Goal: Transaction & Acquisition: Book appointment/travel/reservation

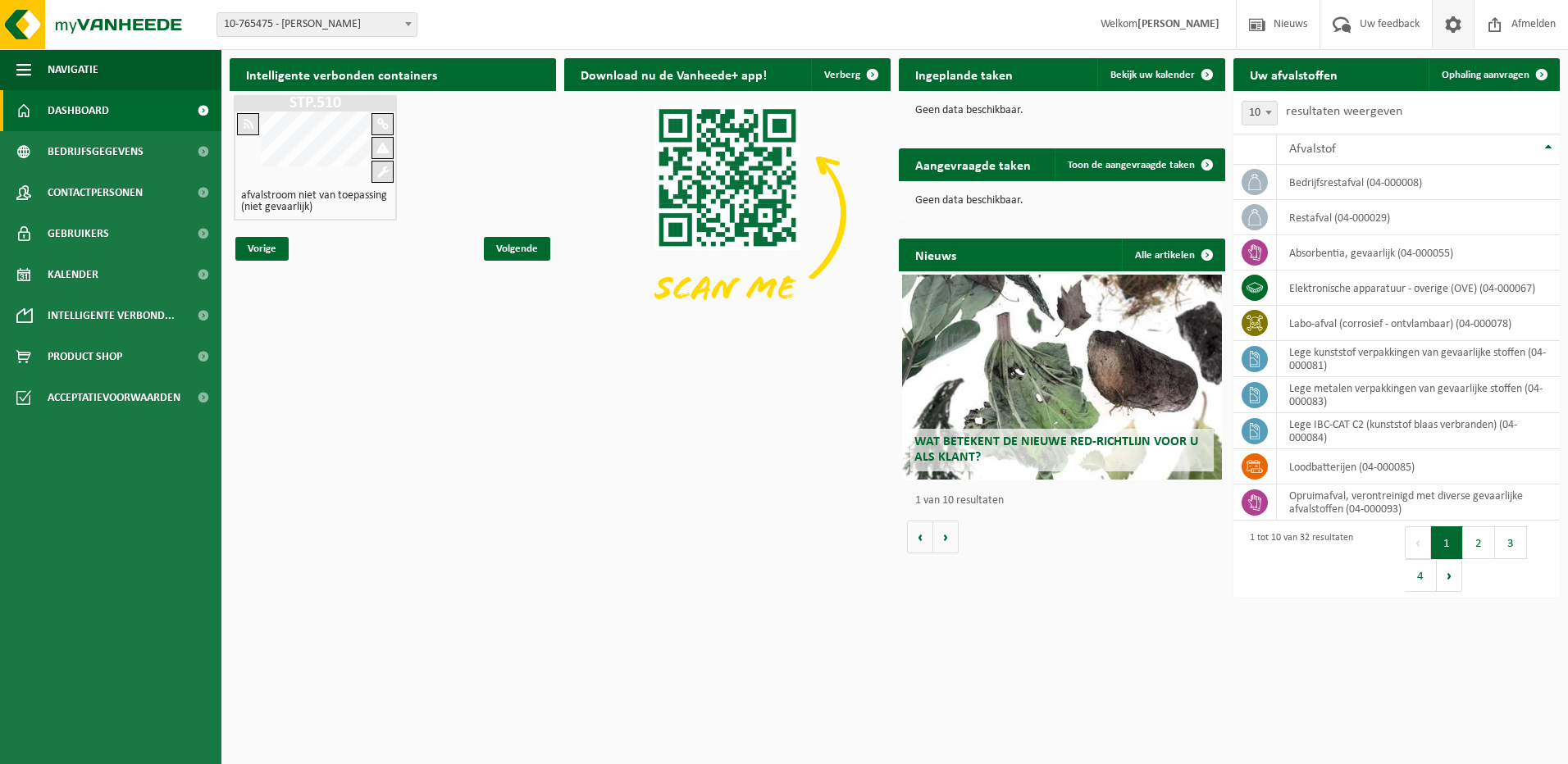
click at [1459, 26] on span at bounding box center [1453, 24] width 25 height 48
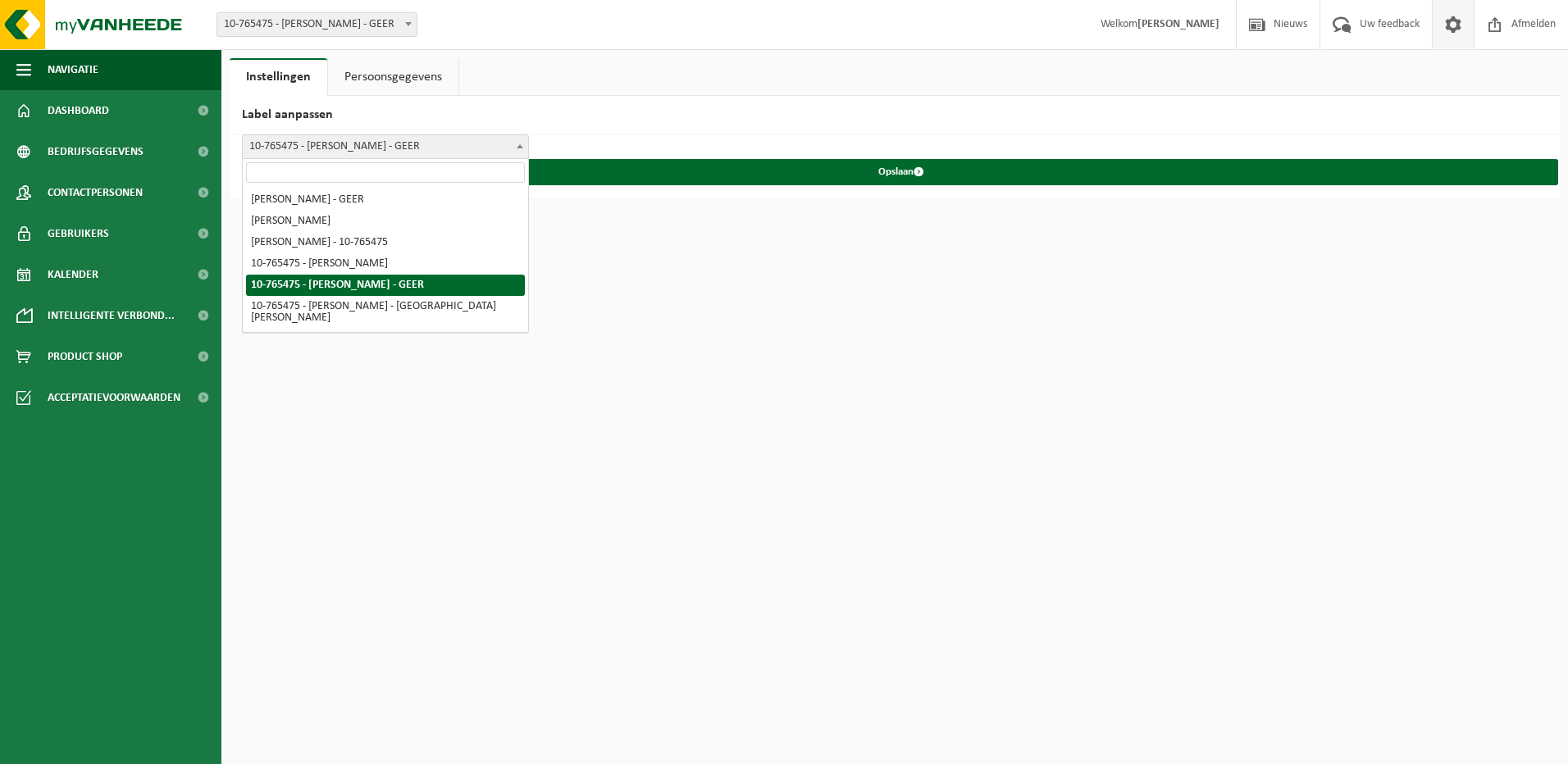
click at [520, 144] on b at bounding box center [520, 146] width 6 height 4
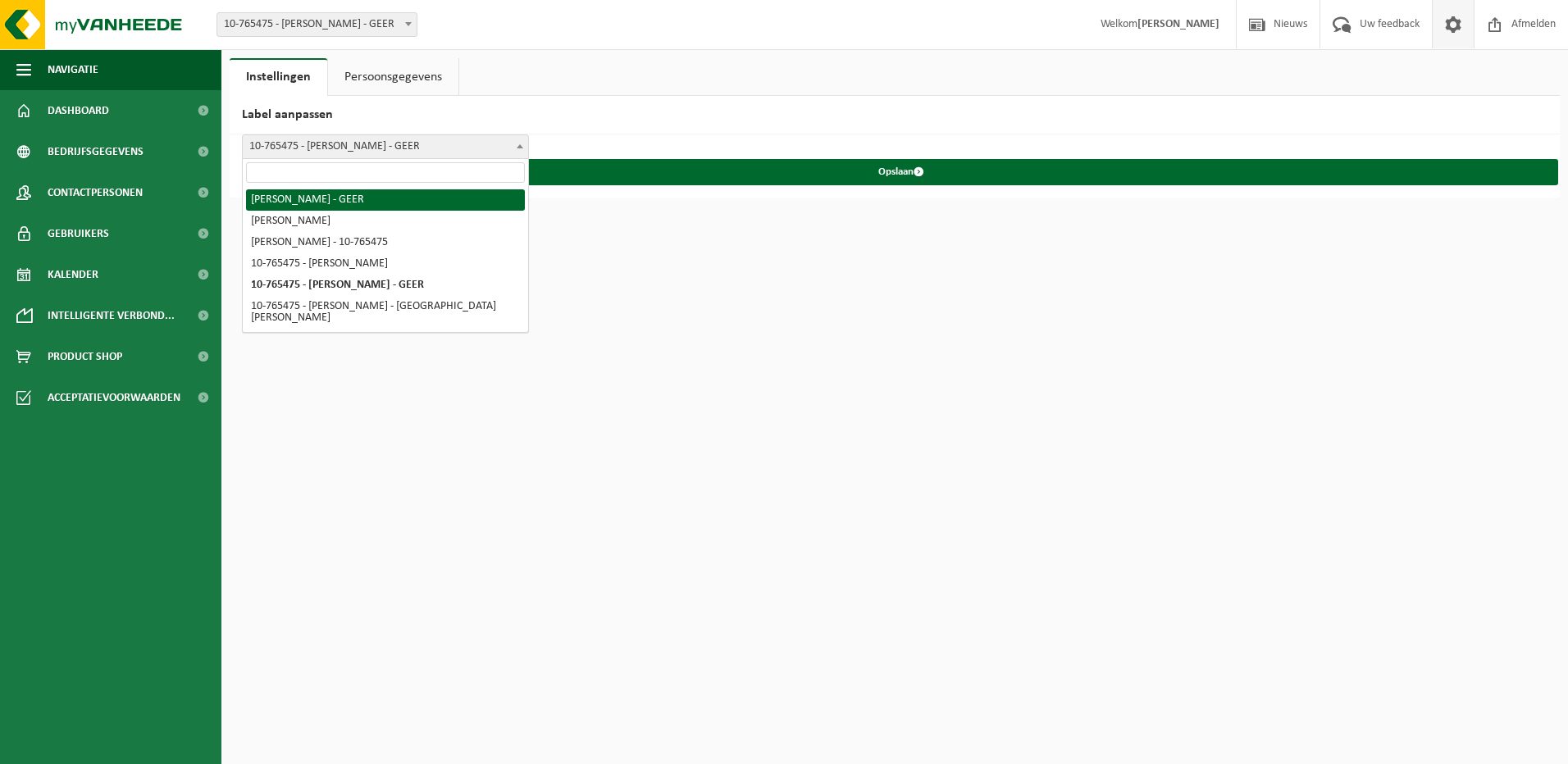
click at [750, 268] on html "Vestiging: 10-765475 - HESBAYE FROST - GEER 10-765475 - HESBAYE FROST - GEER We…" at bounding box center [784, 382] width 1568 height 764
drag, startPoint x: 707, startPoint y: 115, endPoint x: 757, endPoint y: 133, distance: 53.1
click at [708, 115] on h2 "Label aanpassen" at bounding box center [894, 115] width 1330 height 38
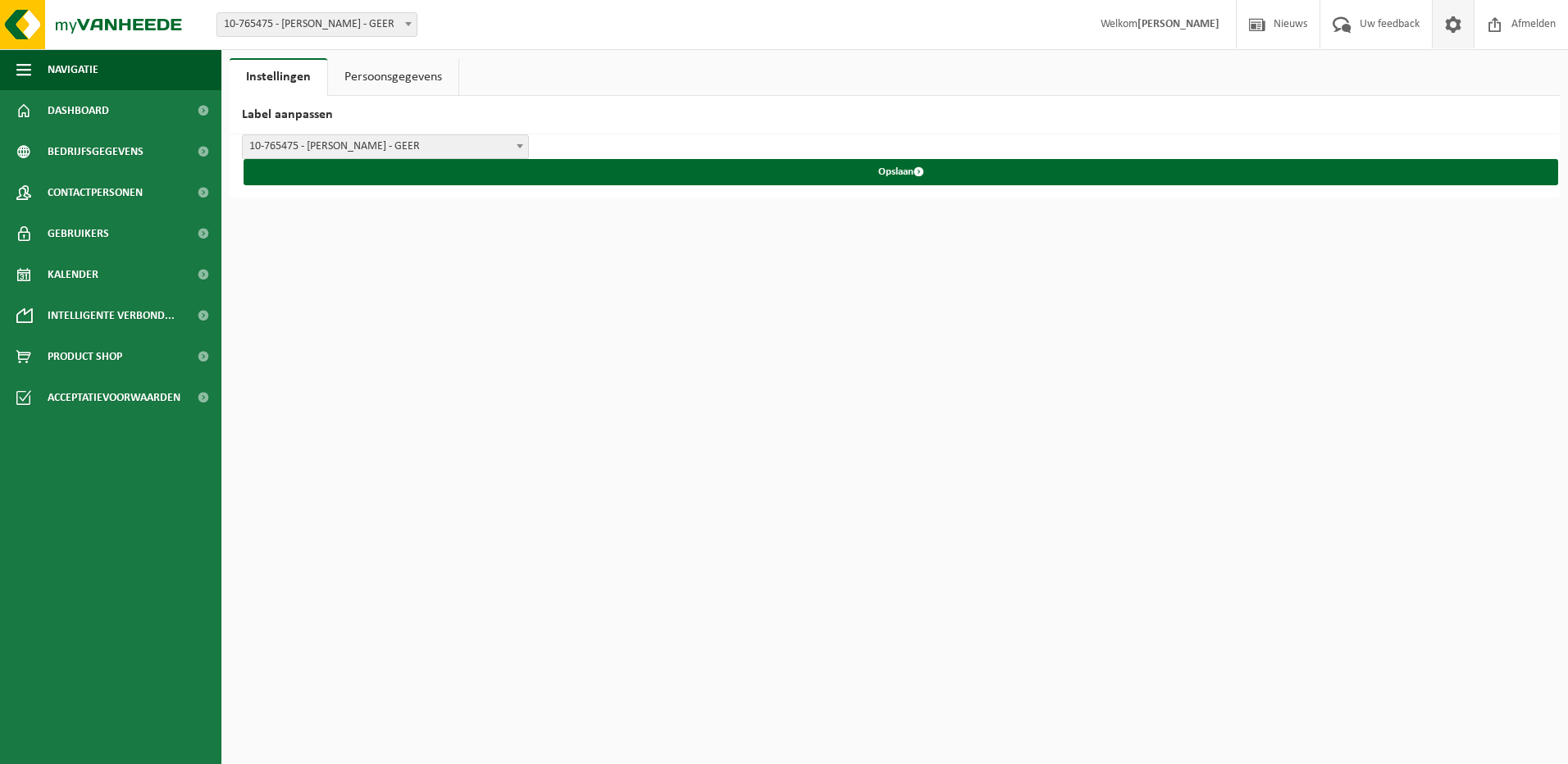
click at [411, 83] on link "Persoonsgegevens" at bounding box center [393, 77] width 131 height 37
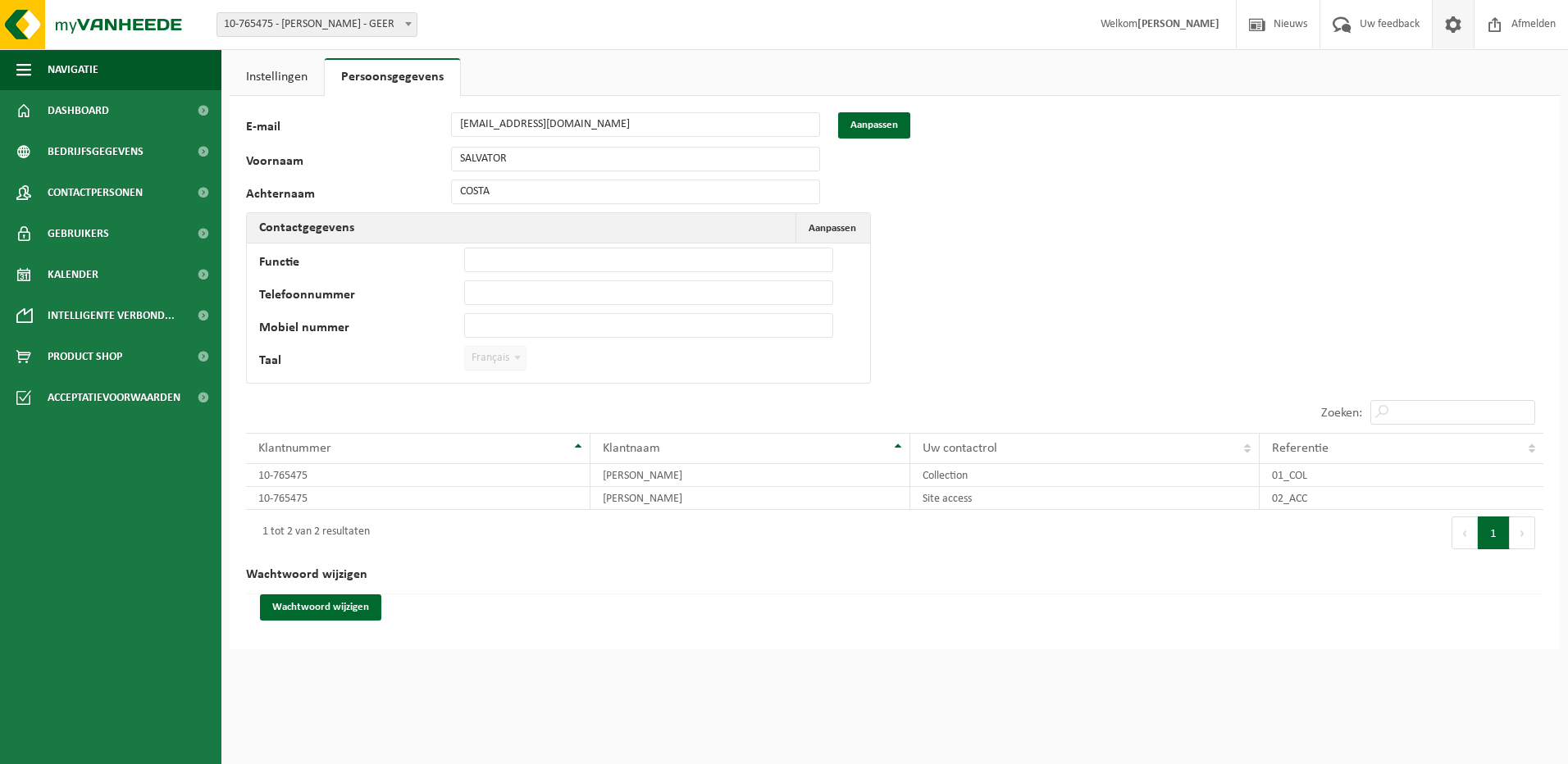
click at [529, 362] on div "Taal Nederlands '; Français '; English '; Français" at bounding box center [401, 359] width 283 height 25
click at [830, 230] on span "Aanpassen" at bounding box center [832, 228] width 48 height 11
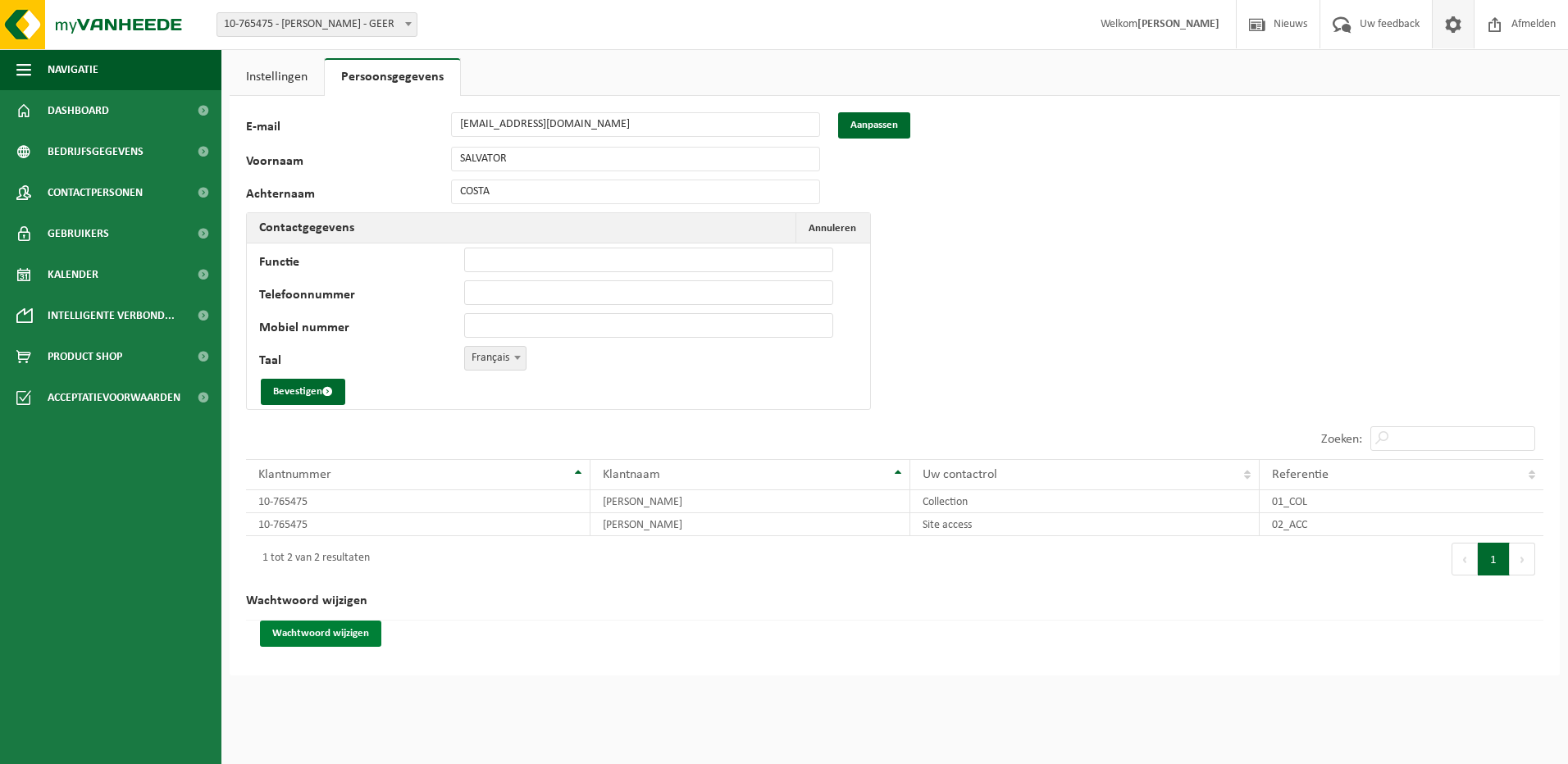
click at [331, 633] on button "Wachtwoord wijzigen" at bounding box center [321, 634] width 122 height 27
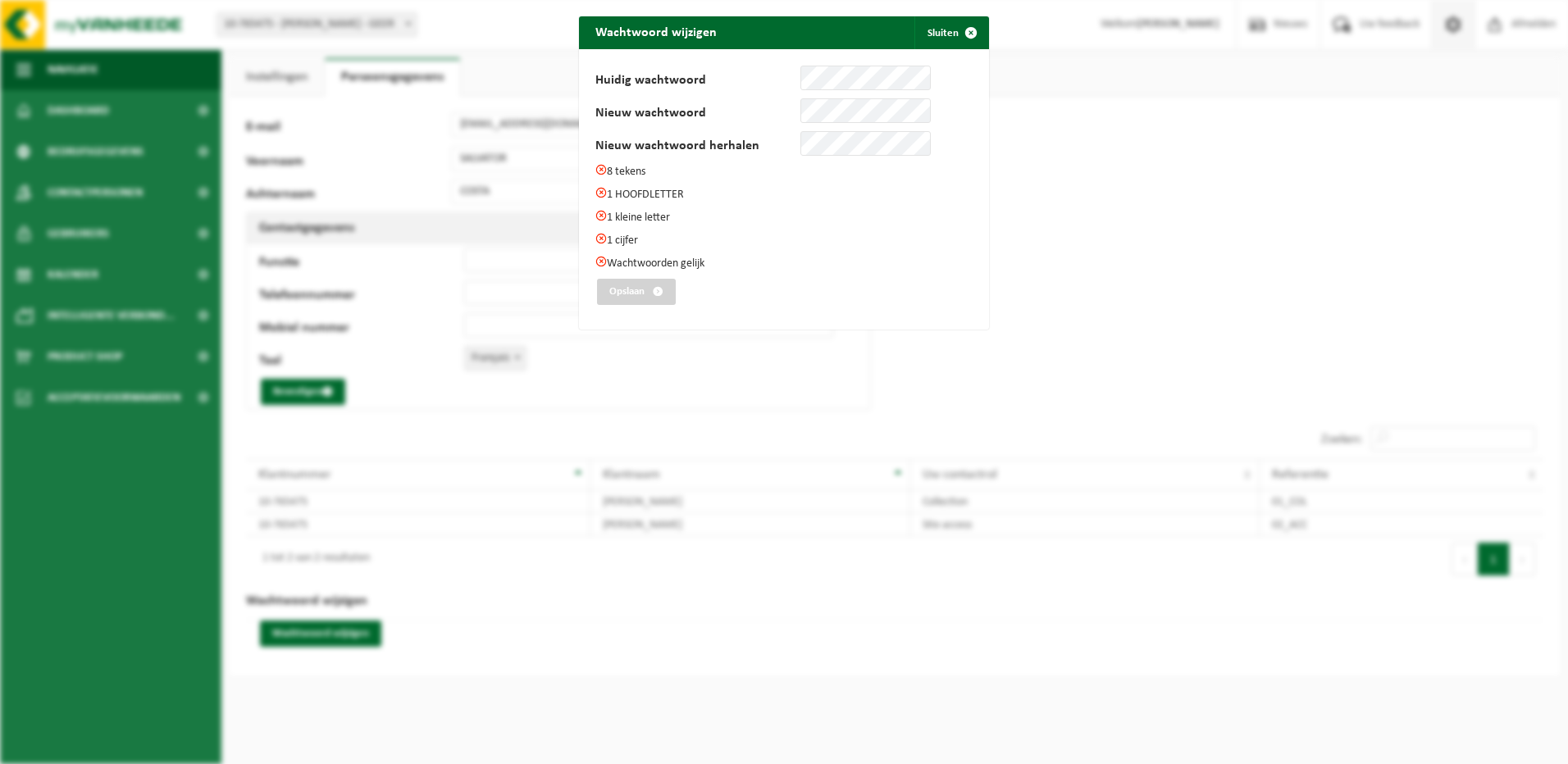
click at [328, 389] on div "Wachtwoord wijzigen Sluiten Huidig wachtwoord Nieuw wachtwoord Nieuw wachtwoord…" at bounding box center [784, 382] width 1568 height 764
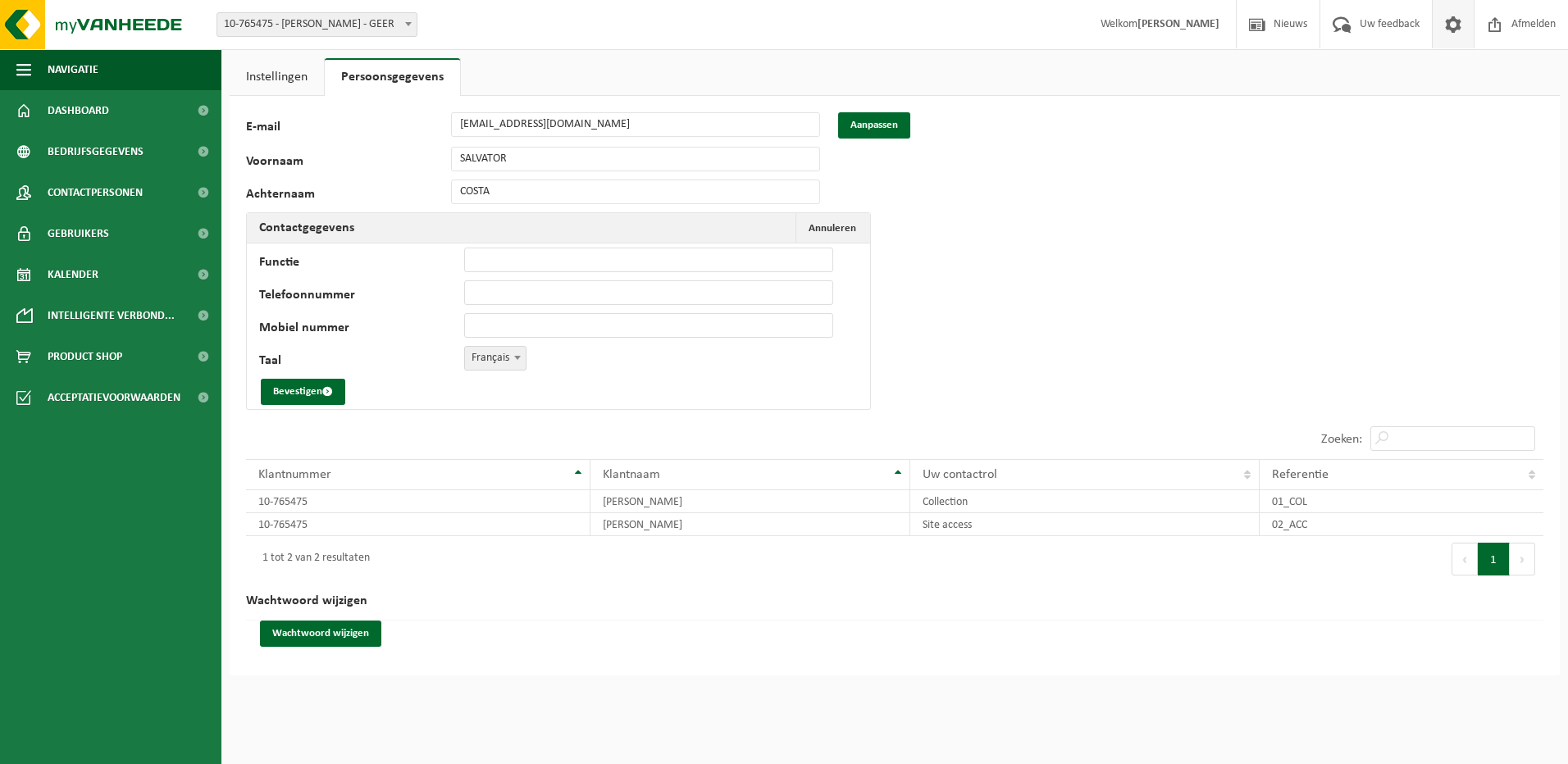
click at [328, 389] on span "submit" at bounding box center [328, 392] width 11 height 11
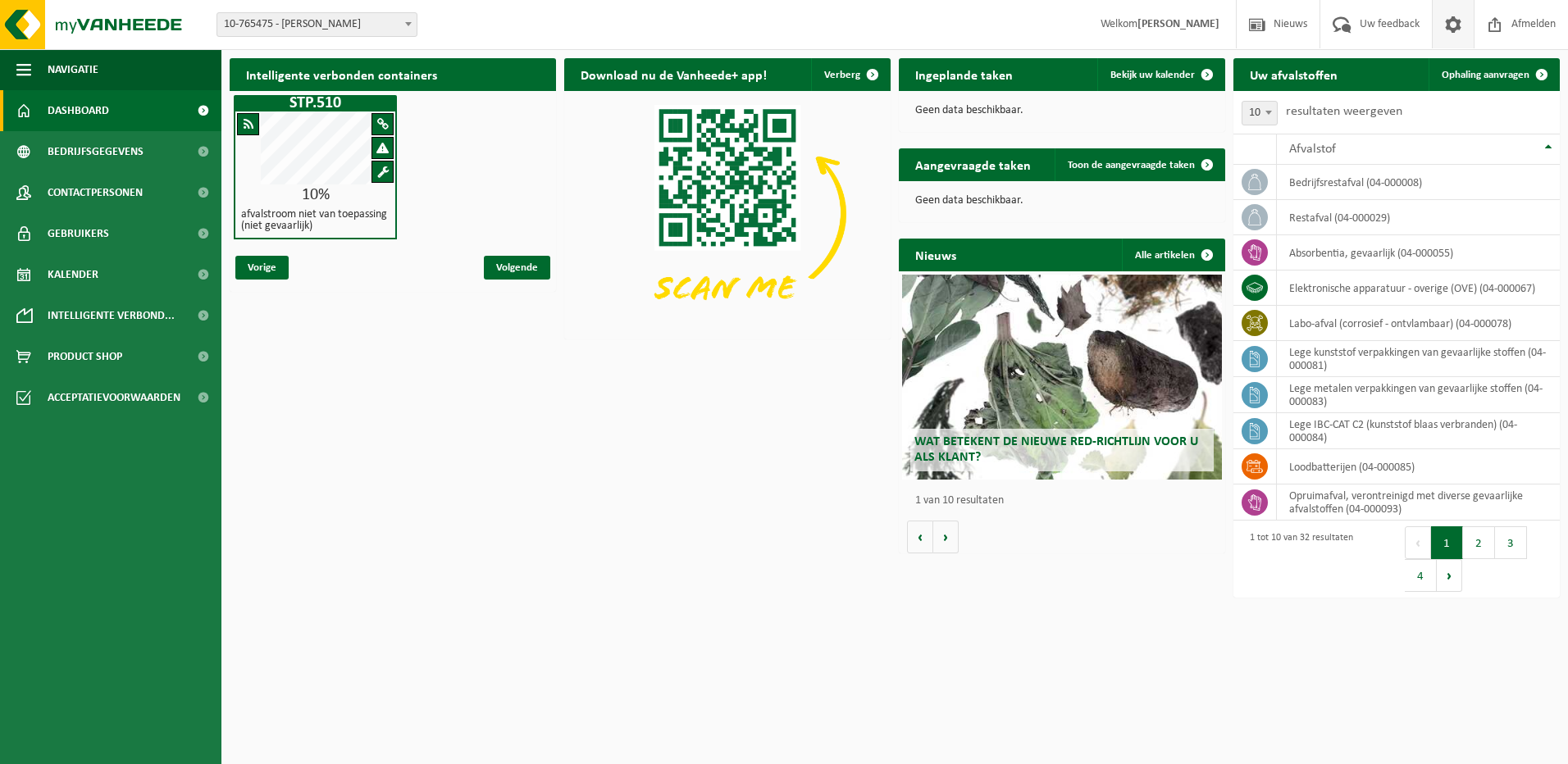
click at [1452, 23] on span at bounding box center [1453, 24] width 25 height 48
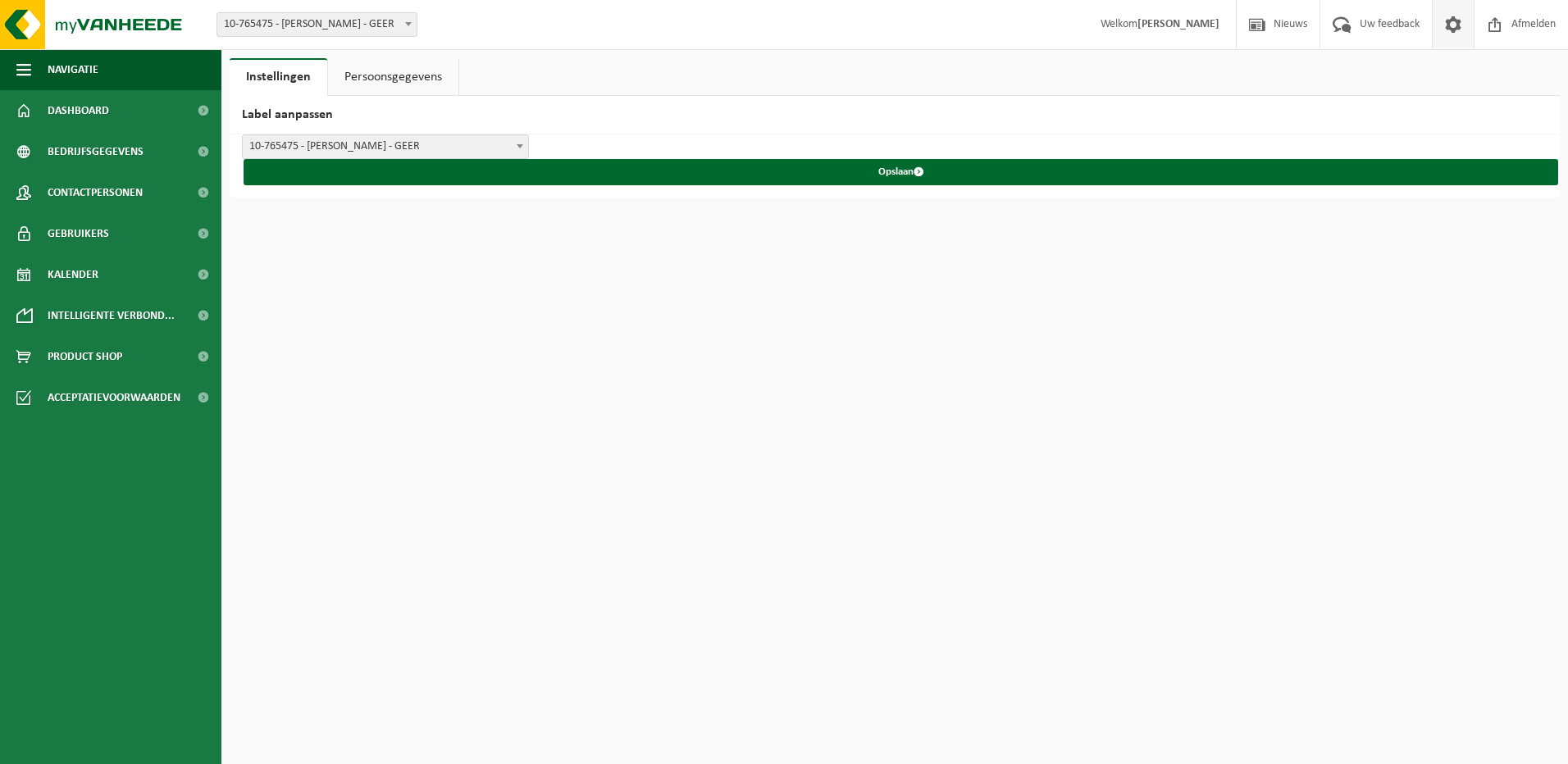
click at [401, 80] on link "Persoonsgegevens" at bounding box center [393, 77] width 131 height 37
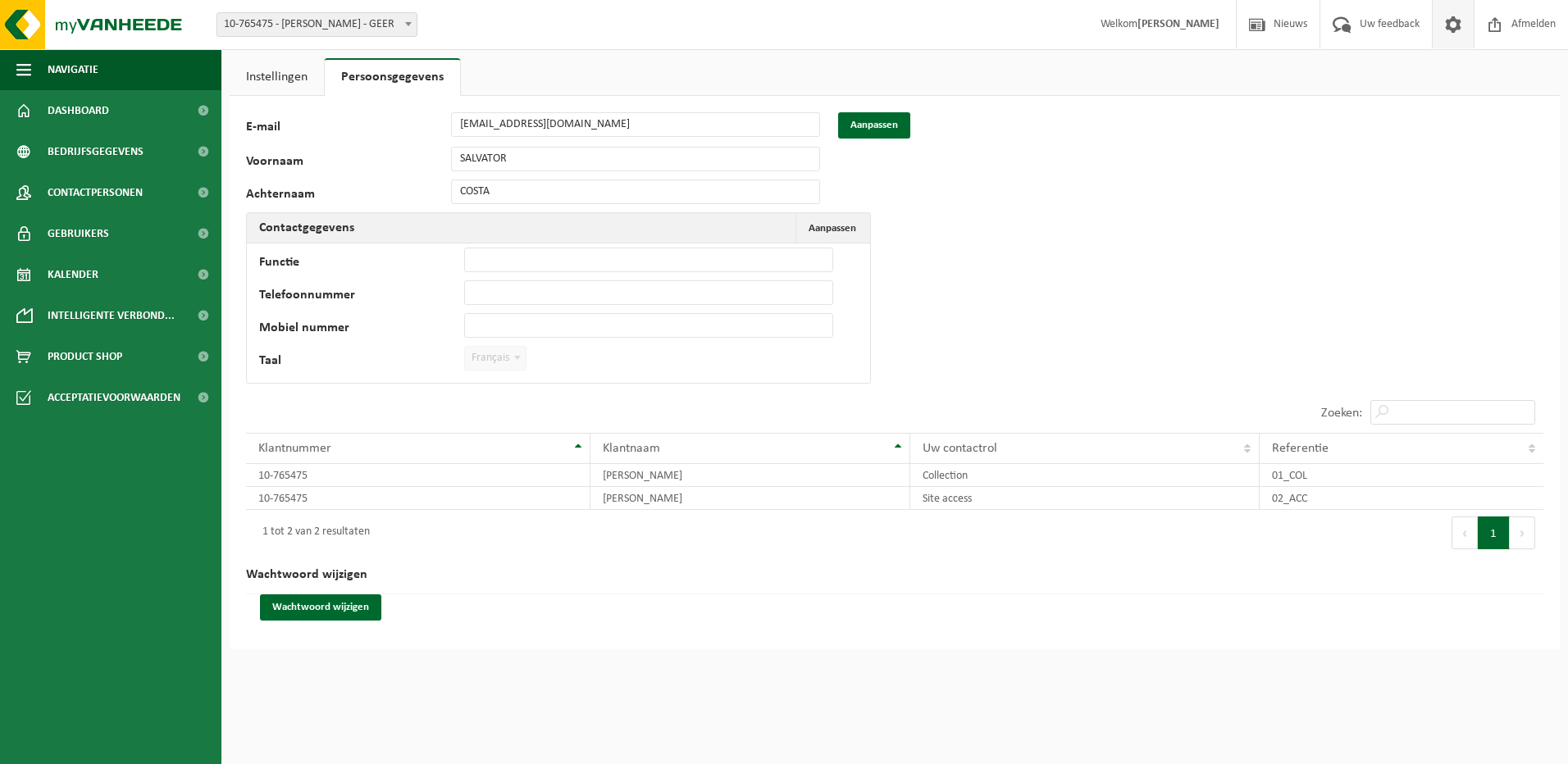
click at [559, 354] on td "Functie Telefoonnummer Mobiel nummer Taal Nederlands '; Français '; English '; …" at bounding box center [558, 313] width 623 height 139
click at [832, 229] on span "Aanpassen" at bounding box center [832, 228] width 48 height 11
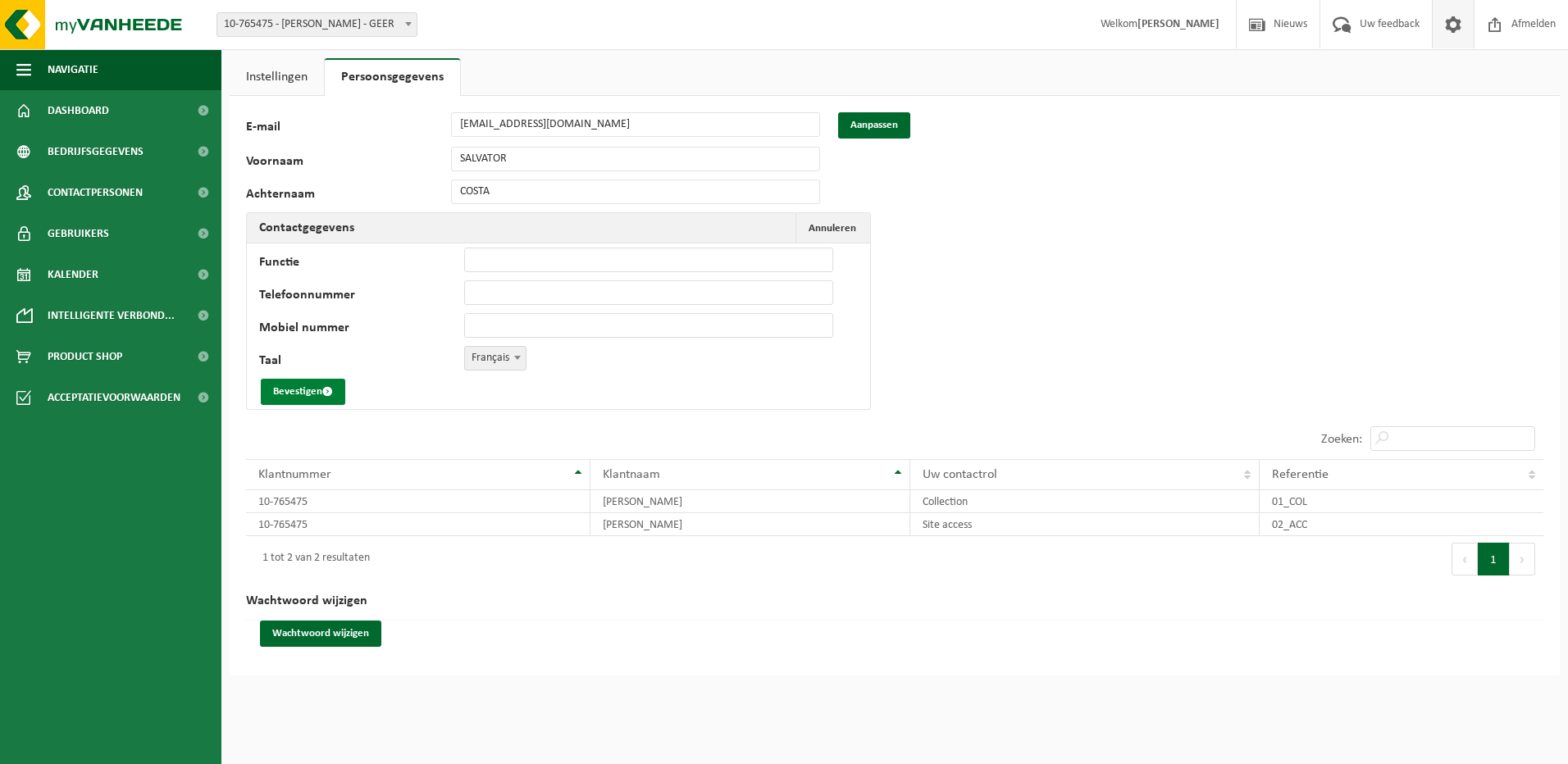
click at [294, 393] on button "Bevestigen" at bounding box center [303, 392] width 84 height 27
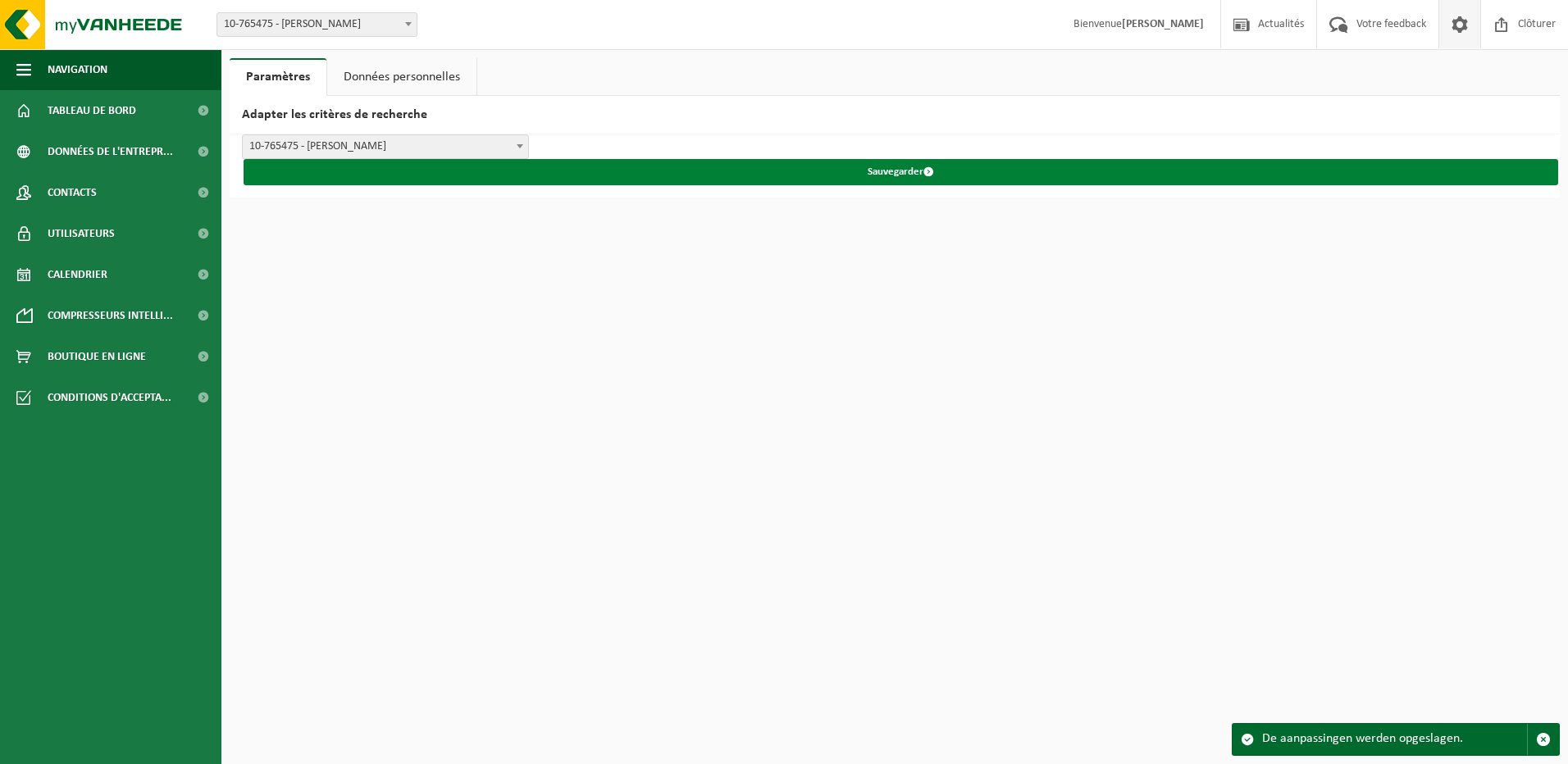
click at [903, 176] on button "Sauvegarder" at bounding box center [901, 172] width 1315 height 27
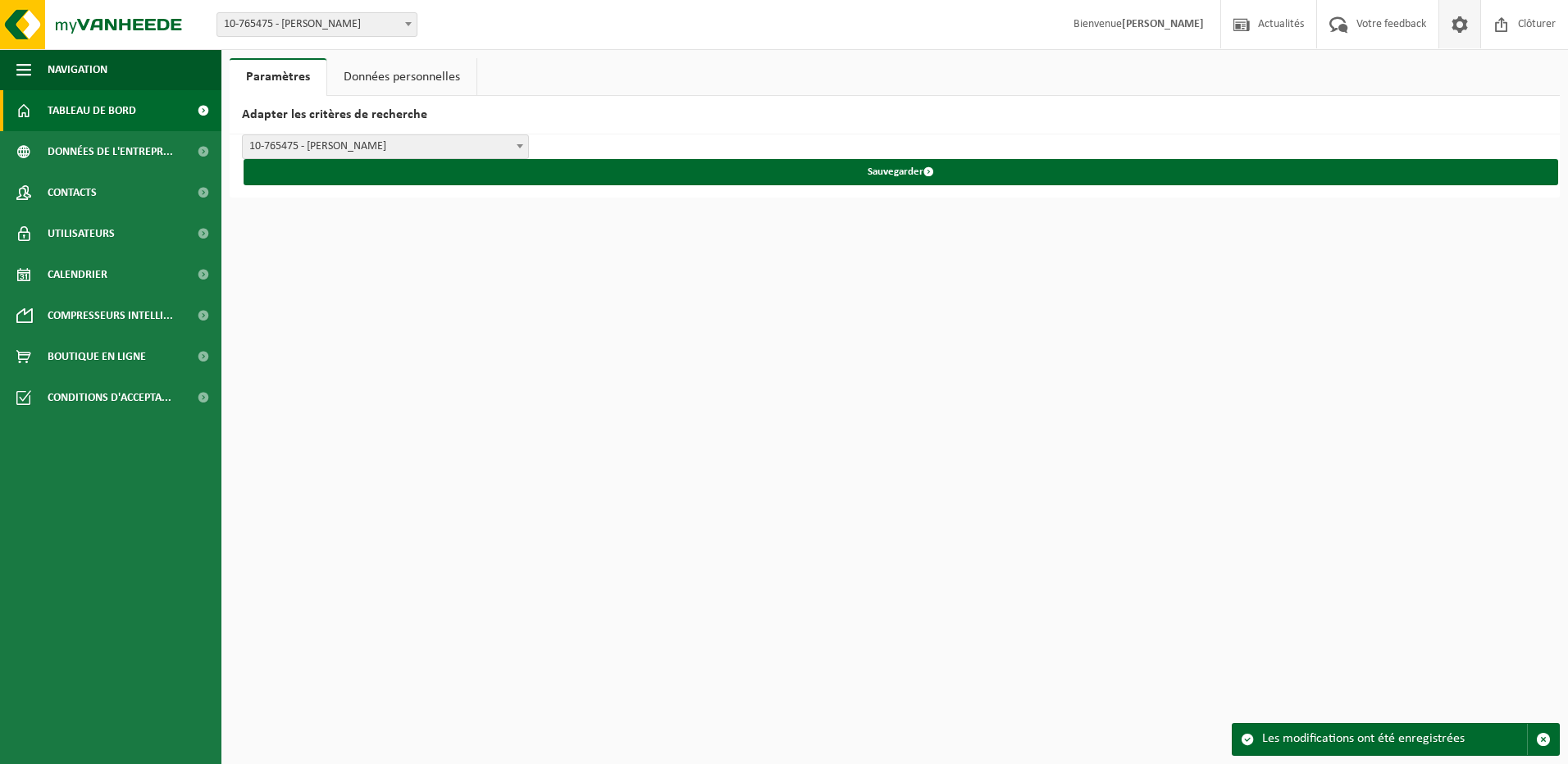
click at [82, 108] on span "Tableau de bord" at bounding box center [92, 111] width 89 height 41
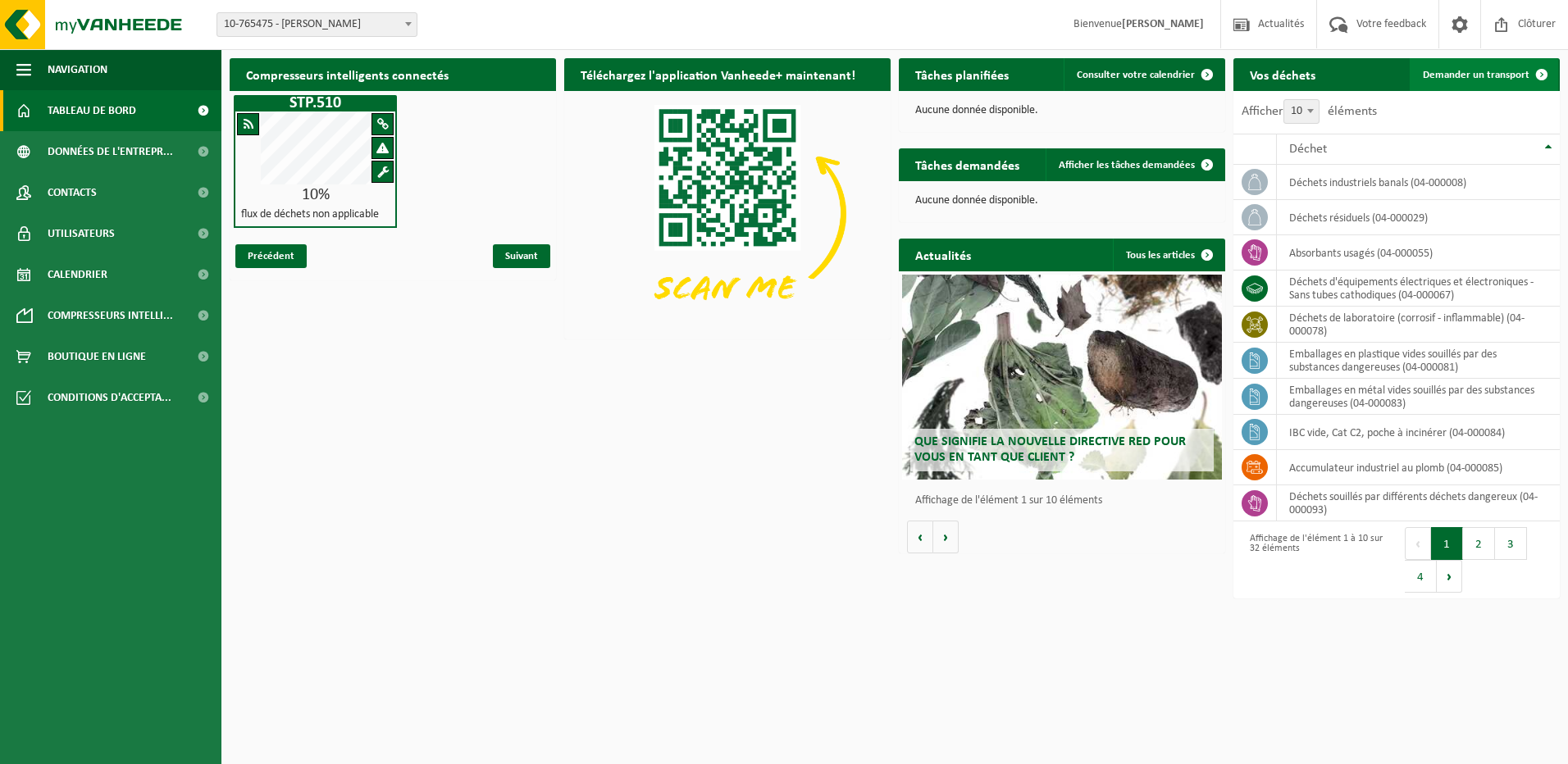
click at [1493, 71] on span "Demander un transport" at bounding box center [1476, 75] width 107 height 11
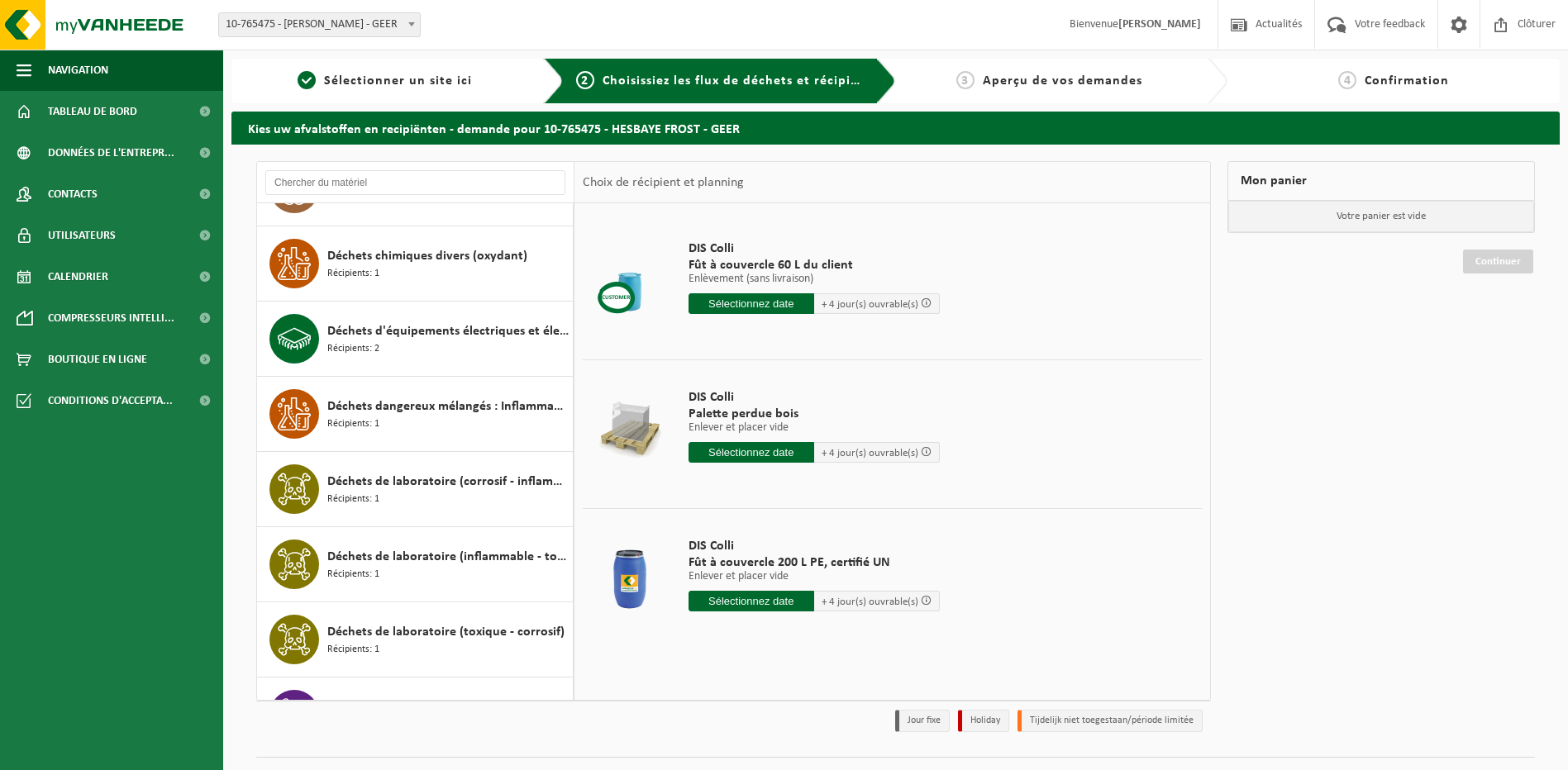
scroll to position [744, 0]
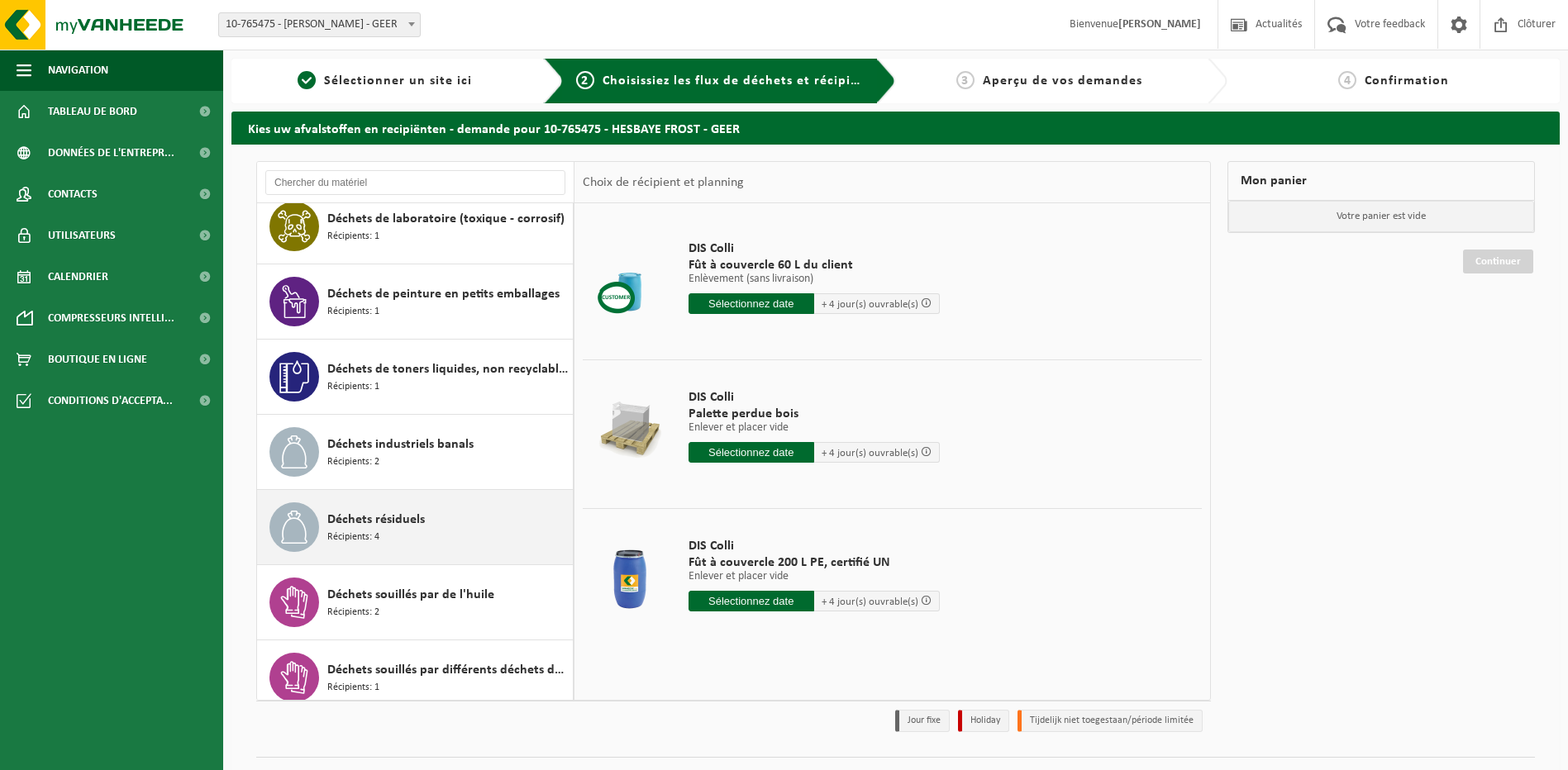
click at [357, 523] on span "Déchets résiduels" at bounding box center [376, 520] width 98 height 20
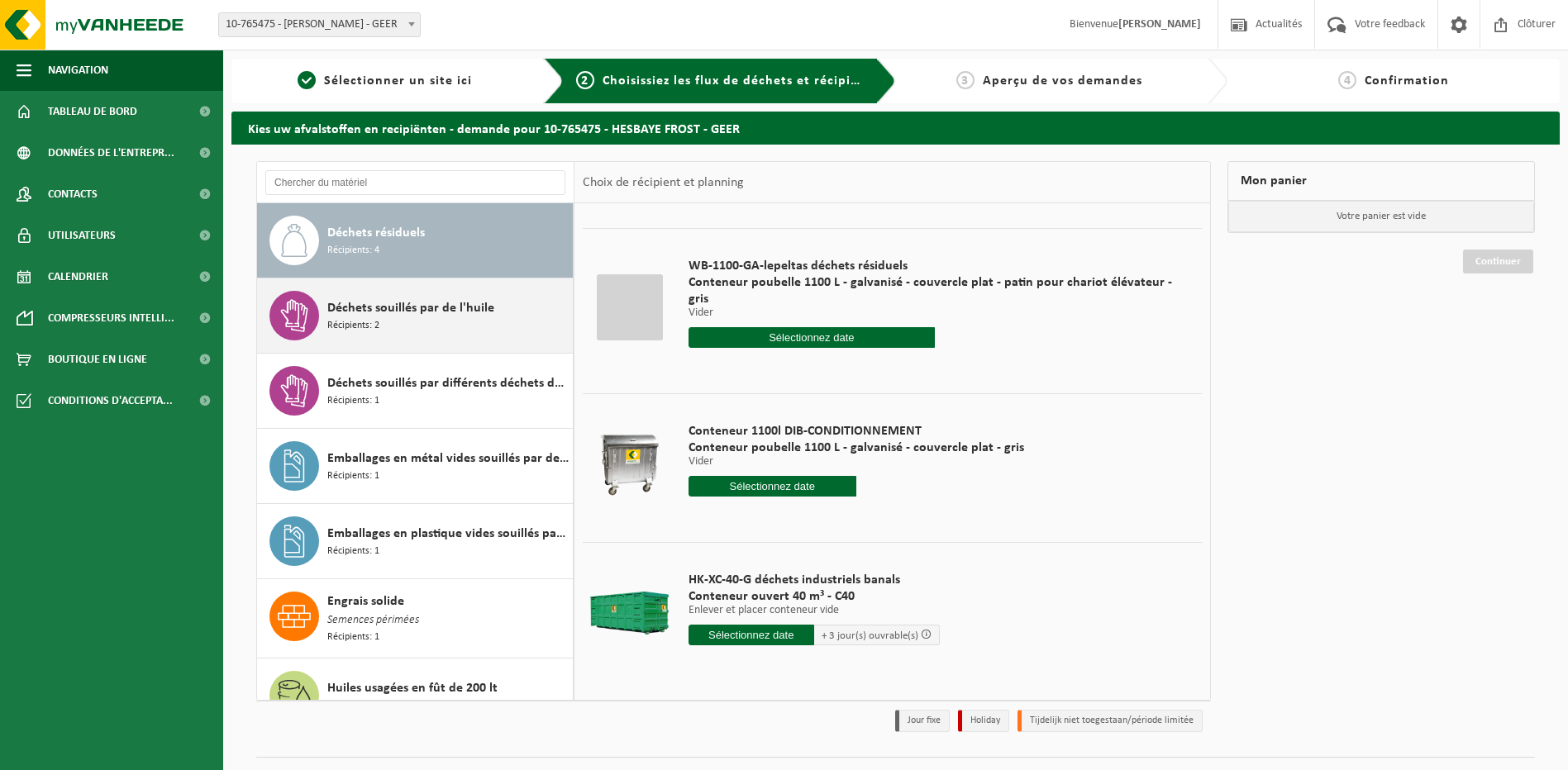
scroll to position [1196, 0]
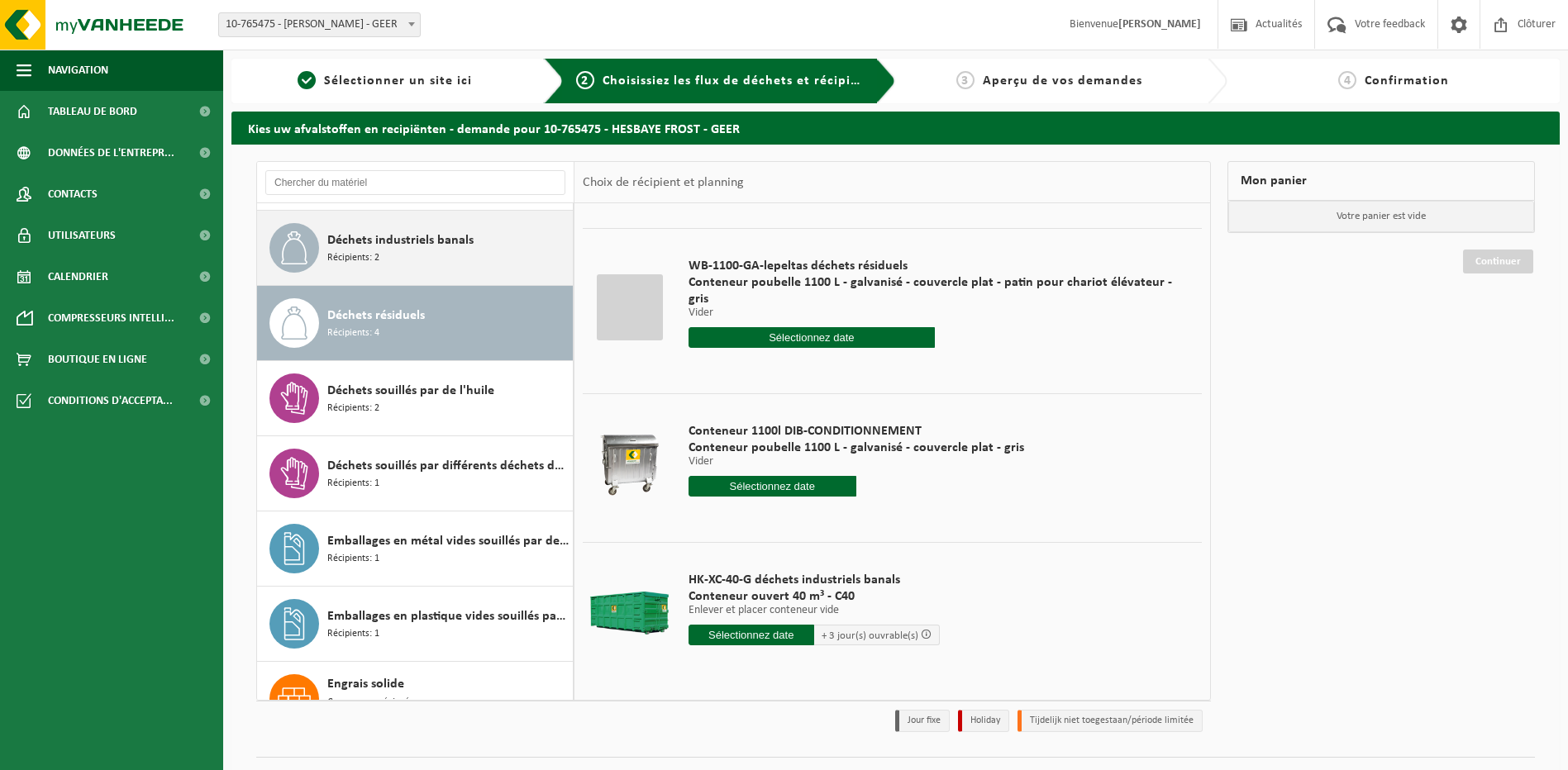
click at [382, 252] on div "Déchets industriels banals Récipients: 2" at bounding box center [449, 247] width 242 height 49
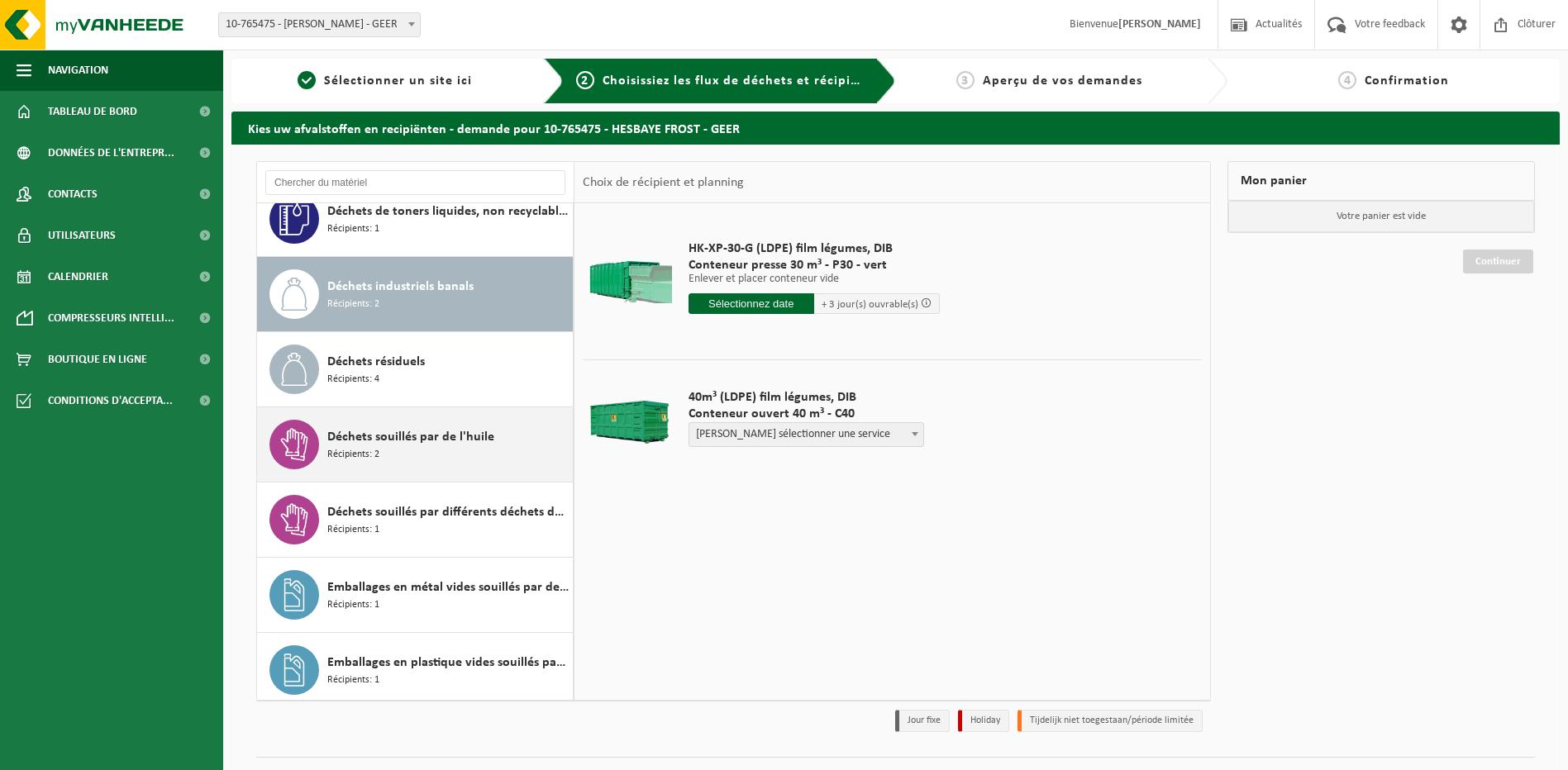
scroll to position [1121, 0]
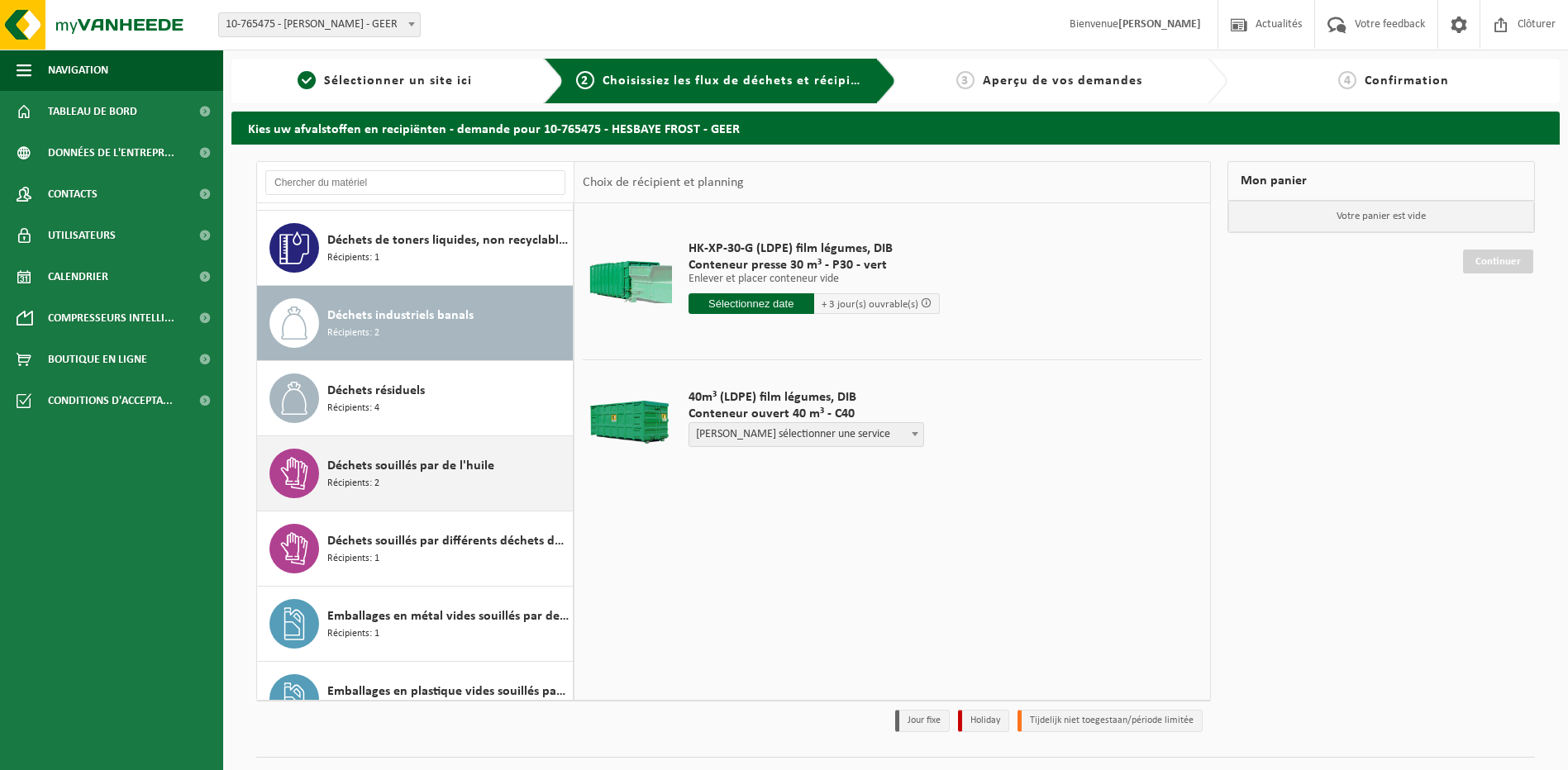
click at [428, 459] on span "Déchets souillés par de l'huile" at bounding box center [411, 466] width 167 height 20
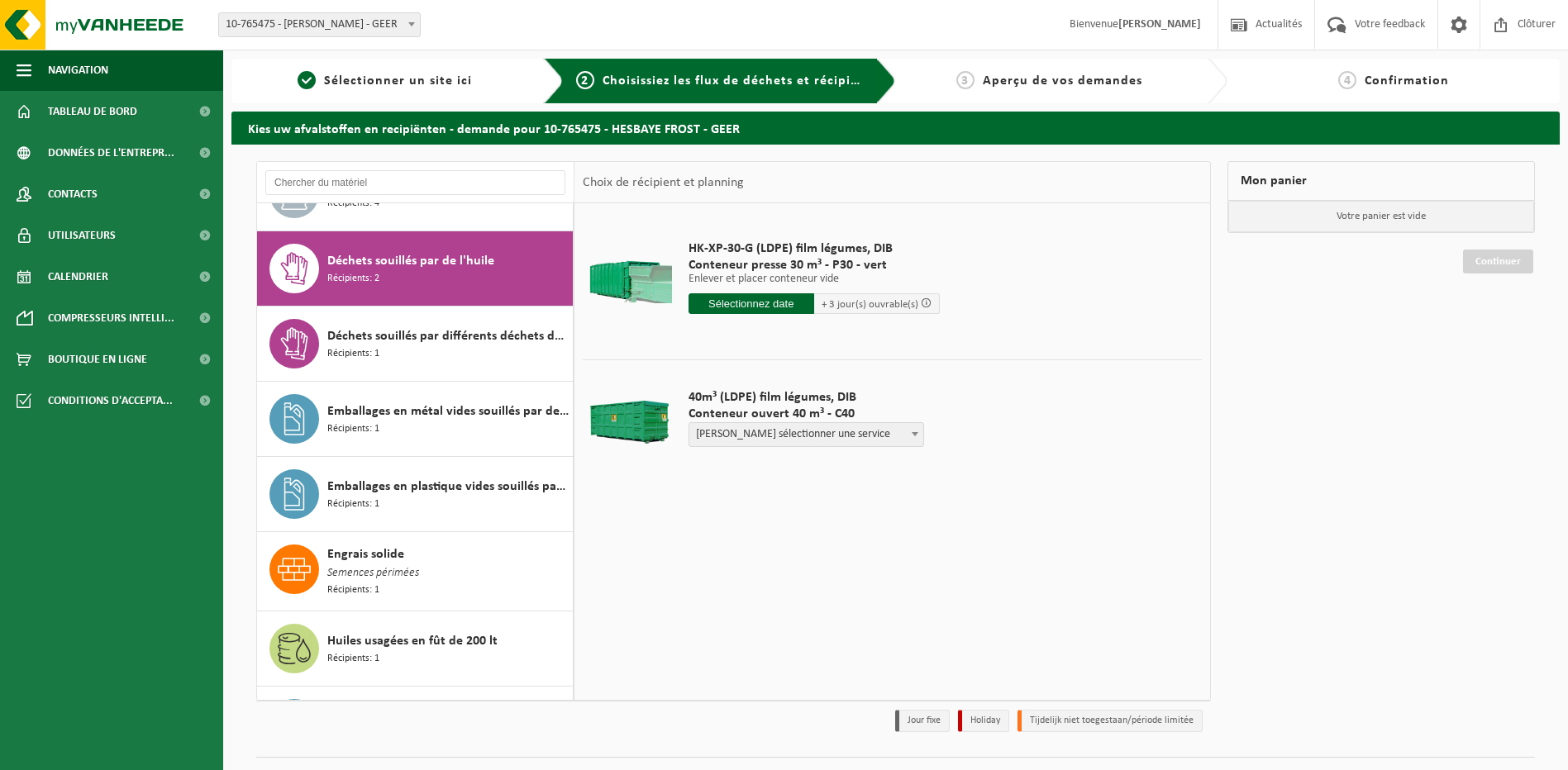
scroll to position [1354, 0]
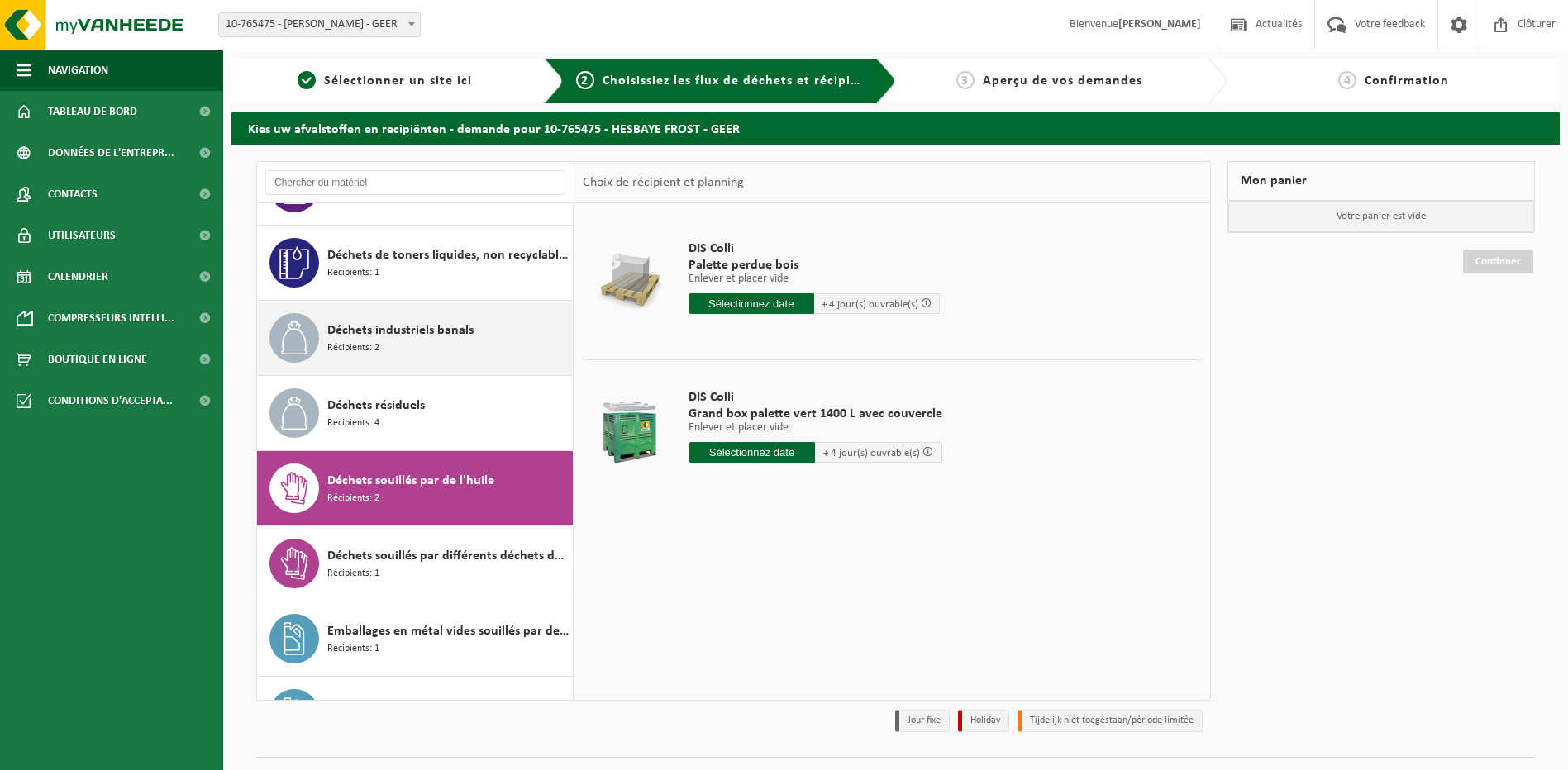
click at [385, 330] on span "Déchets industriels banals" at bounding box center [400, 330] width 146 height 20
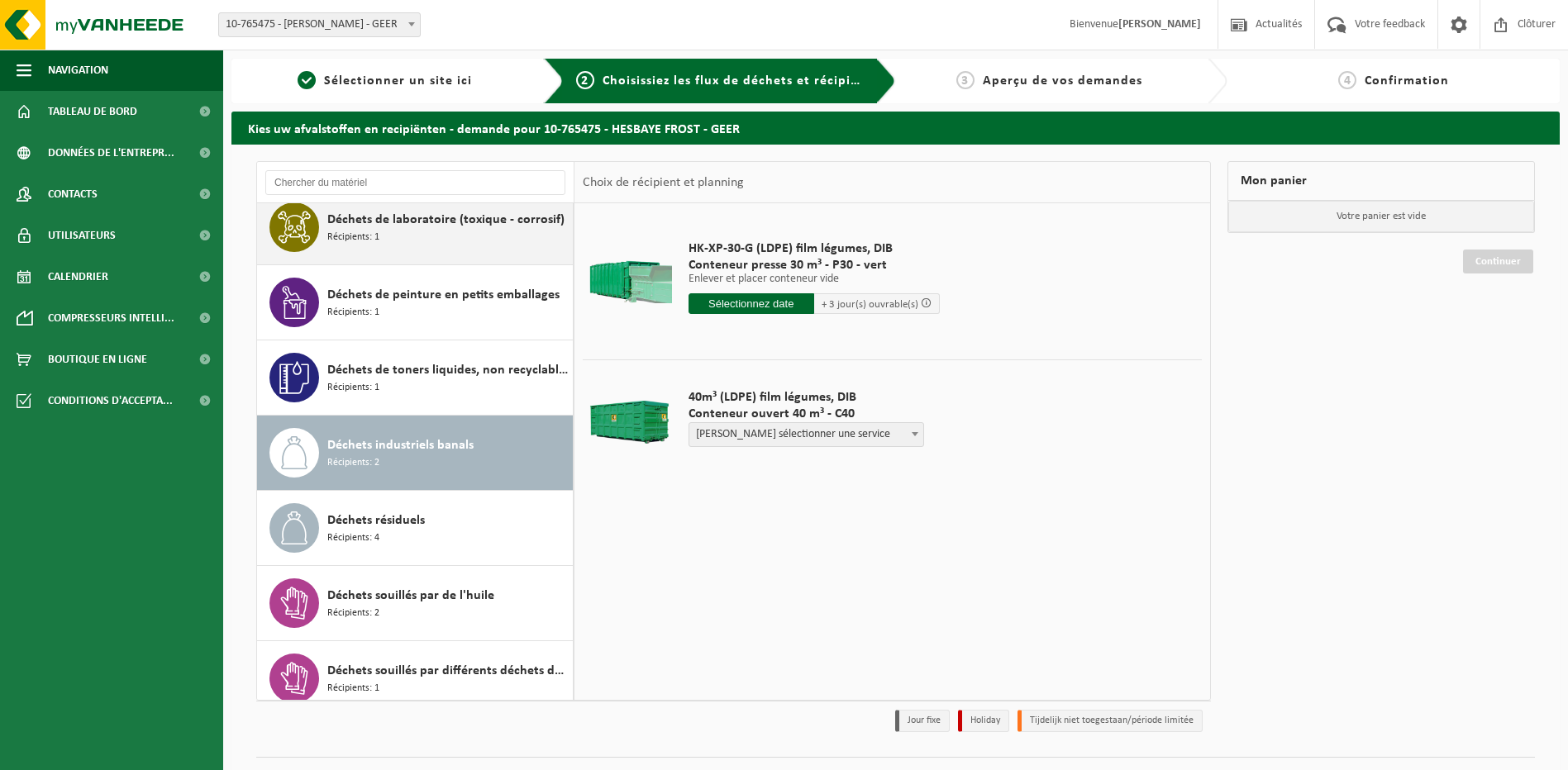
scroll to position [992, 0]
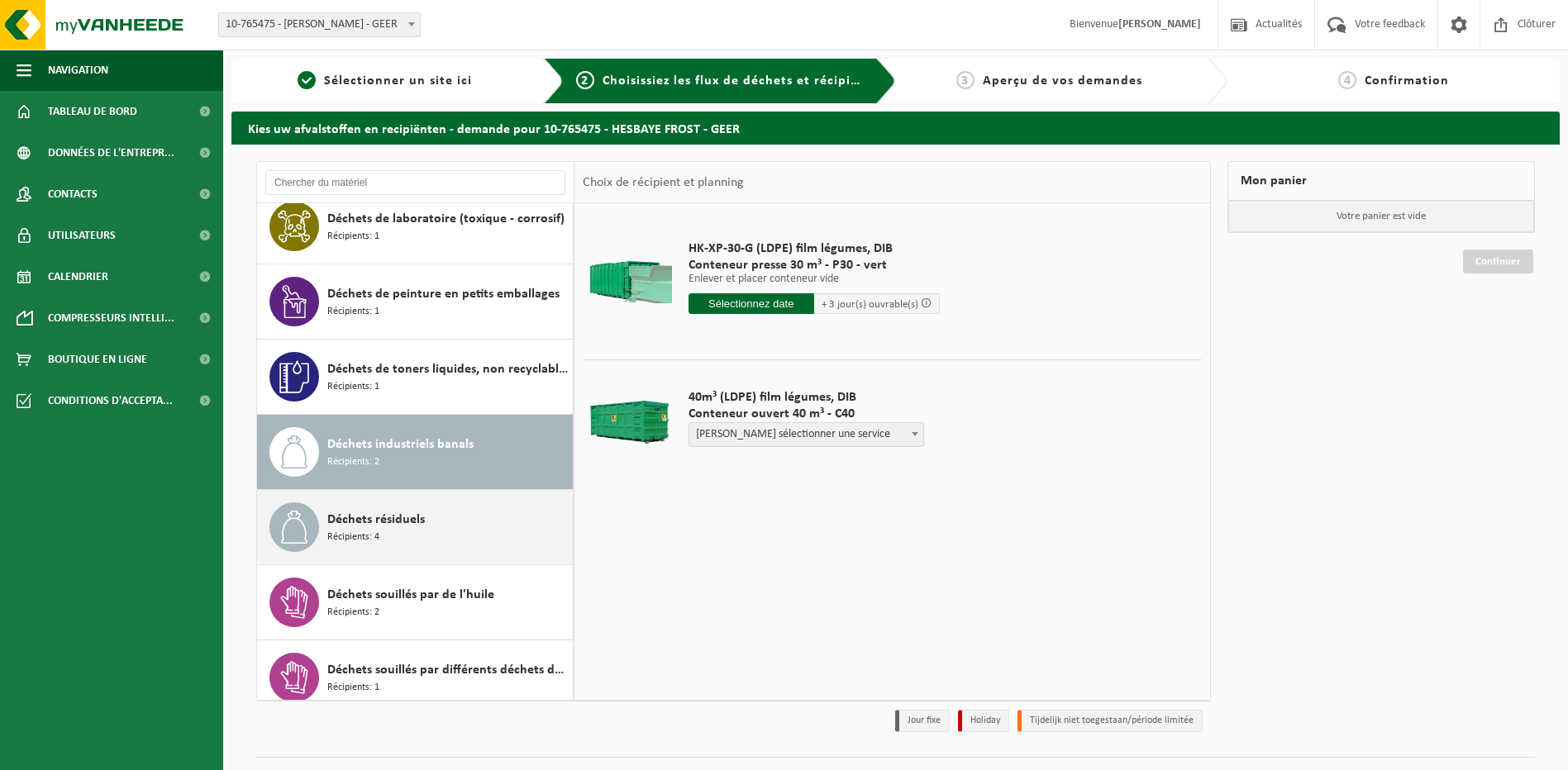
click at [422, 518] on span "Déchets résiduels" at bounding box center [376, 520] width 98 height 20
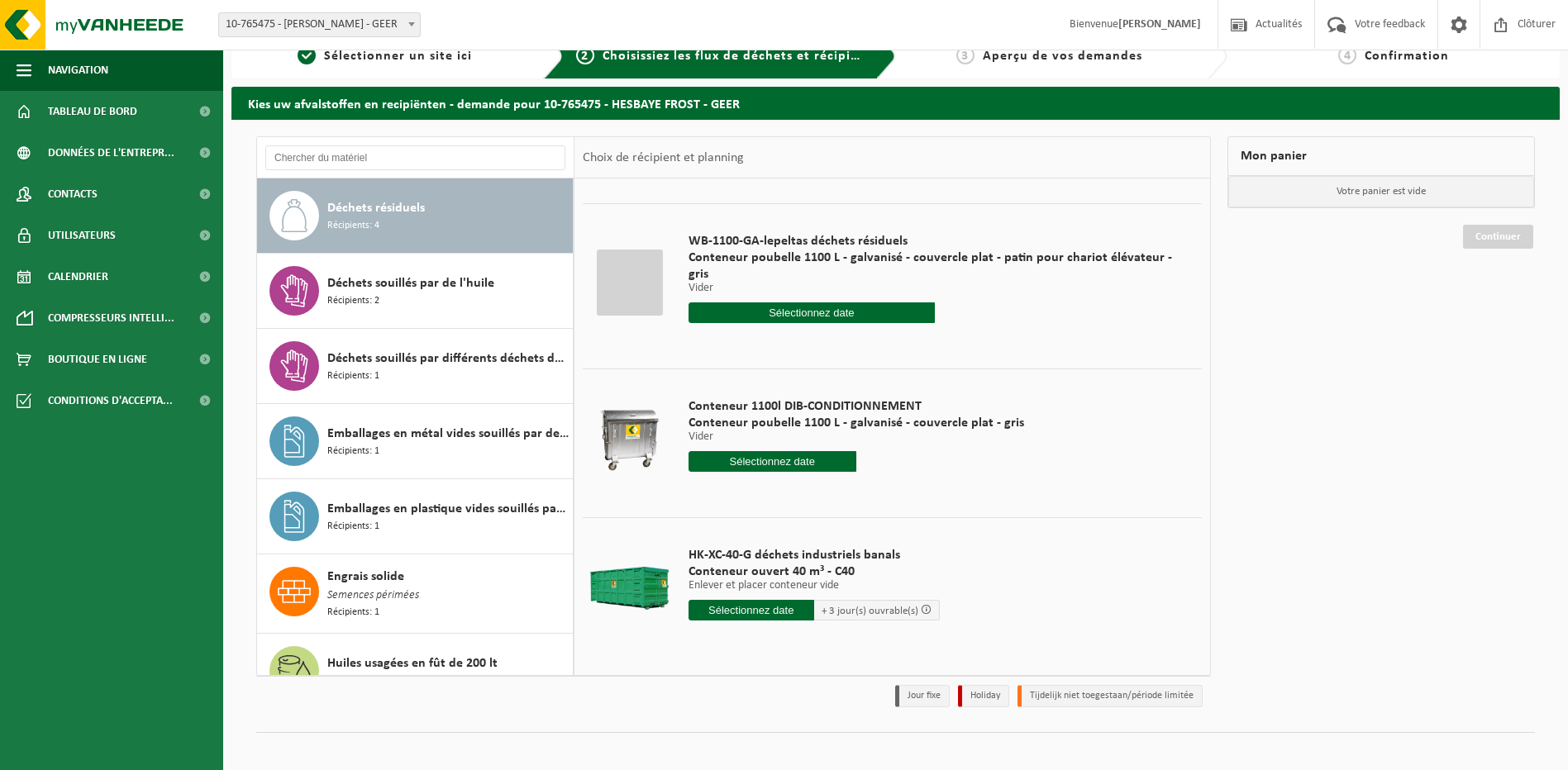
scroll to position [38, 0]
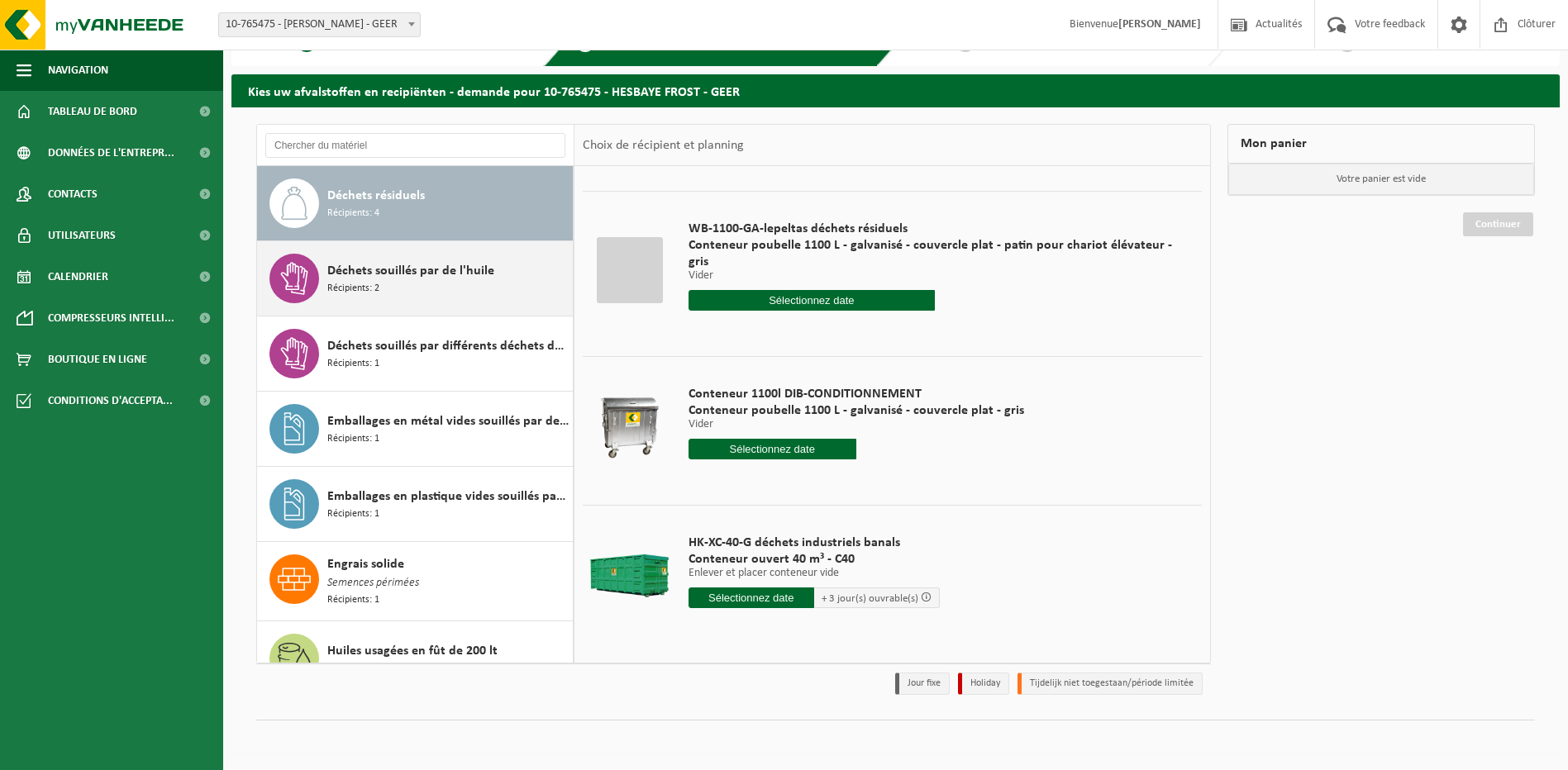
click at [434, 282] on div "Déchets souillés par de l'huile Récipients: 2" at bounding box center [449, 278] width 242 height 49
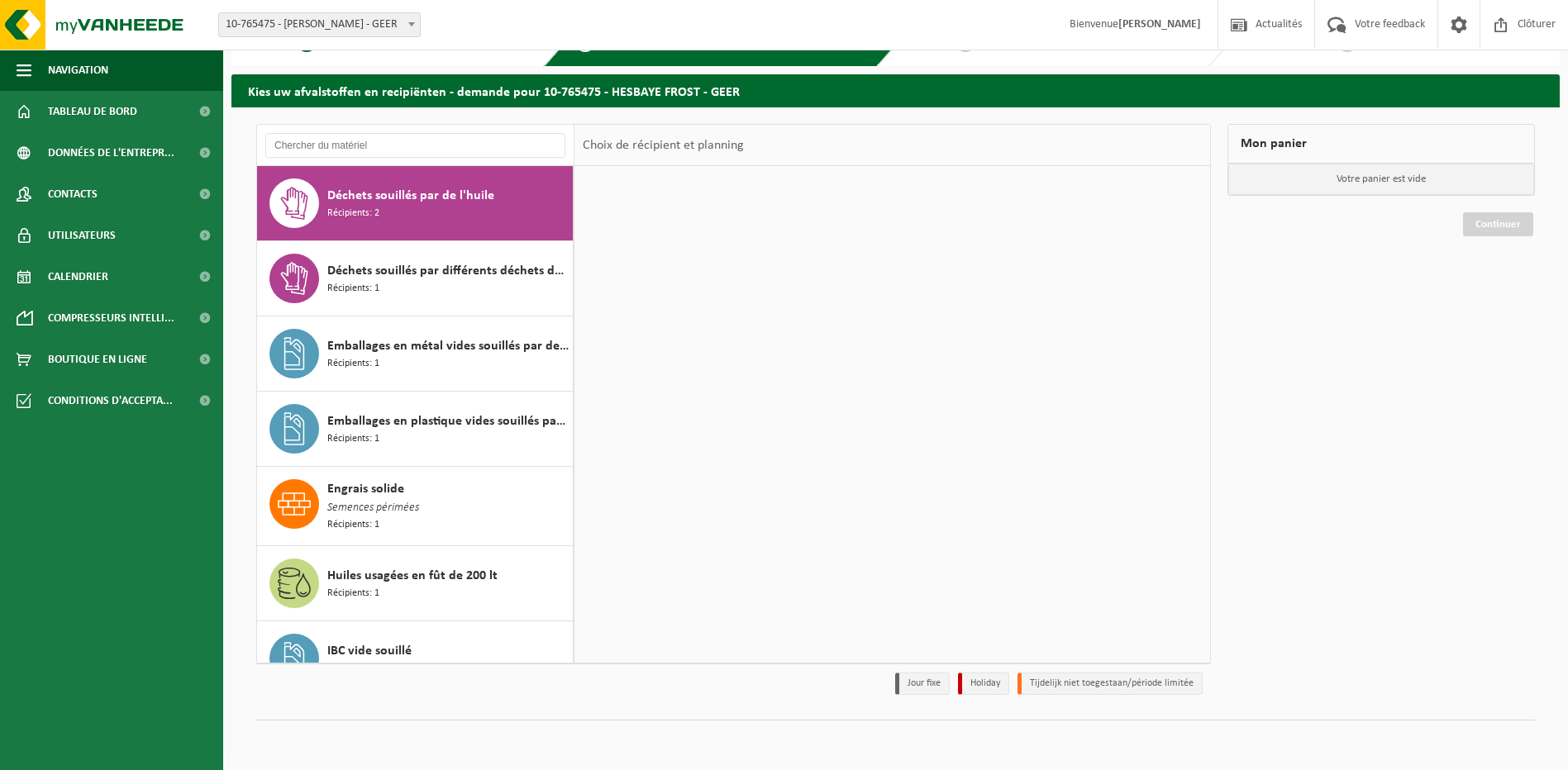
scroll to position [0, 0]
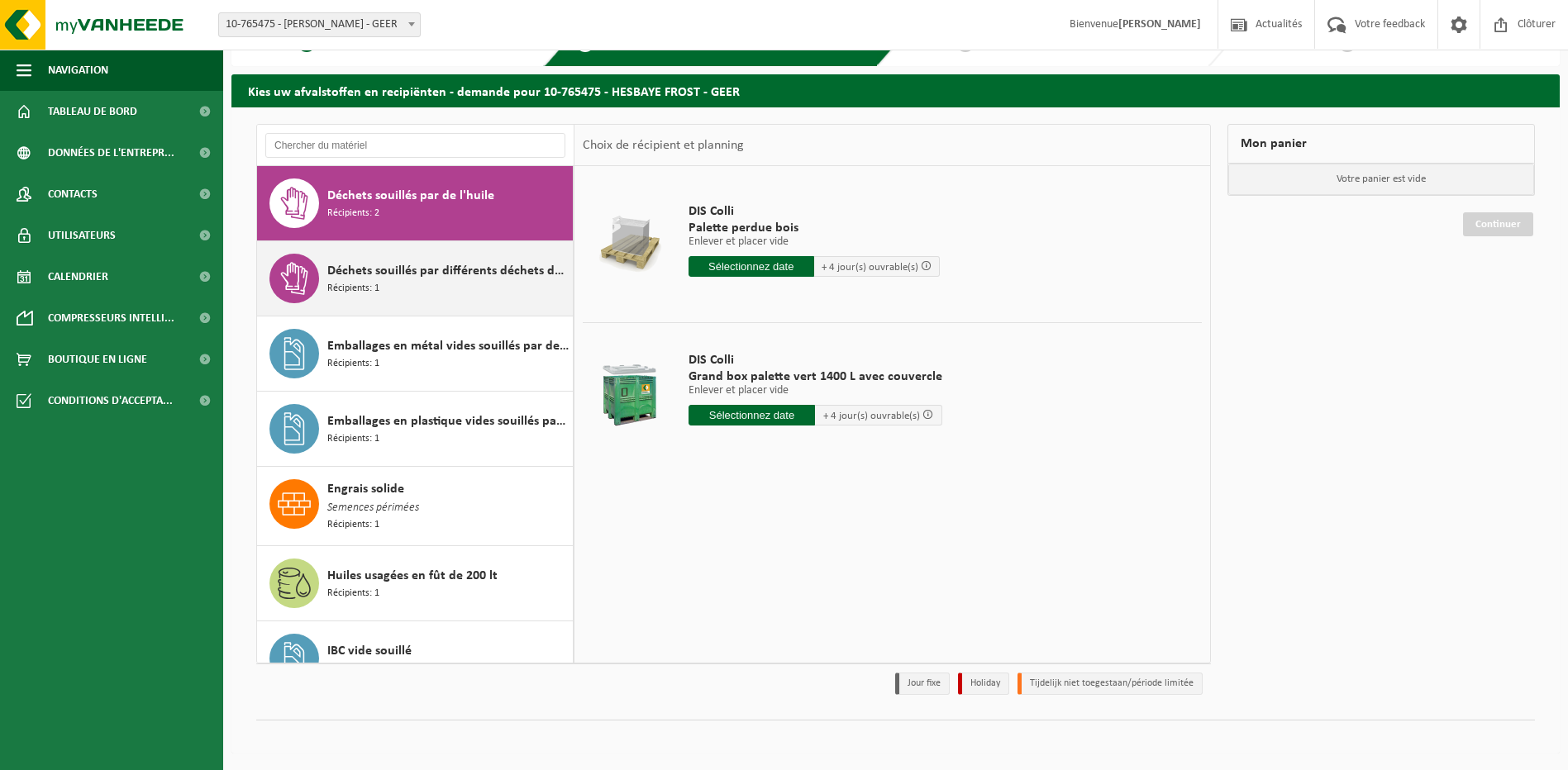
click at [420, 300] on div "Déchets souillés par différents déchets dangereux Récipients: 1" at bounding box center [449, 278] width 242 height 49
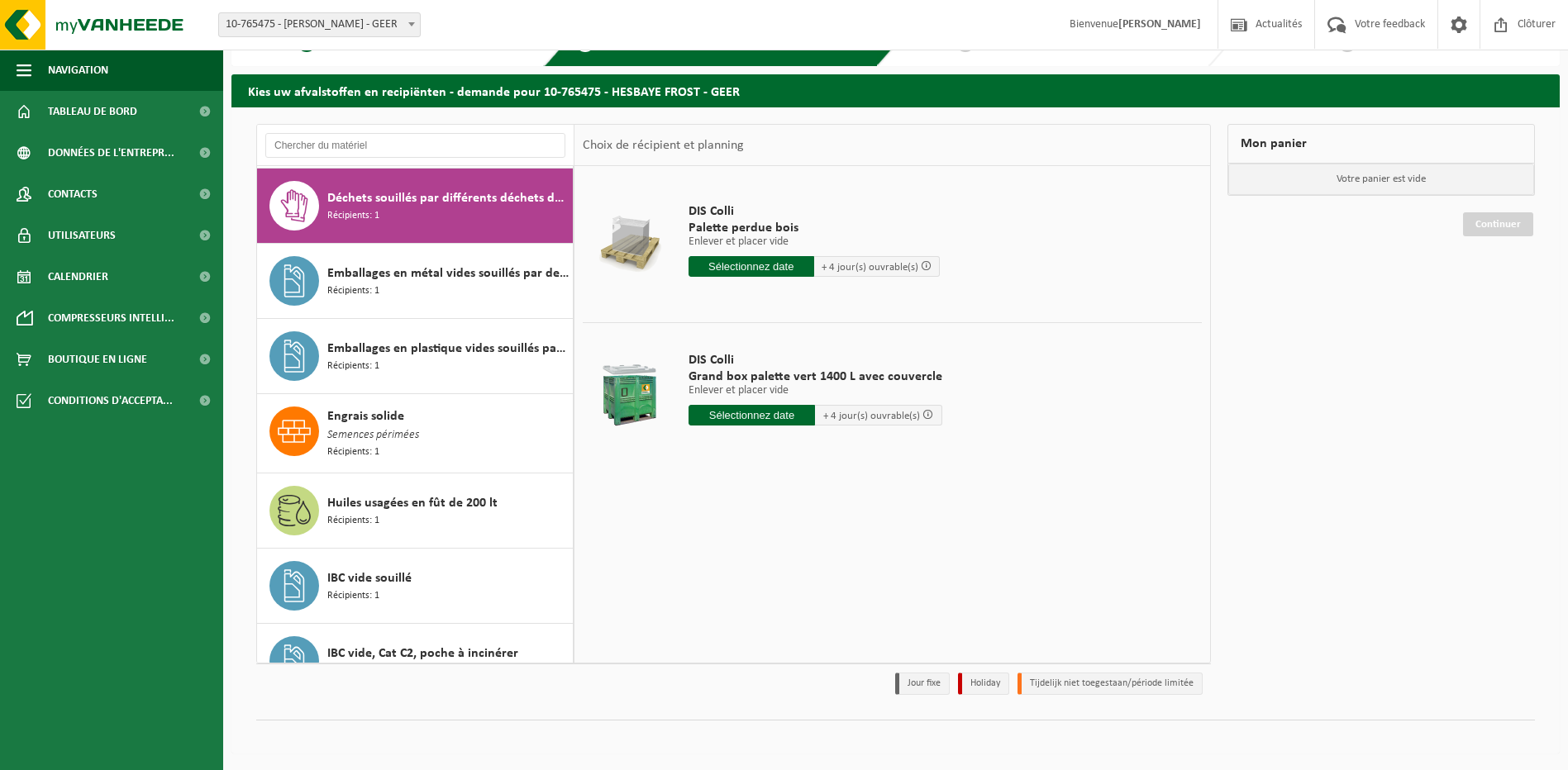
scroll to position [1429, 0]
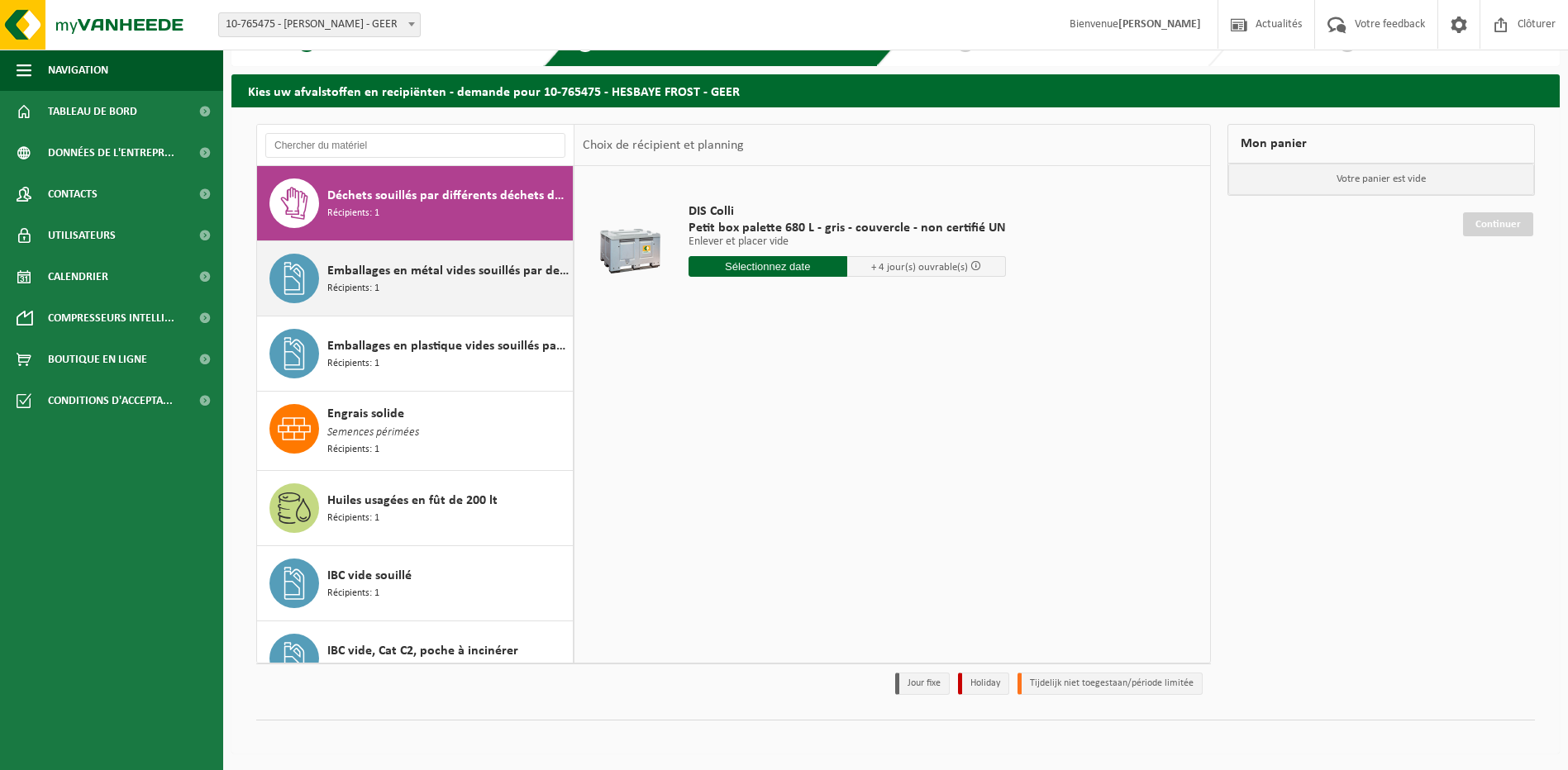
click at [432, 282] on div "Emballages en métal vides souillés par des substances dangereuses Récipients: 1" at bounding box center [449, 278] width 242 height 49
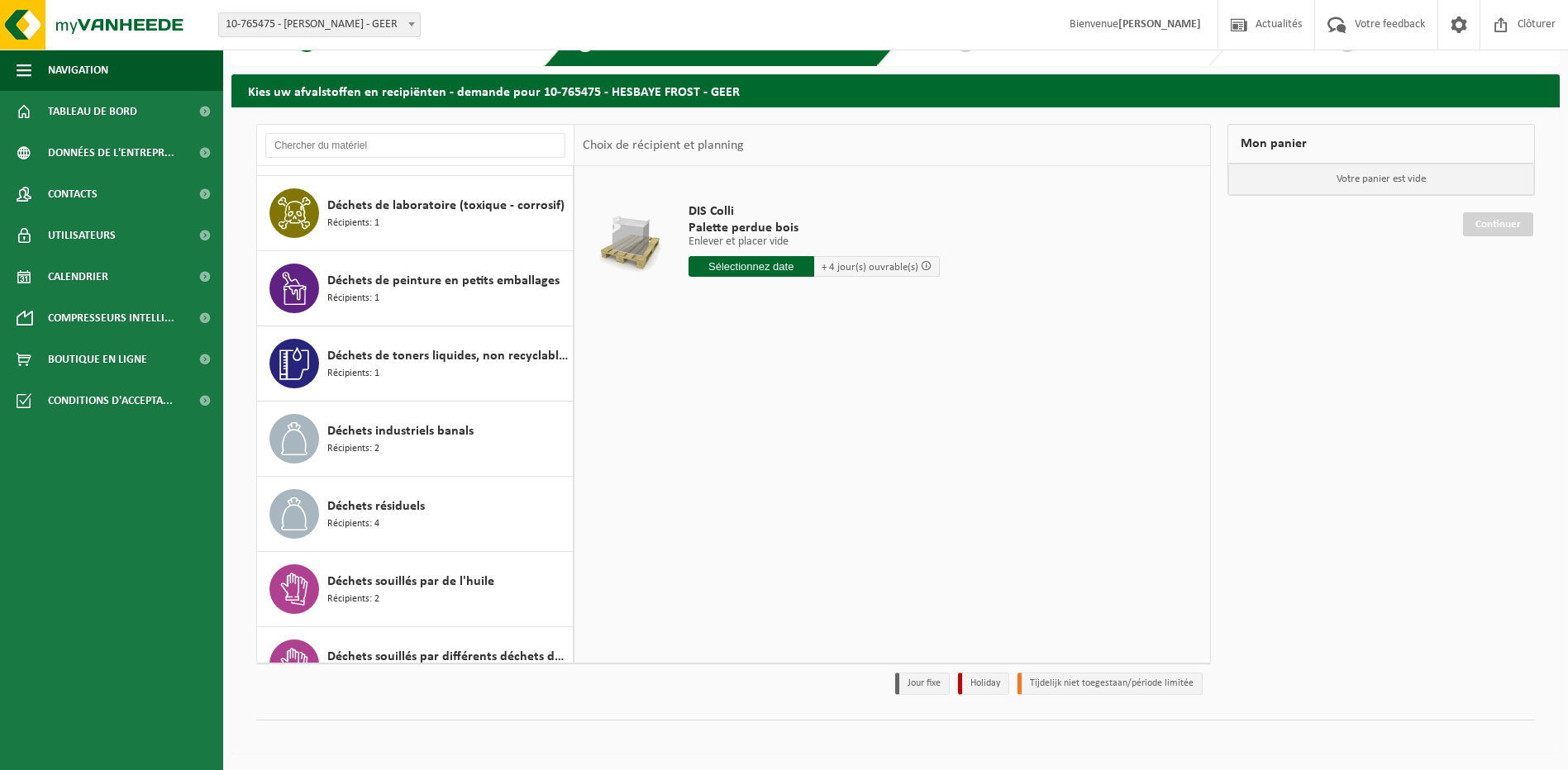
scroll to position [928, 0]
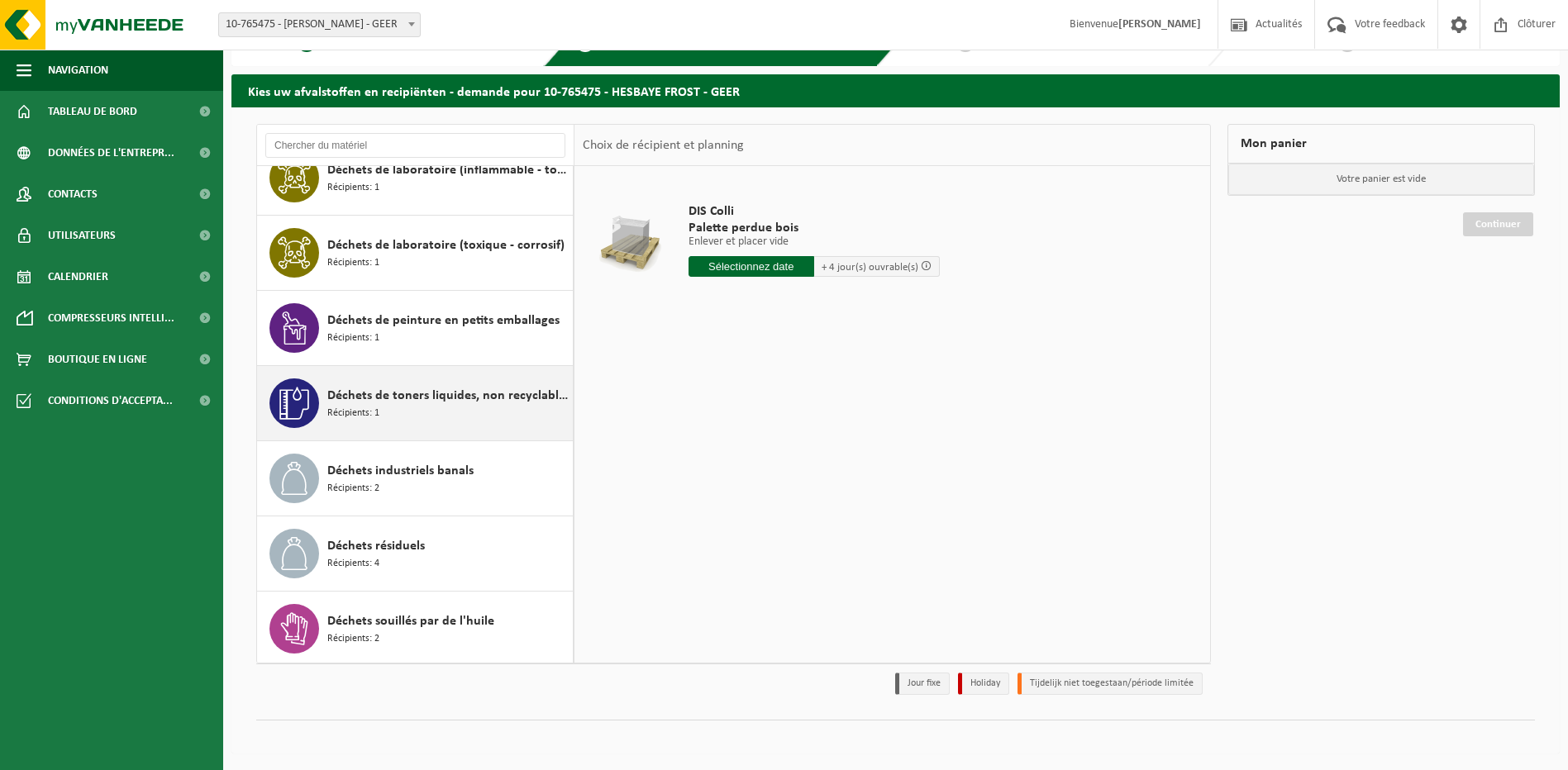
click at [414, 411] on div "Déchets de toners liquides, non recyclable, dangereux Récipients: 1" at bounding box center [449, 403] width 242 height 49
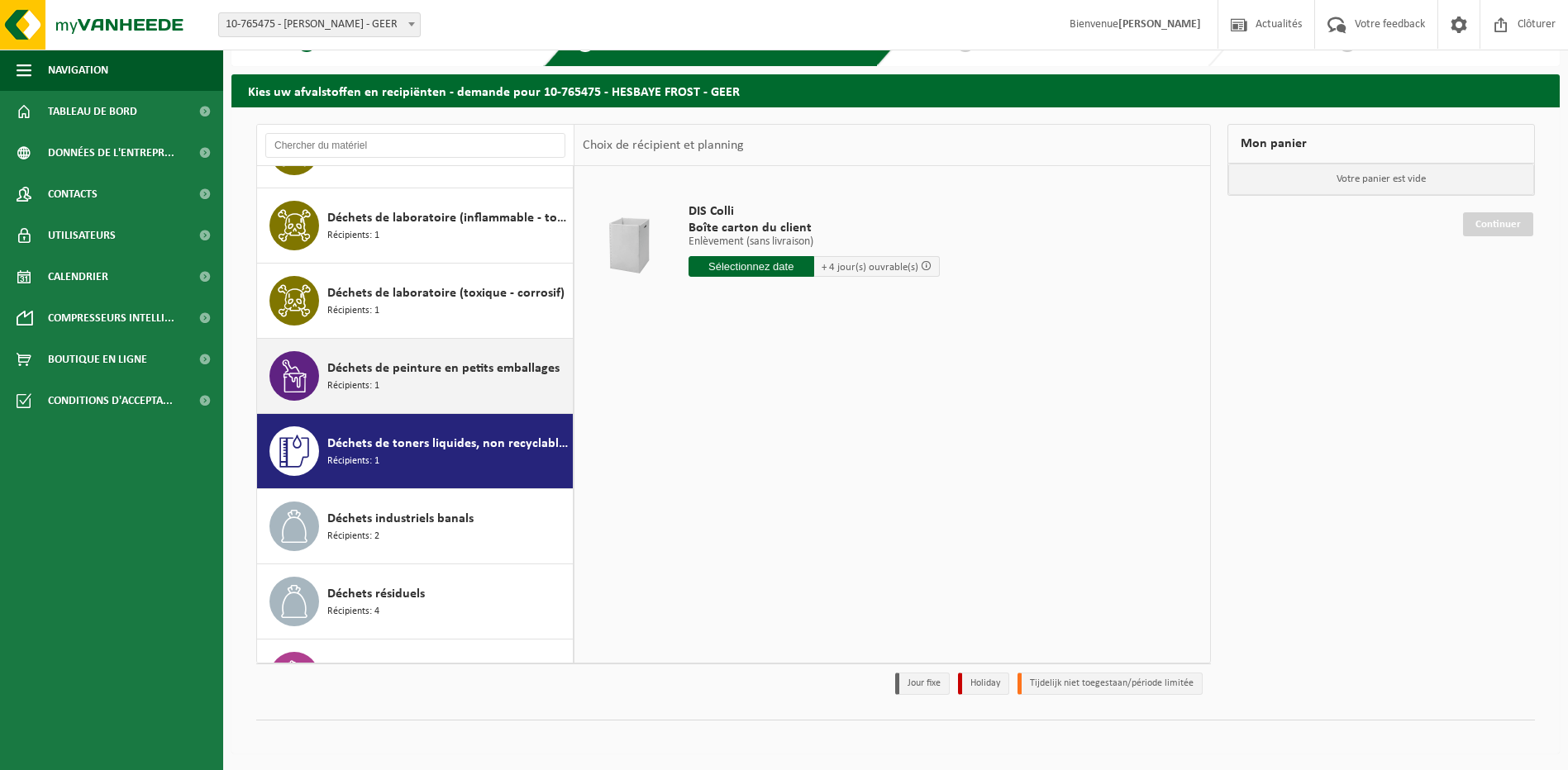
click at [409, 381] on div "Déchets de peinture en petits emballages Récipients: 1" at bounding box center [449, 375] width 242 height 49
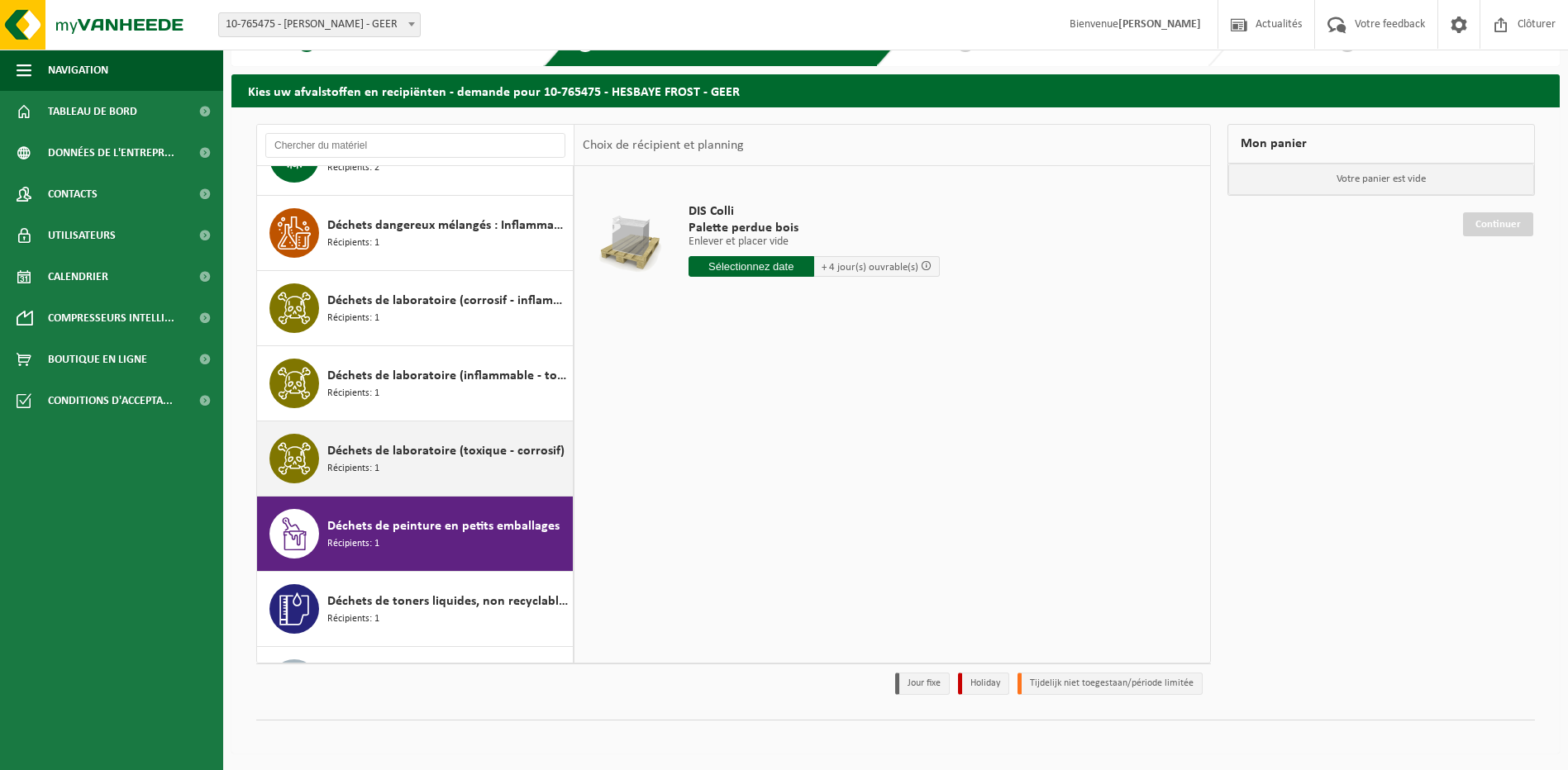
click at [407, 457] on span "Déchets de laboratoire (toxique - corrosif)" at bounding box center [446, 451] width 237 height 20
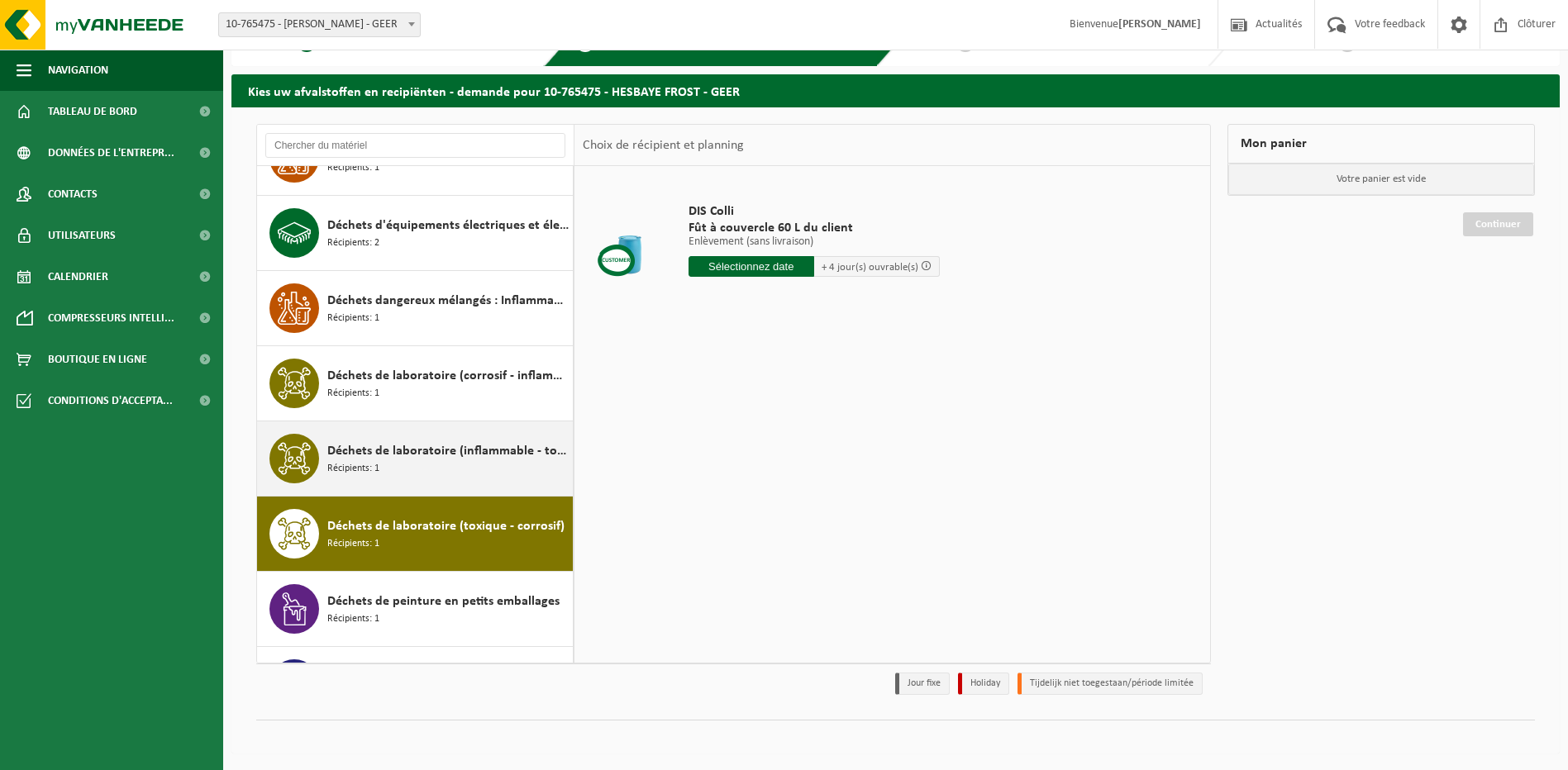
click at [407, 446] on span "Déchets de laboratoire (inflammable - toxique)" at bounding box center [449, 451] width 242 height 20
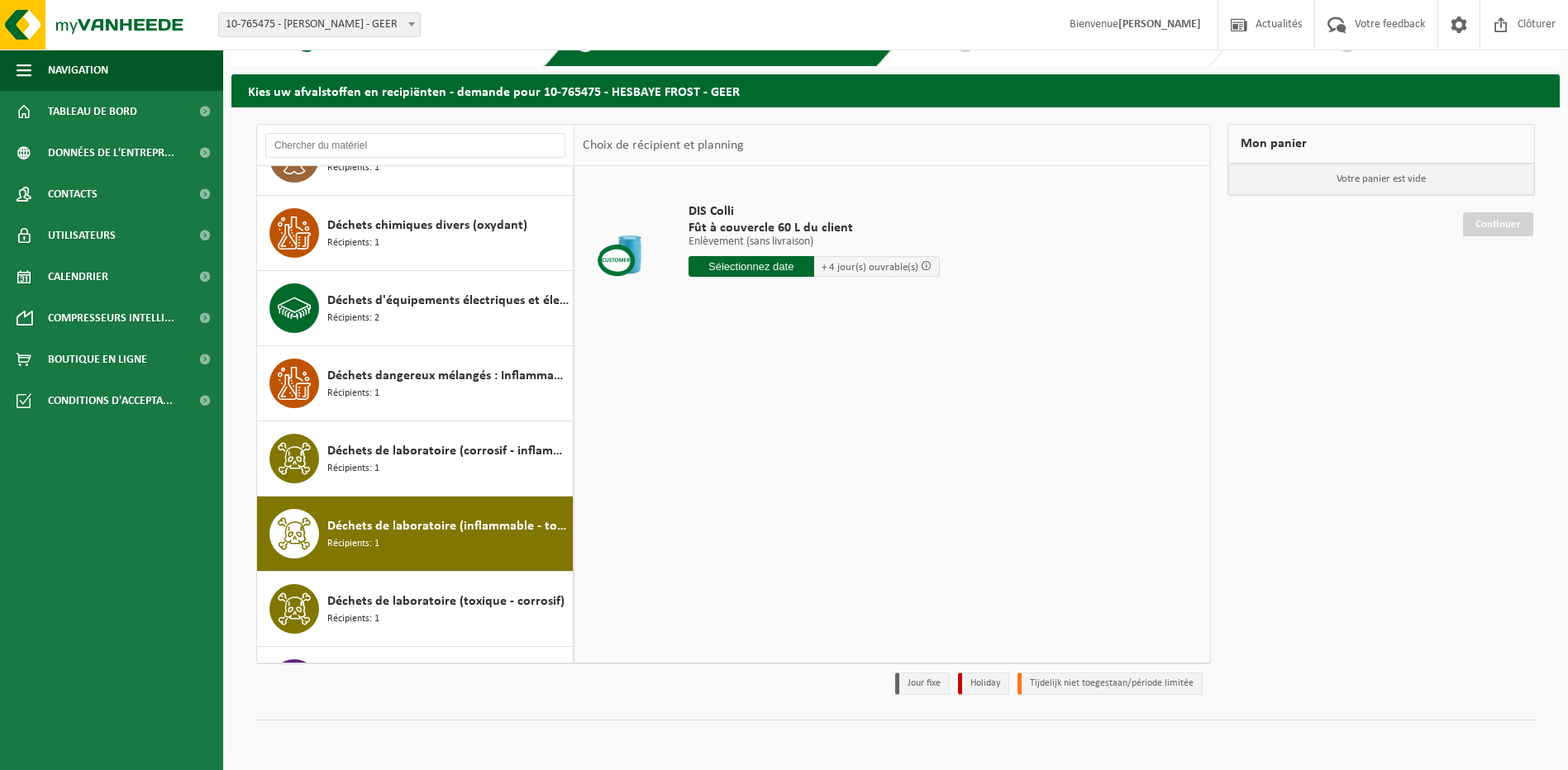
click at [401, 452] on span "Déchets de laboratoire (corrosif - inflammable)" at bounding box center [449, 451] width 242 height 20
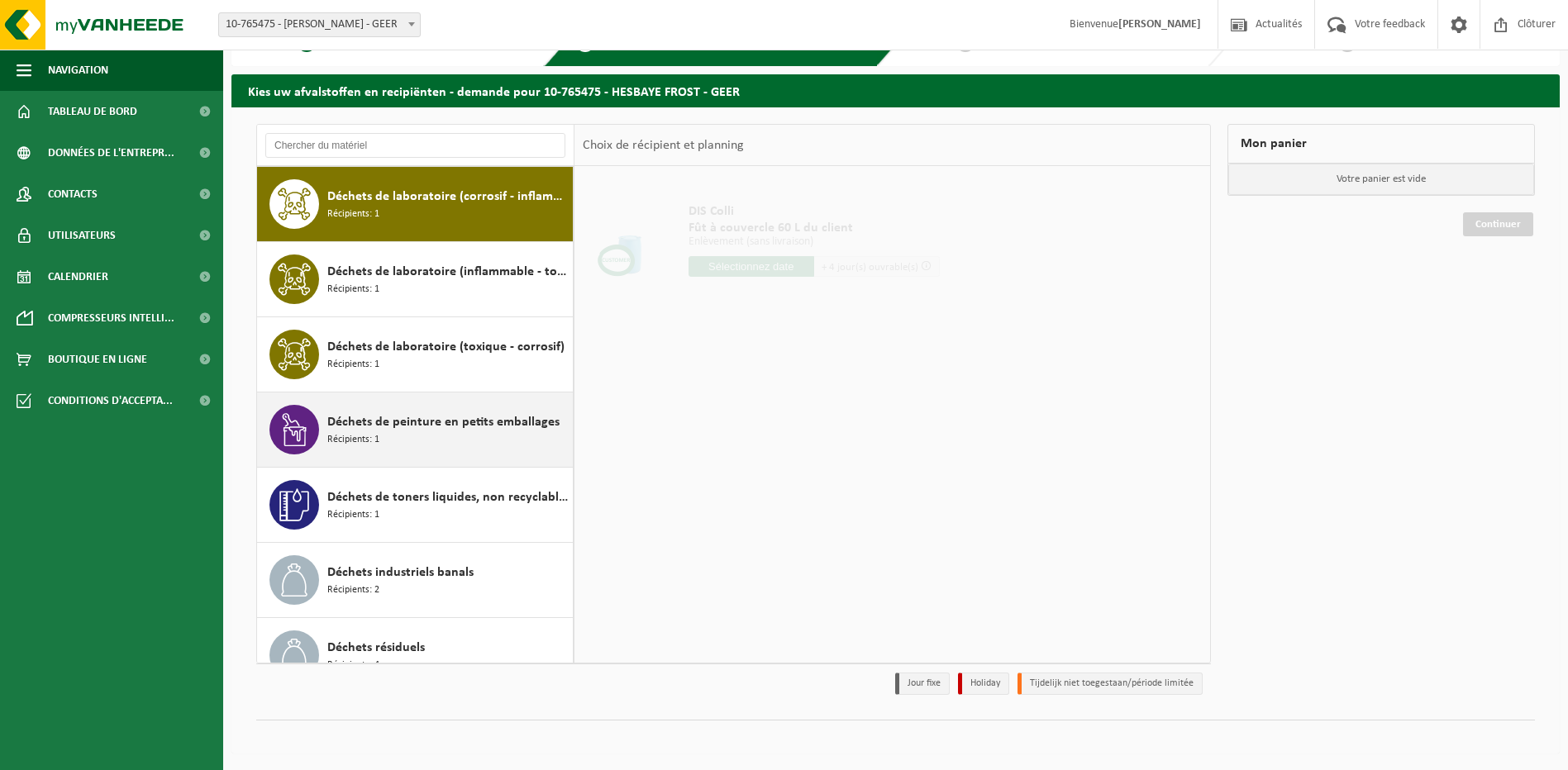
scroll to position [497, 0]
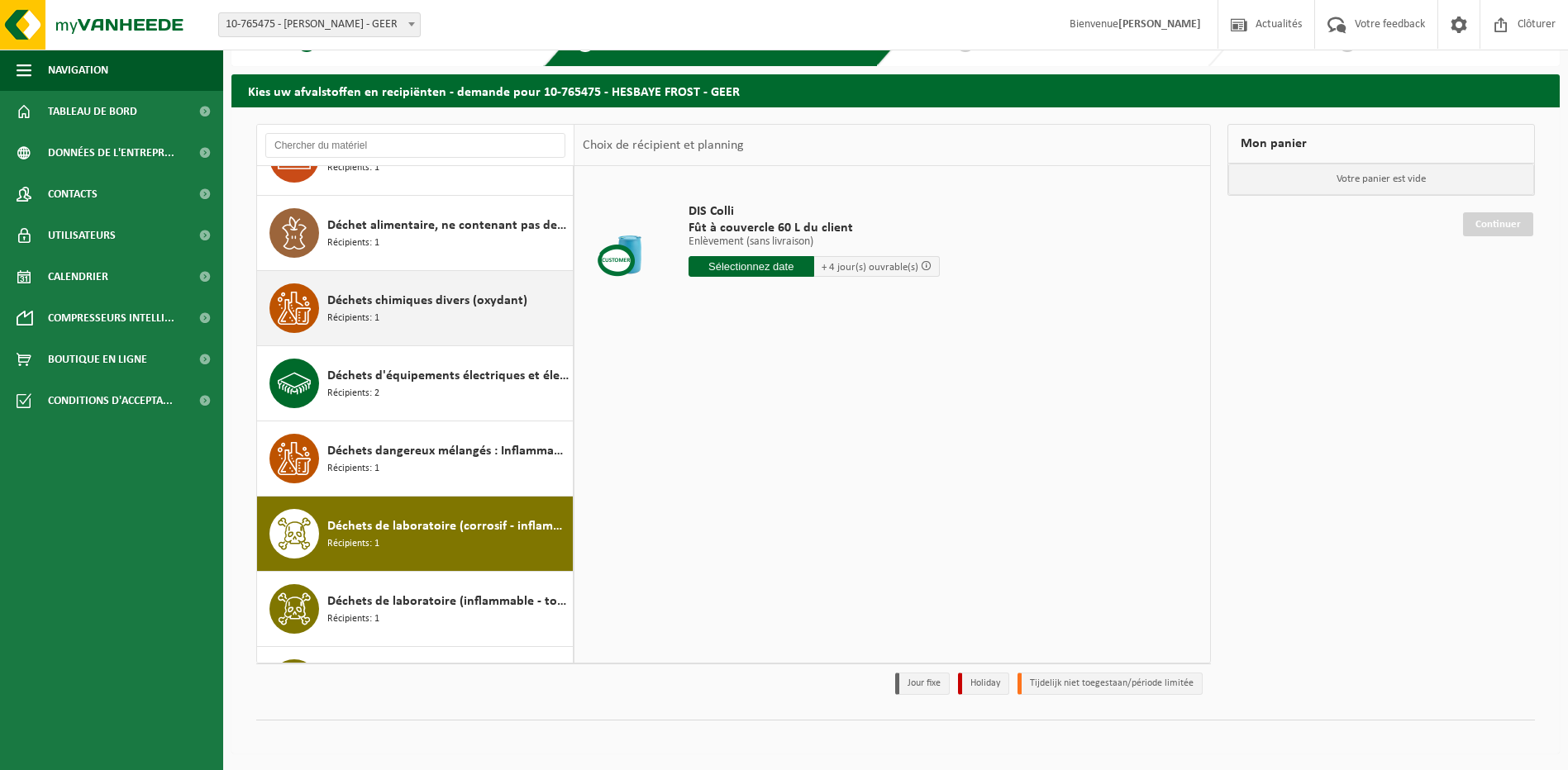
click at [387, 303] on span "Déchets chimiques divers (oxydant)" at bounding box center [427, 301] width 200 height 20
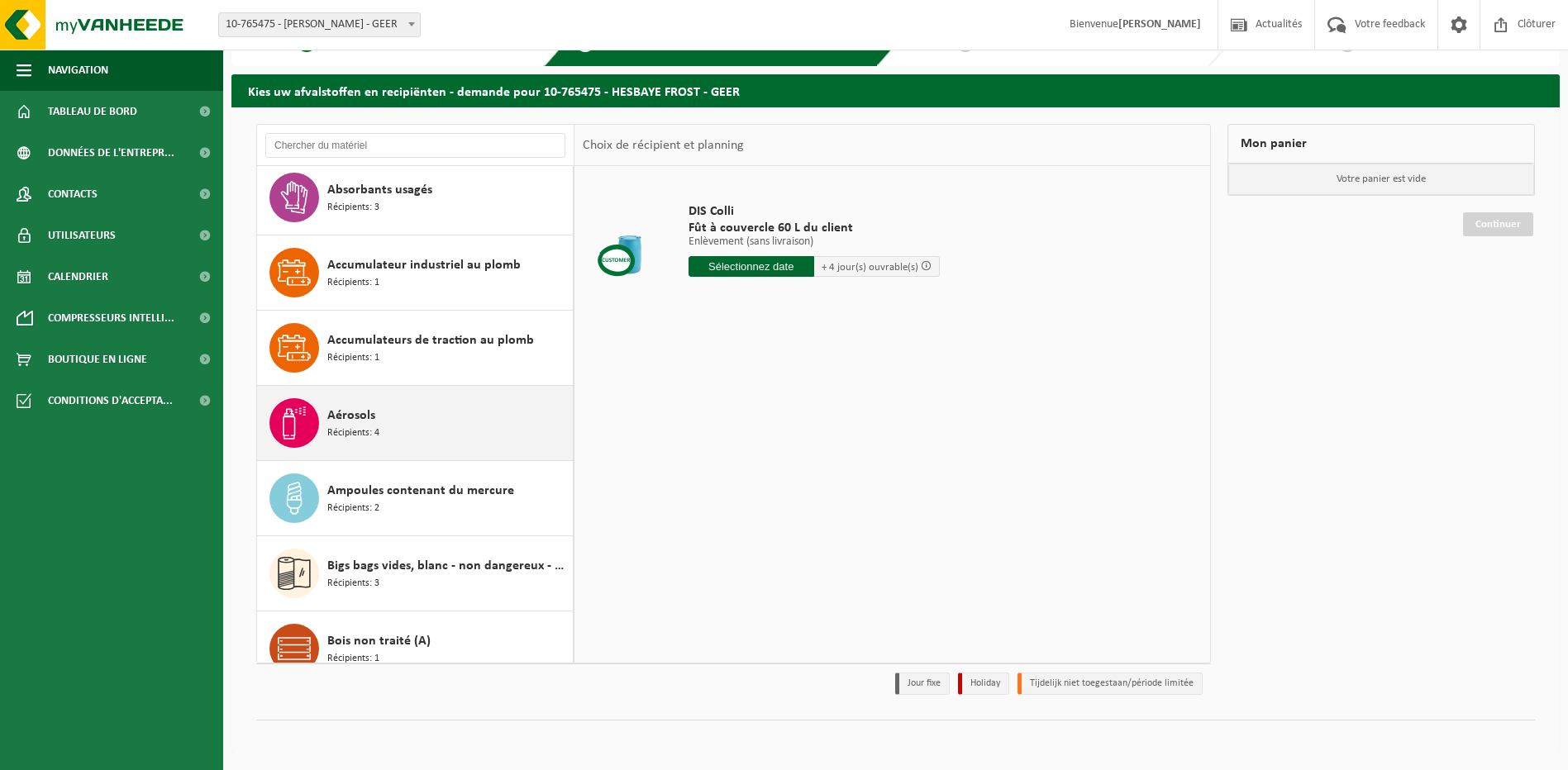
scroll to position [0, 0]
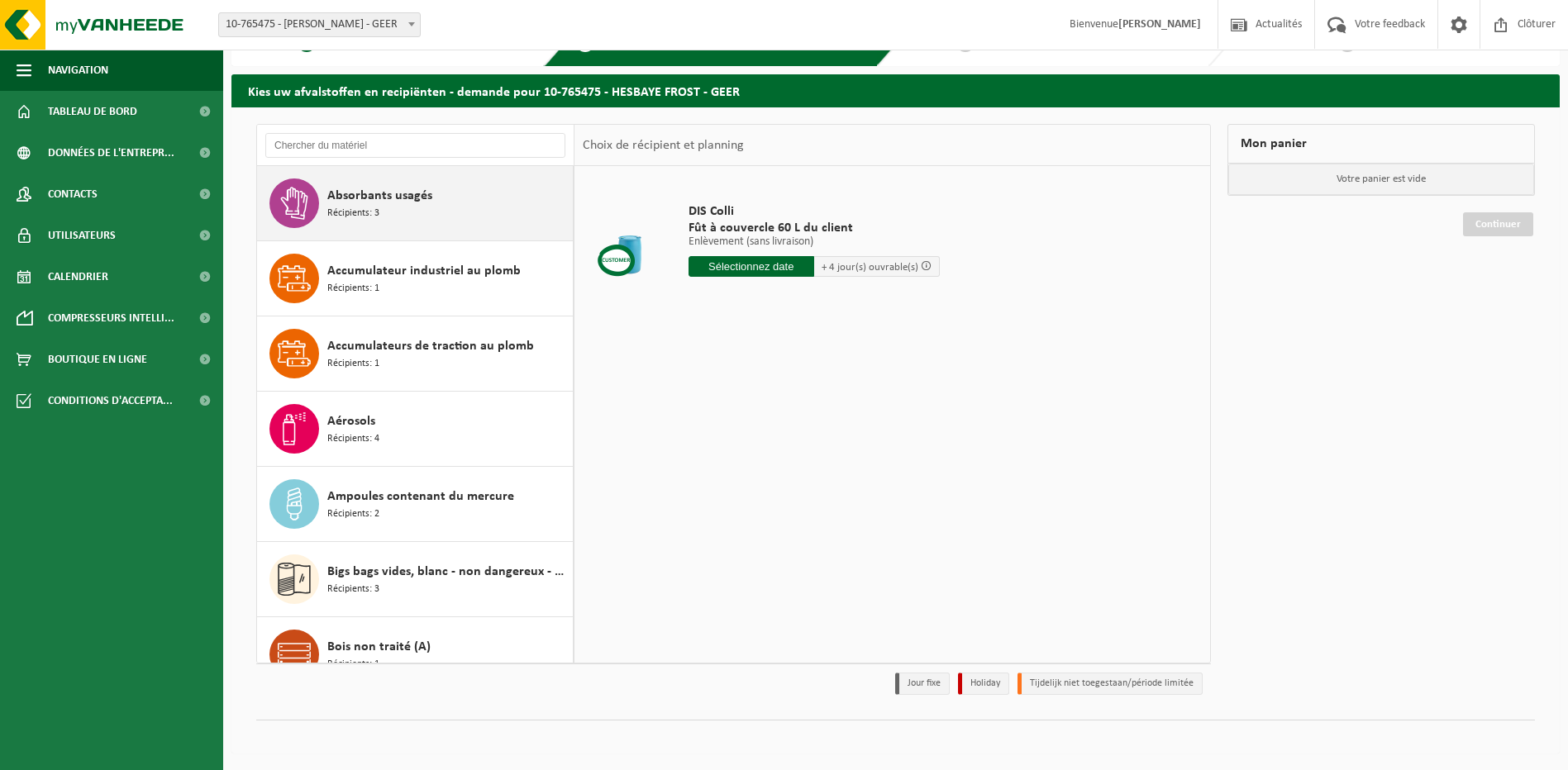
click at [390, 201] on span "Absorbants usagés" at bounding box center [380, 196] width 105 height 20
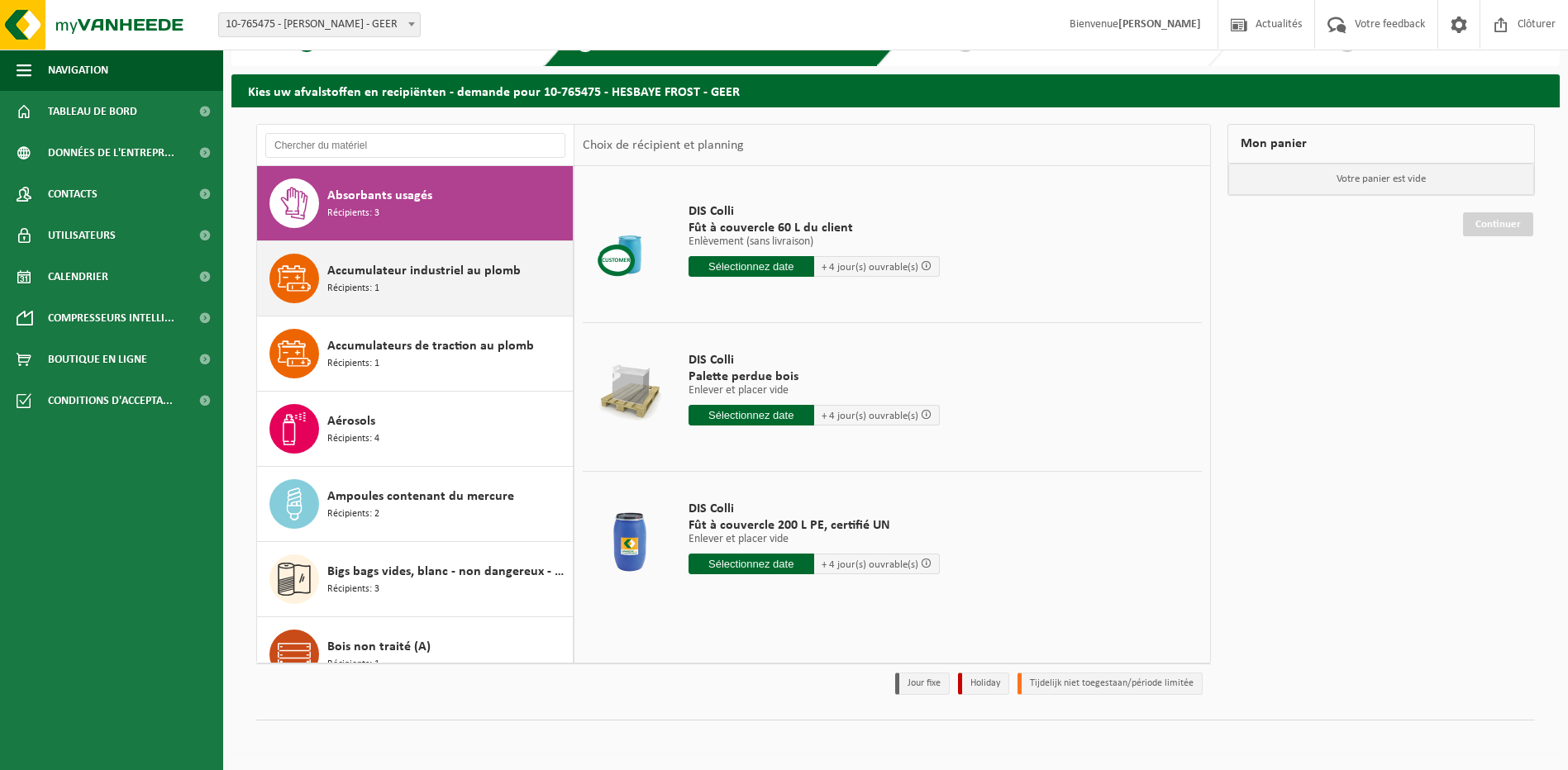
click at [393, 282] on div "Accumulateur industriel au plomb Récipients: 1" at bounding box center [449, 278] width 242 height 49
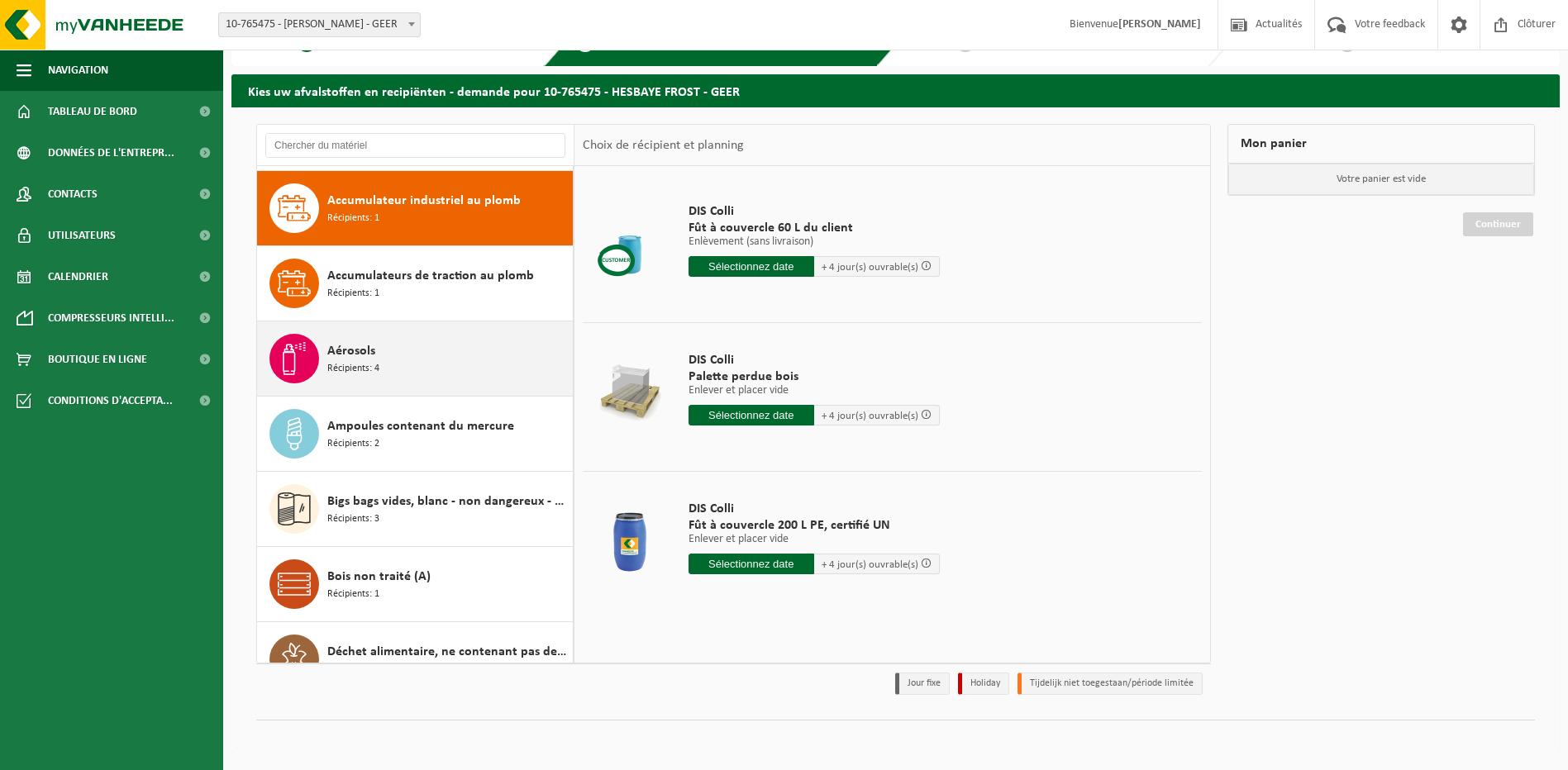
scroll to position [75, 0]
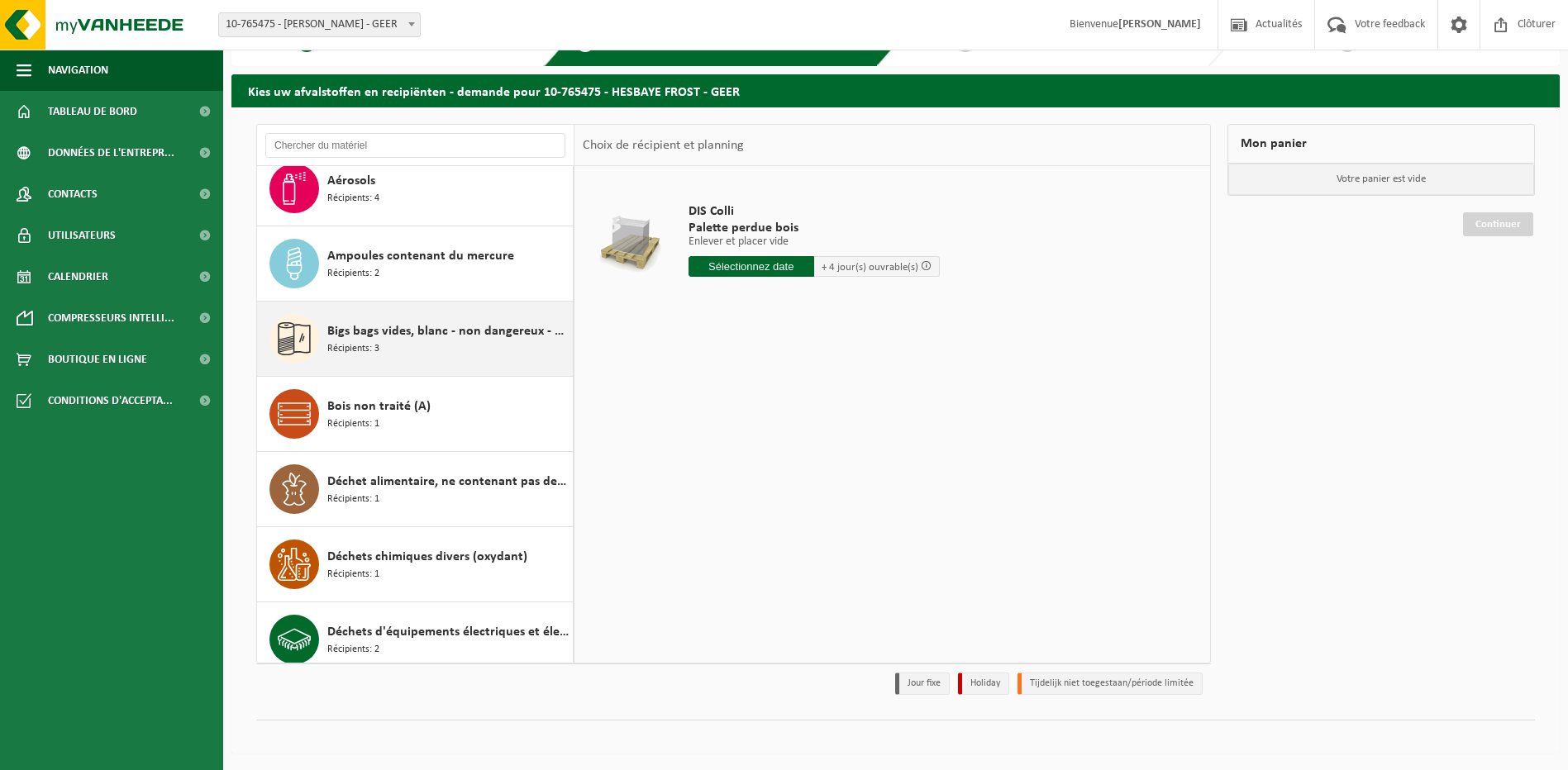
click at [408, 343] on div "Bigs bags vides, blanc - non dangereux - en vrac Récipients: 3" at bounding box center [449, 338] width 242 height 49
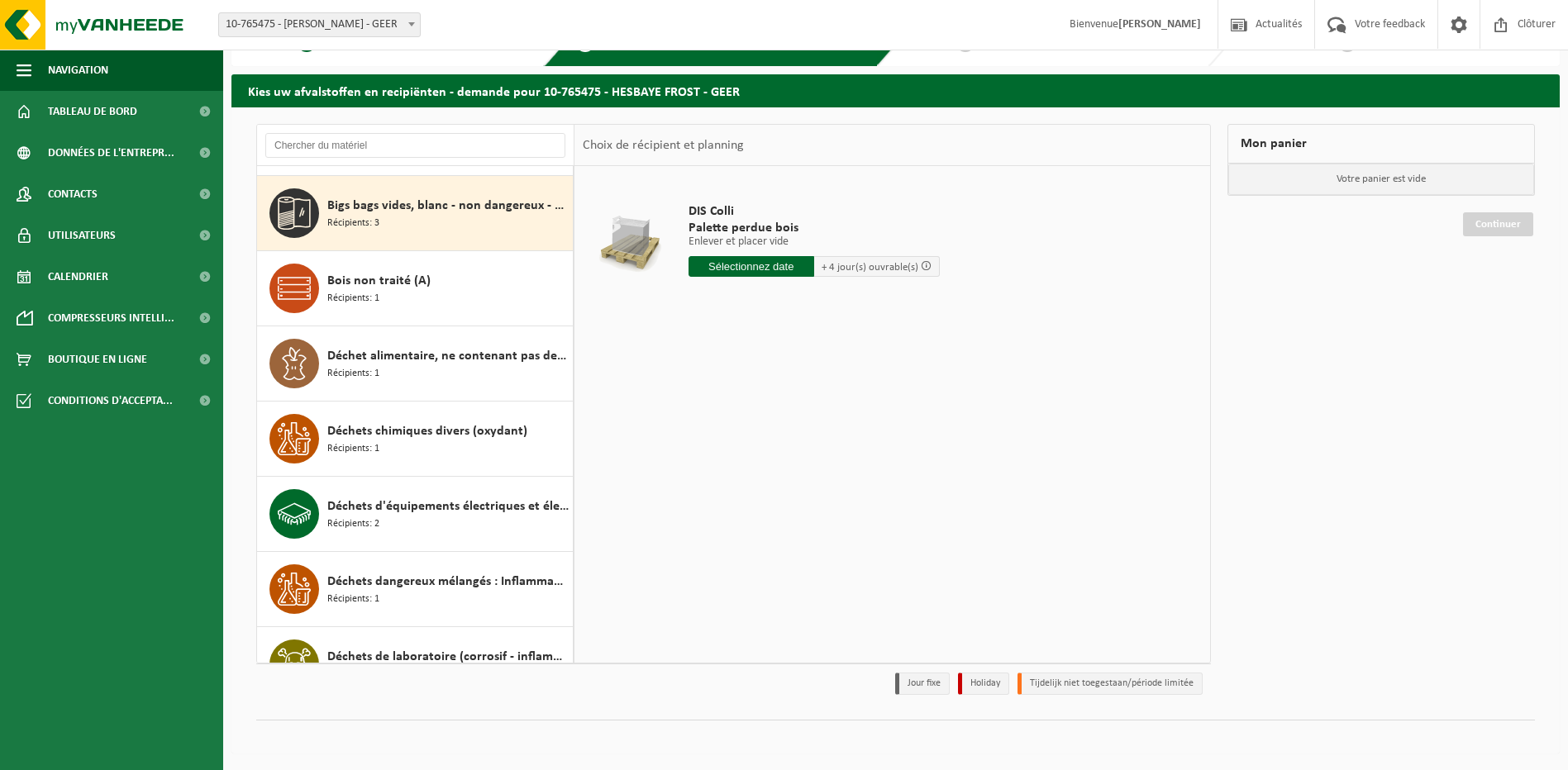
scroll to position [376, 0]
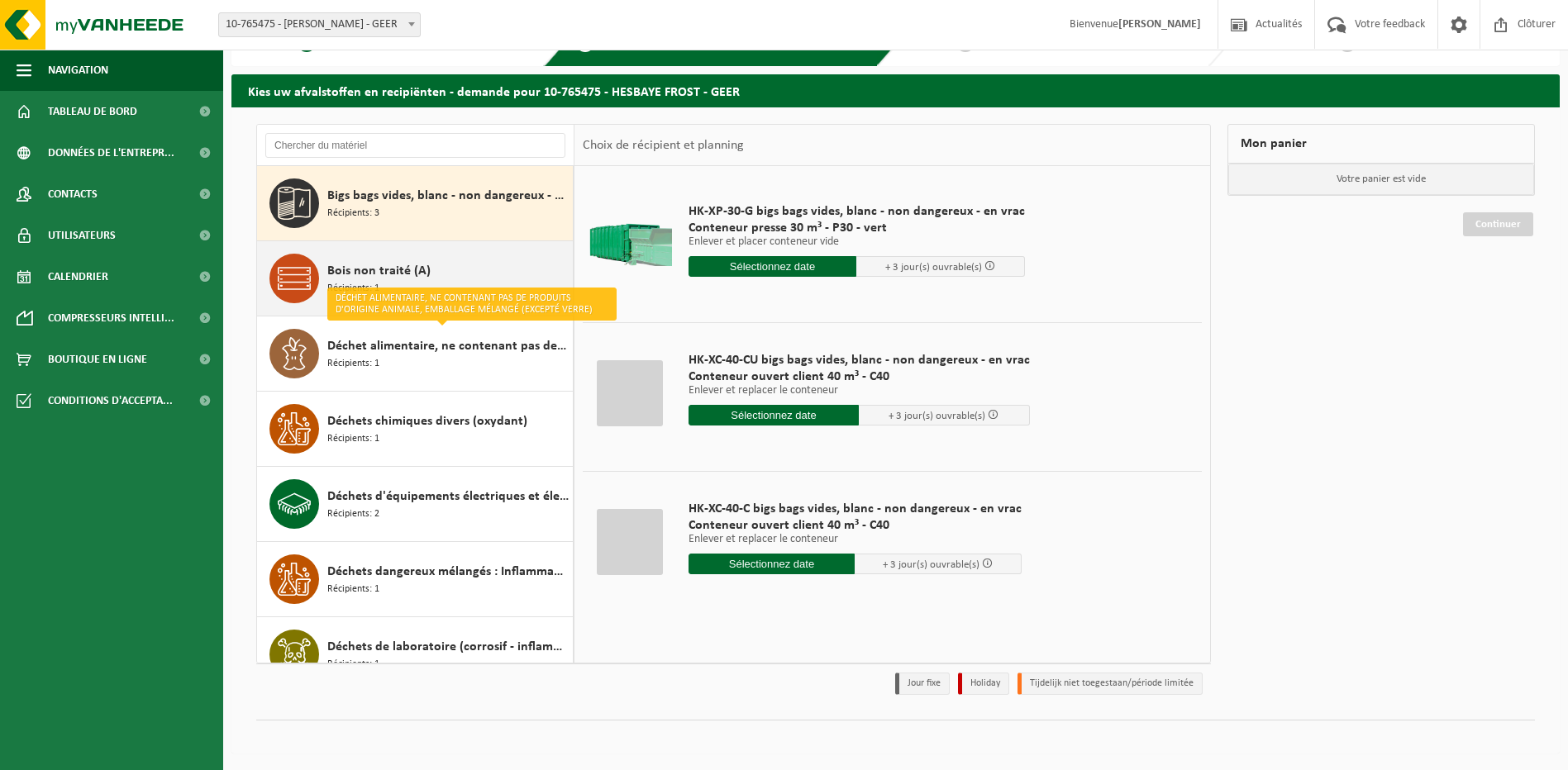
click at [387, 265] on span "Bois non traité (A)" at bounding box center [379, 271] width 103 height 20
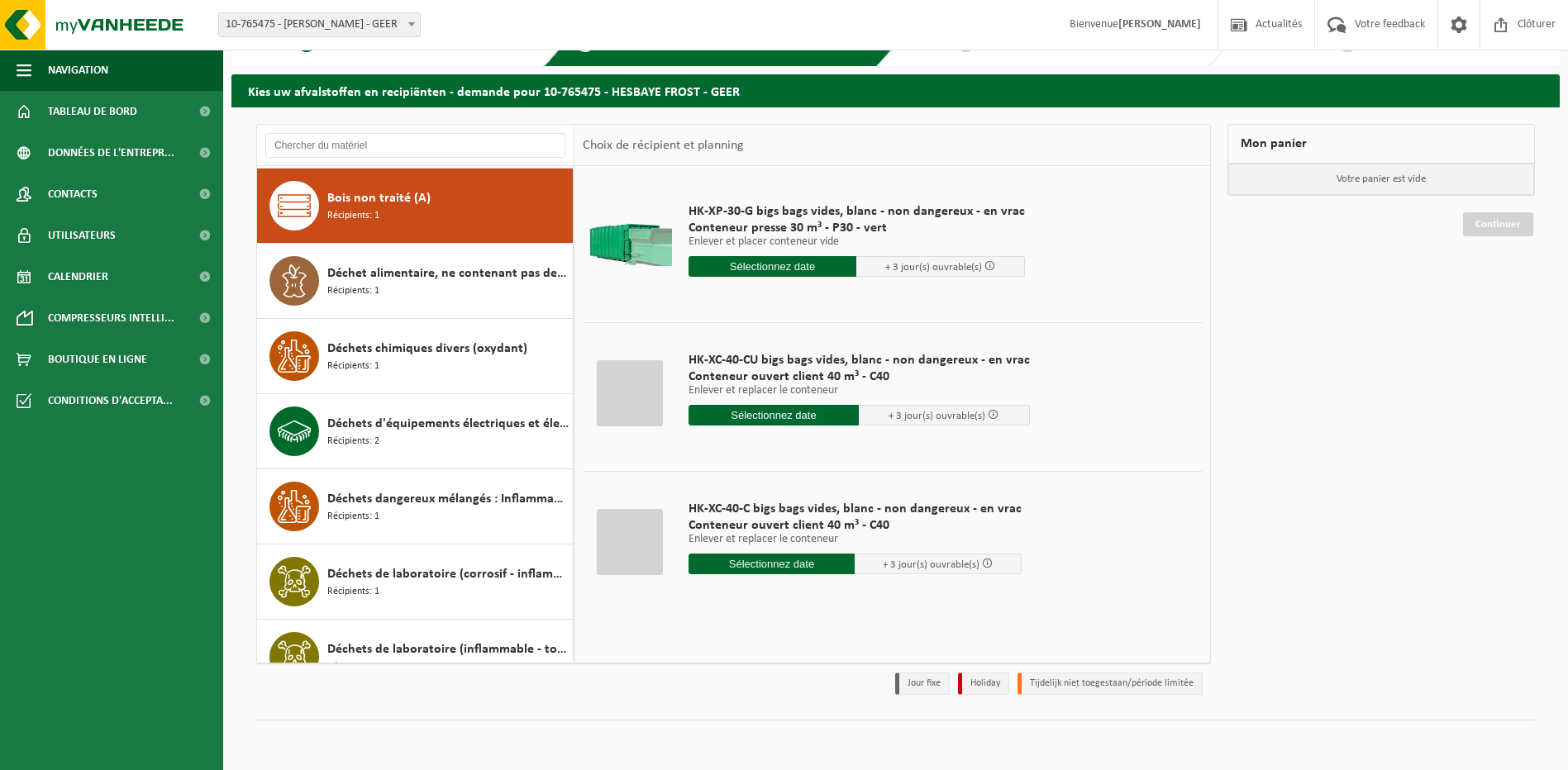
scroll to position [451, 0]
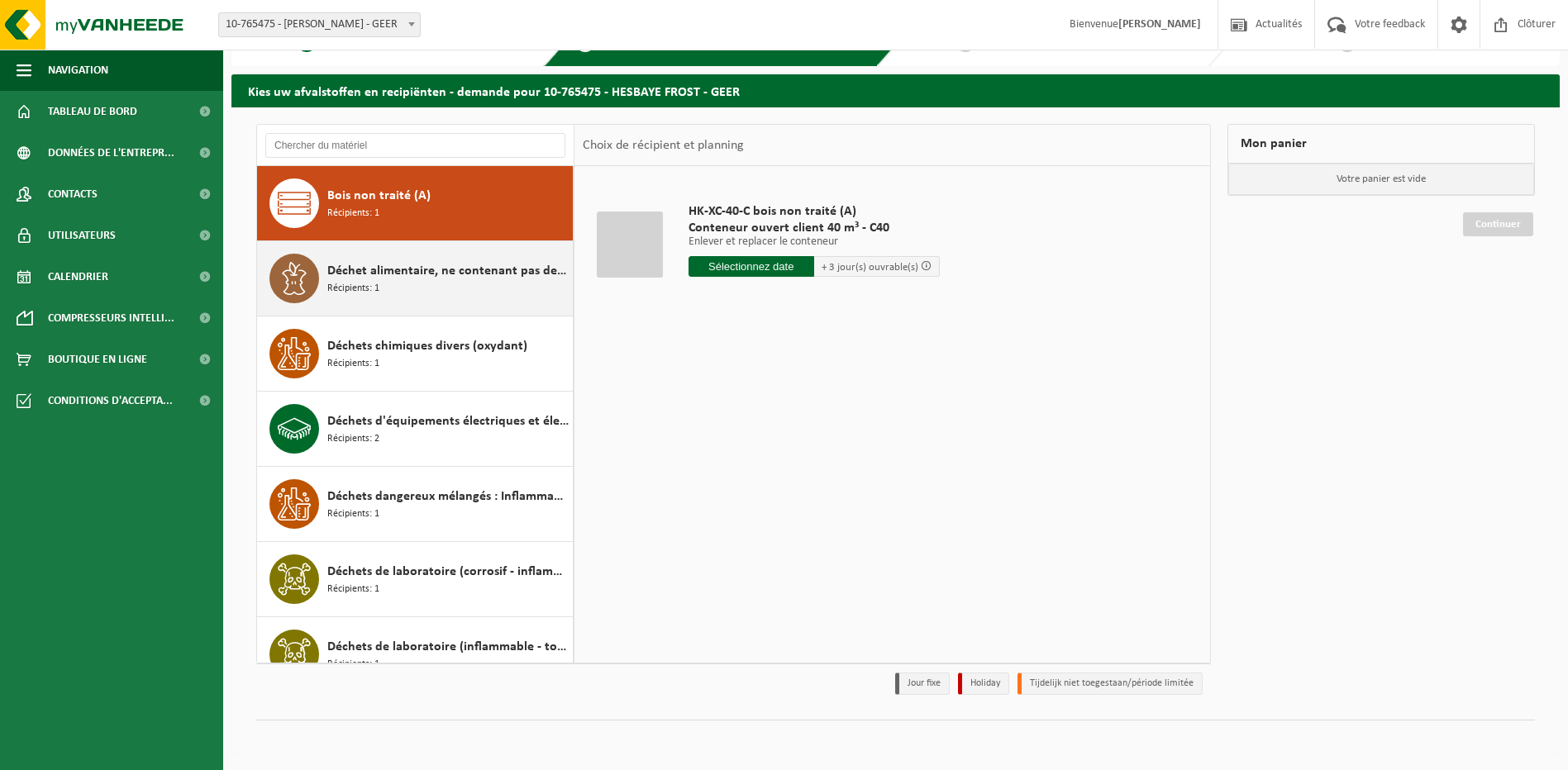
click at [409, 287] on div "Déchet alimentaire, ne contenant pas de produits d'origine animale, emballage m…" at bounding box center [449, 278] width 242 height 49
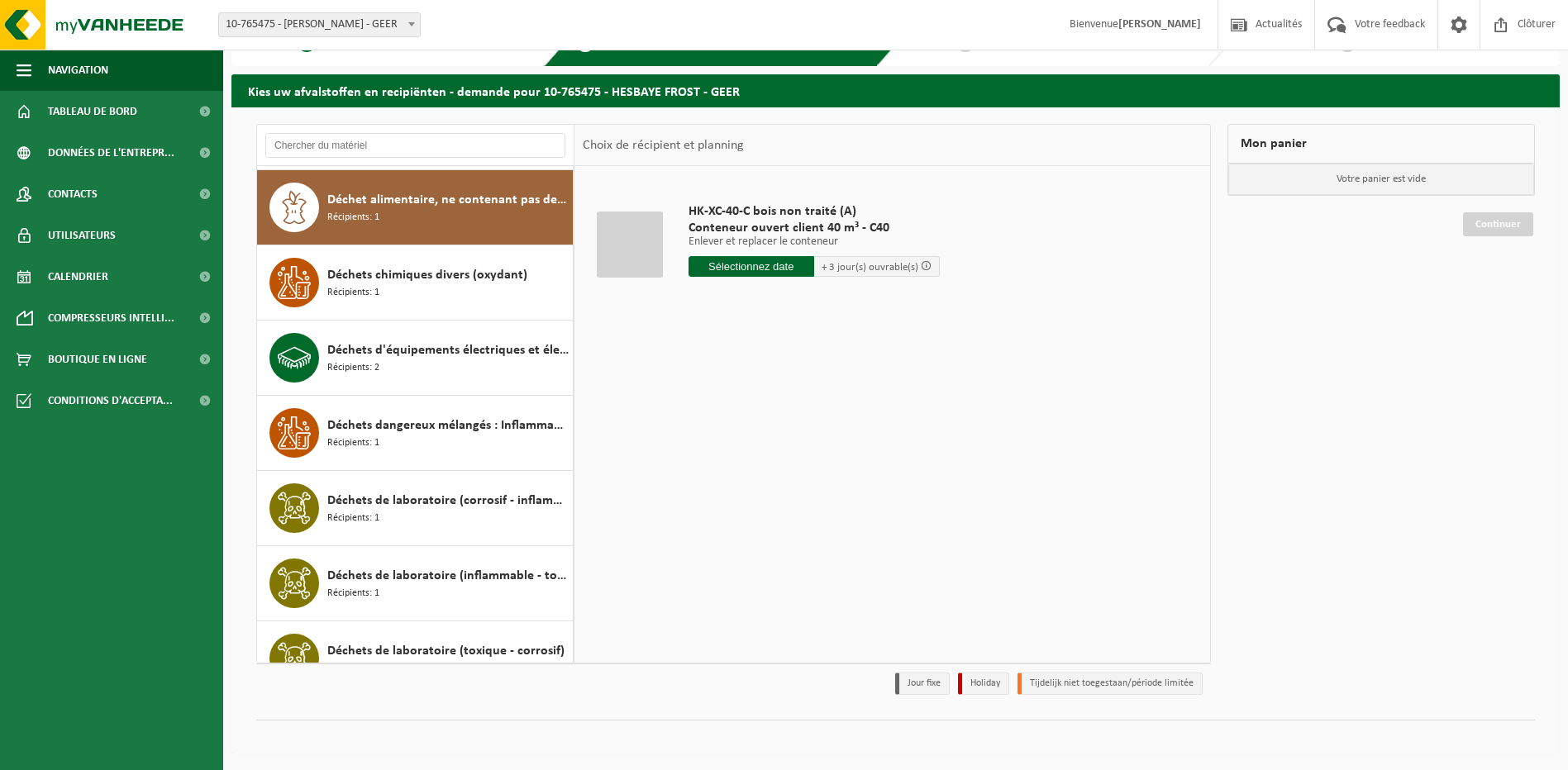
scroll to position [526, 0]
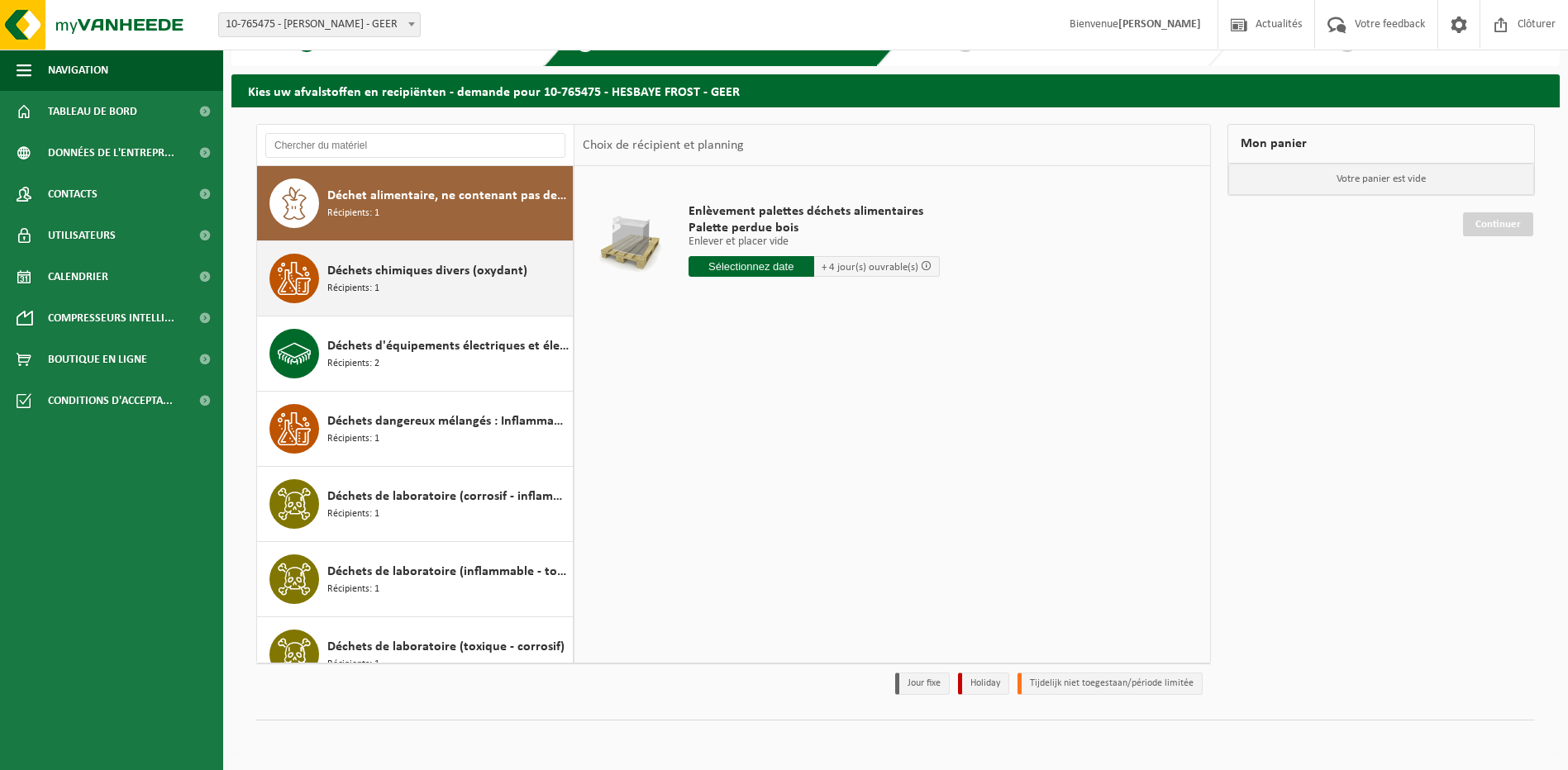
click at [396, 292] on div "Déchets chimiques divers (oxydant) Récipients: 1" at bounding box center [449, 278] width 242 height 49
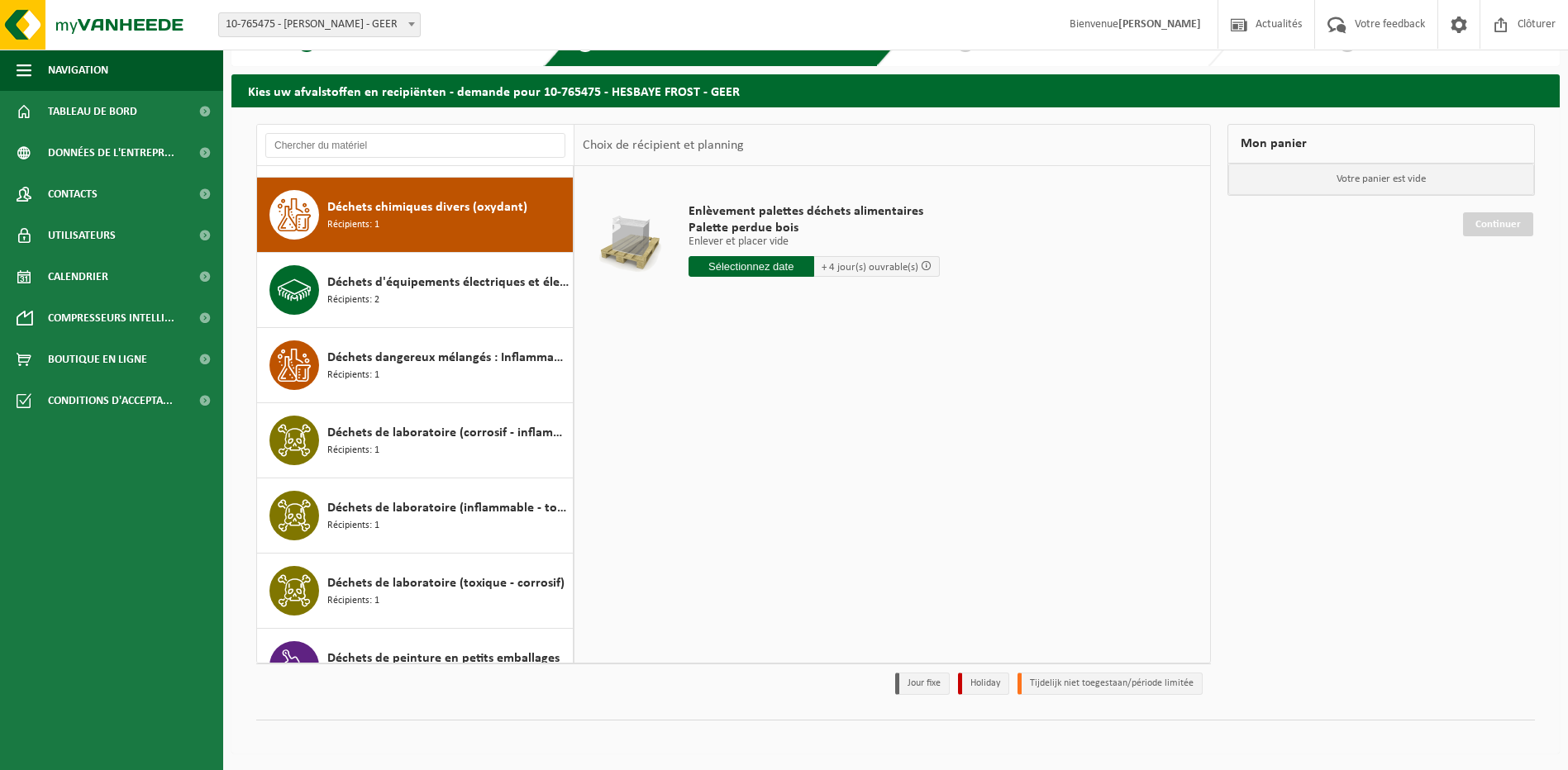
scroll to position [602, 0]
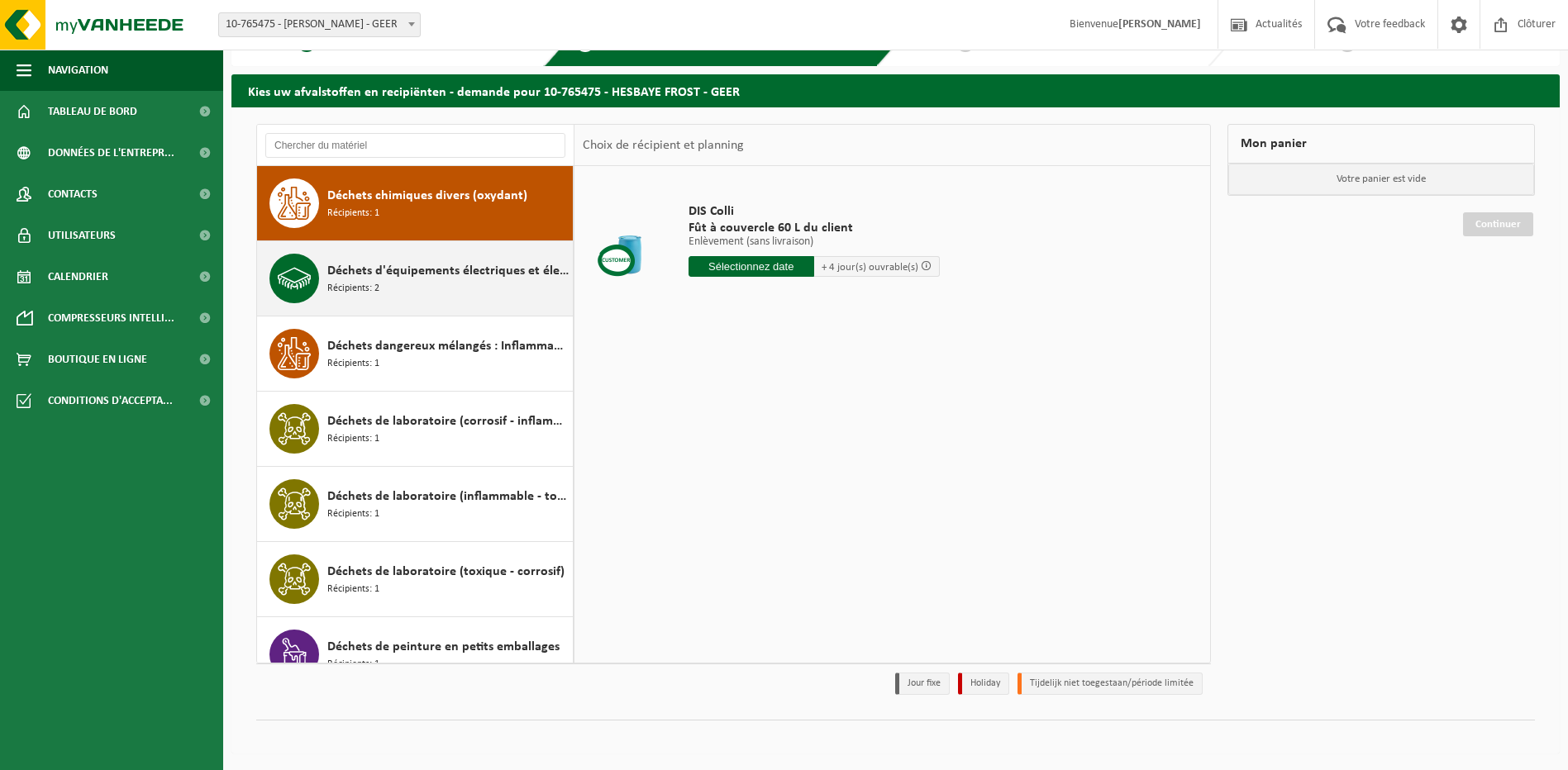
click at [393, 304] on div "Déchets d'équipements électriques et électroniques - Sans tubes cathodiques Réc…" at bounding box center [416, 278] width 317 height 74
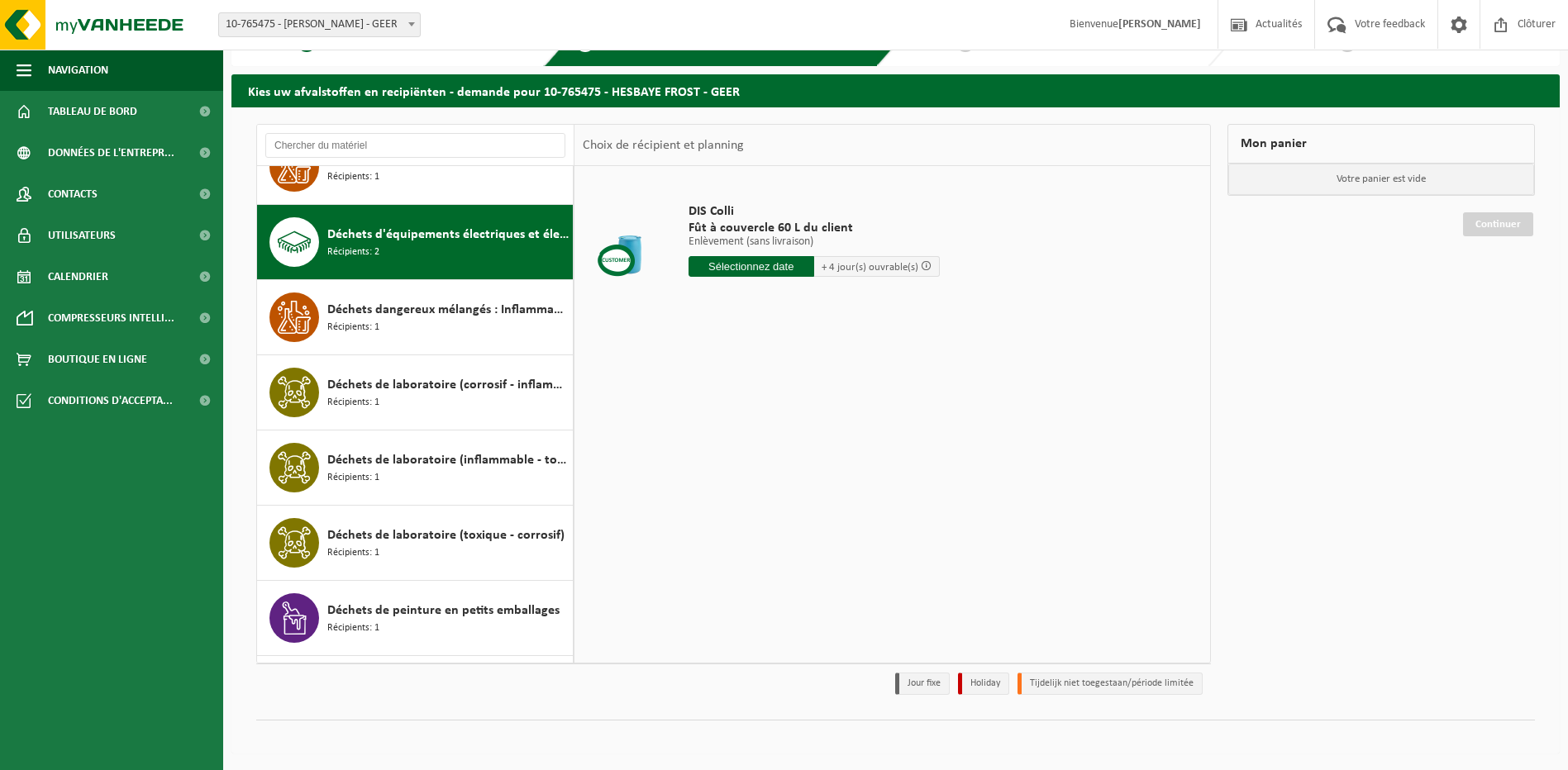
scroll to position [677, 0]
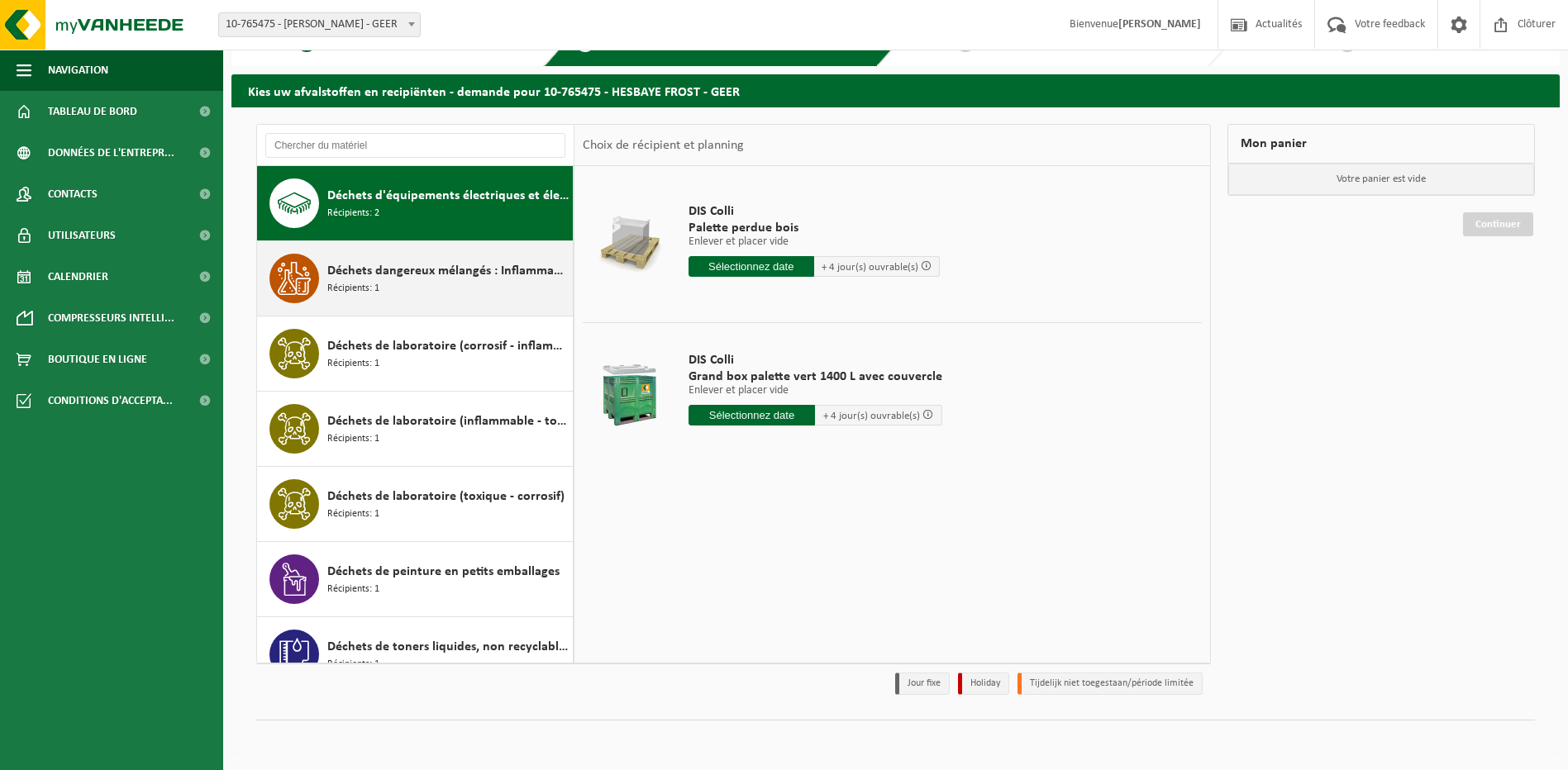
click at [399, 287] on div "Déchets dangereux mélangés : Inflammable - Corrosif Récipients: 1" at bounding box center [449, 278] width 242 height 49
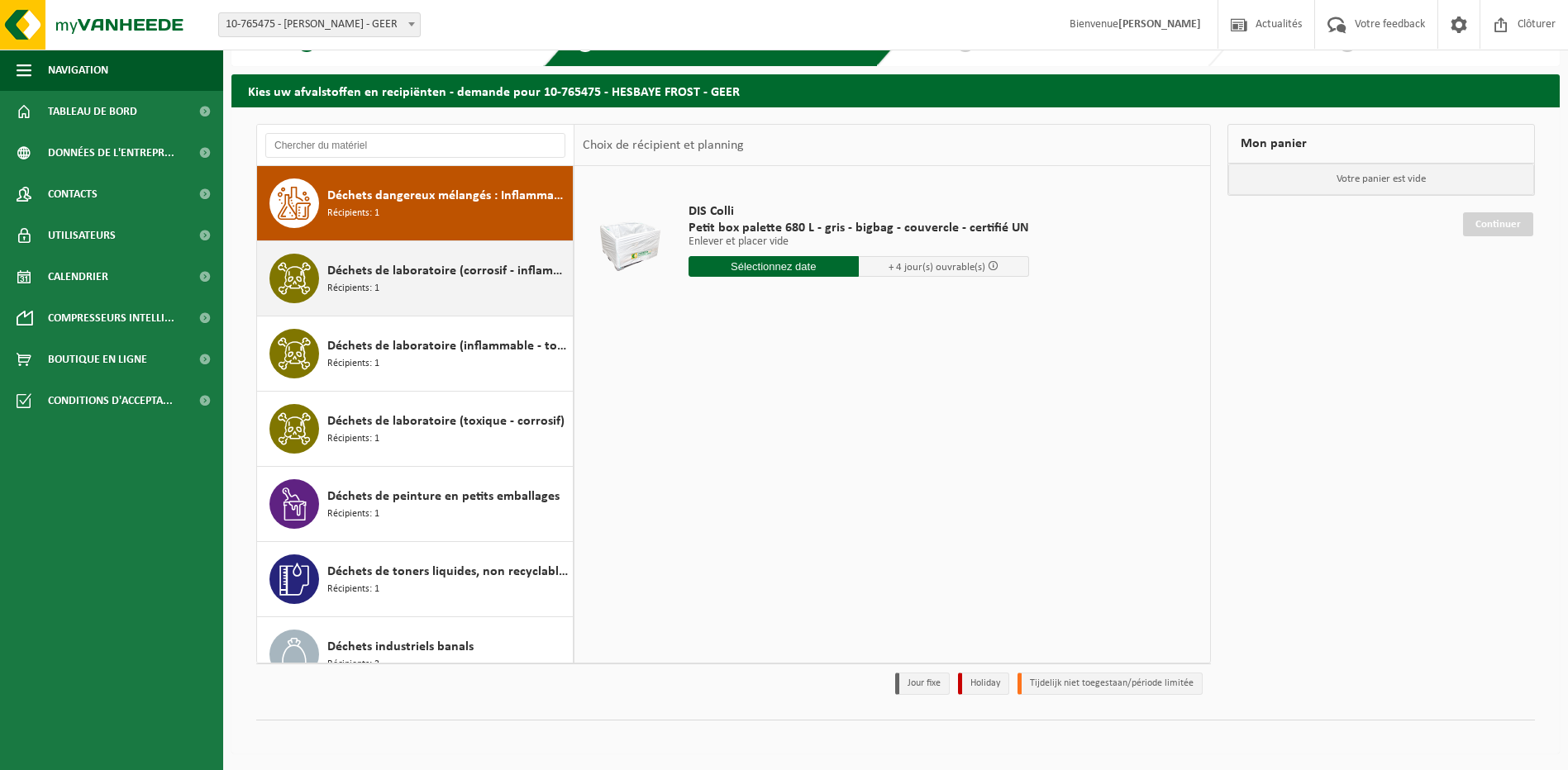
click at [399, 291] on div "Déchets de laboratoire (corrosif - inflammable) Récipients: 1" at bounding box center [449, 278] width 242 height 49
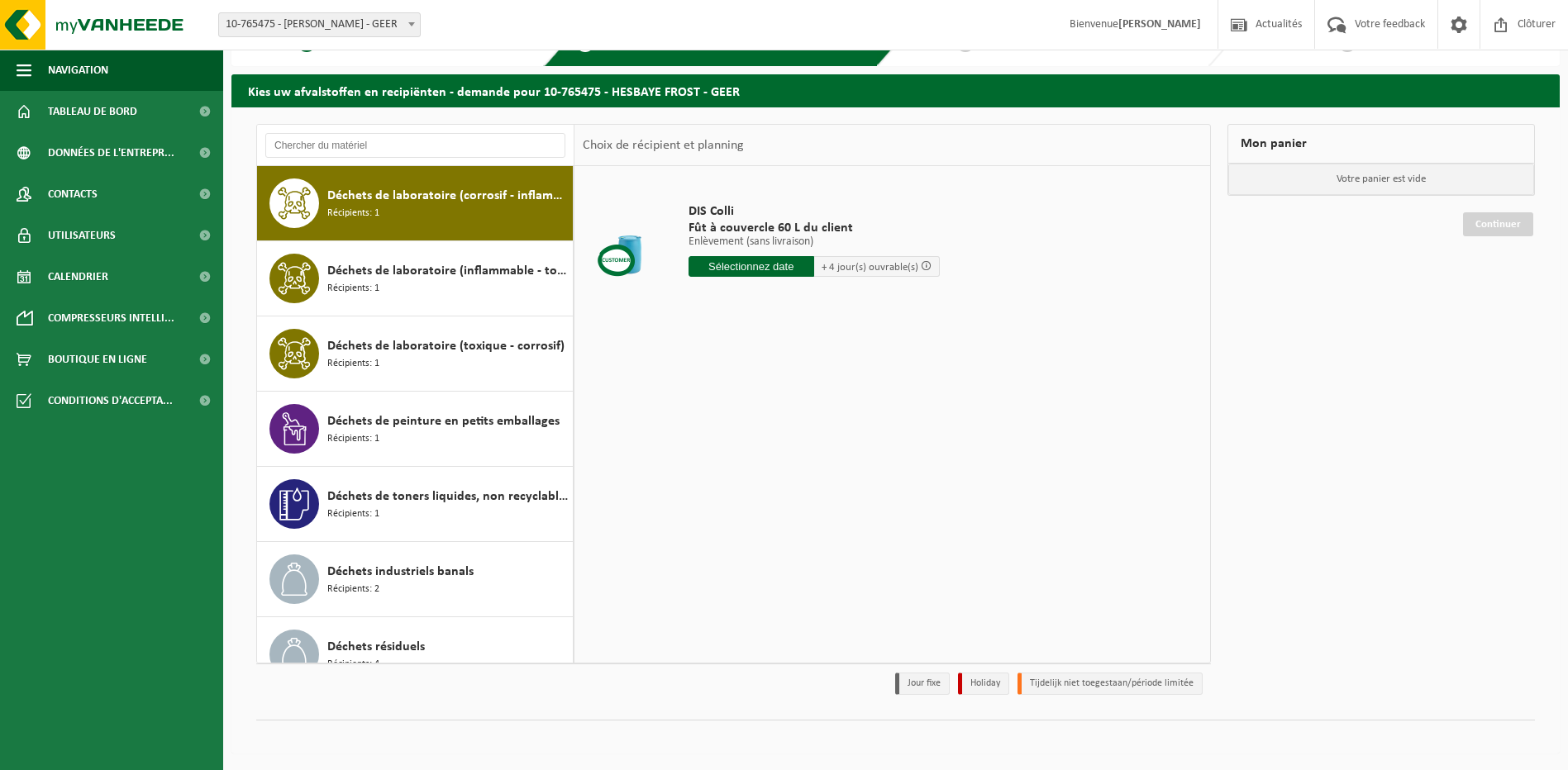
click at [399, 291] on div "Déchets de laboratoire (inflammable - toxique) Récipients: 1" at bounding box center [449, 278] width 242 height 49
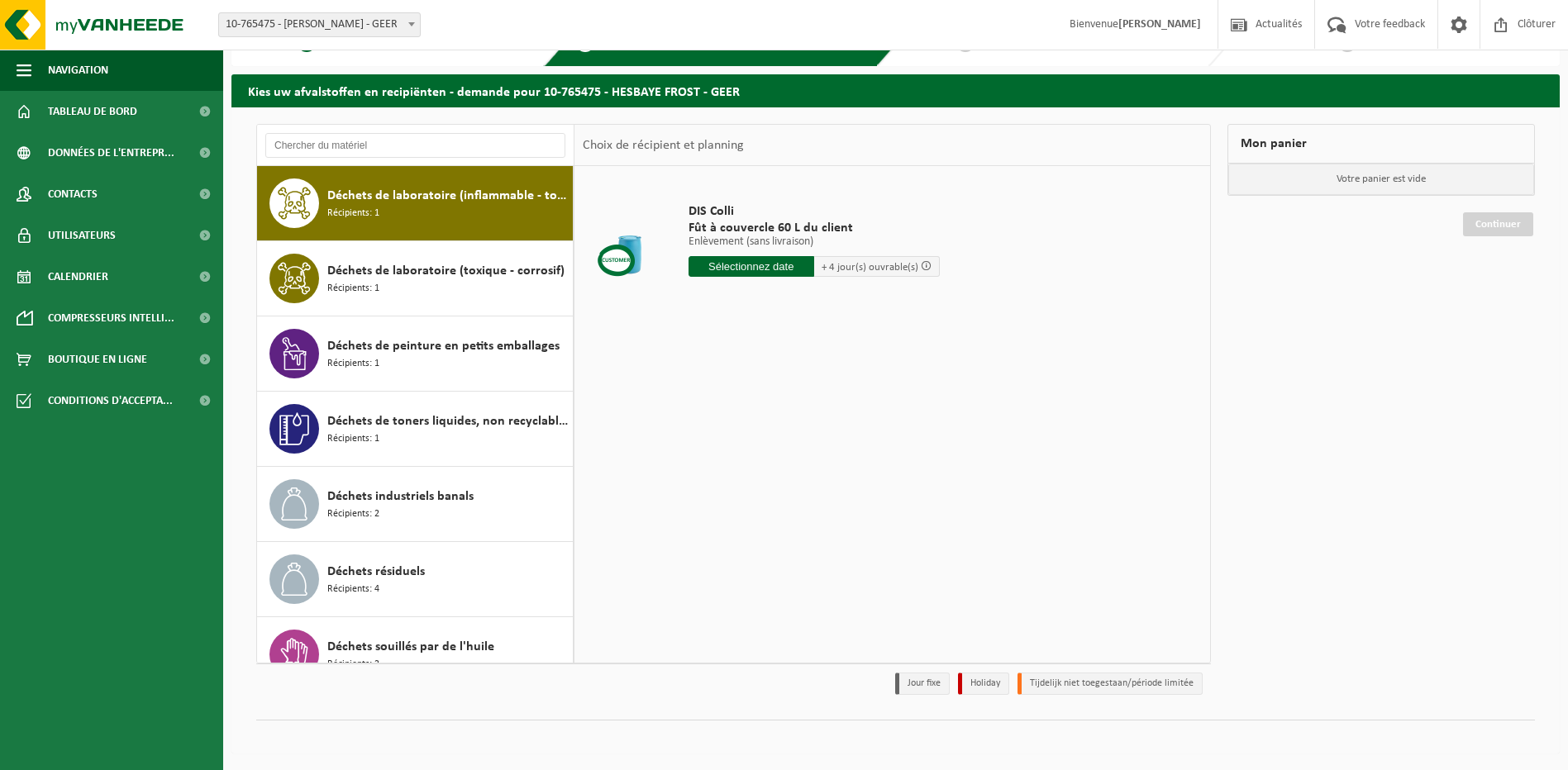
click at [399, 291] on div "Déchets de laboratoire (toxique - corrosif) Récipients: 1" at bounding box center [449, 278] width 242 height 49
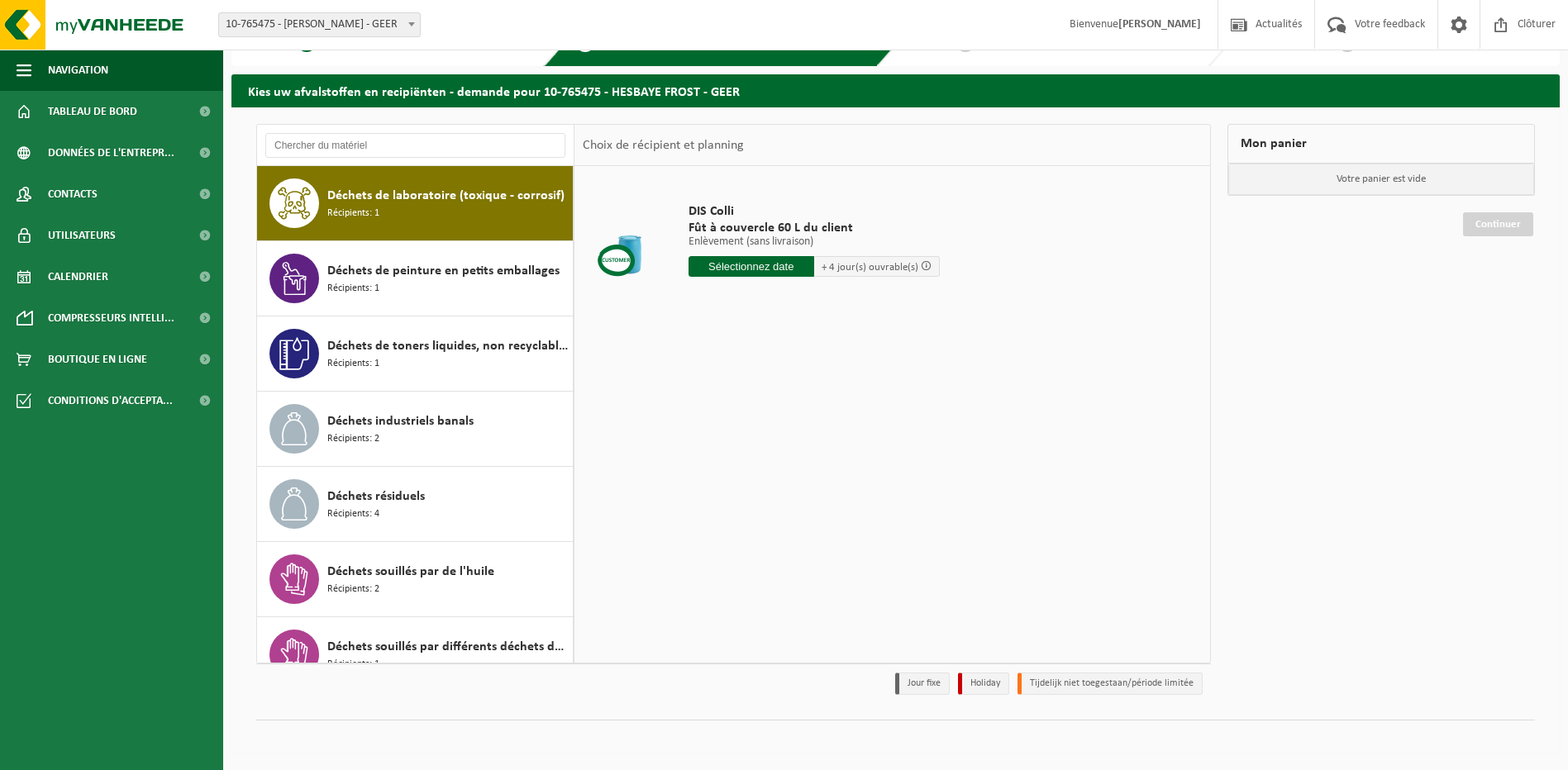
click at [399, 291] on div "Déchets de peinture en petits emballages Récipients: 1" at bounding box center [449, 278] width 242 height 49
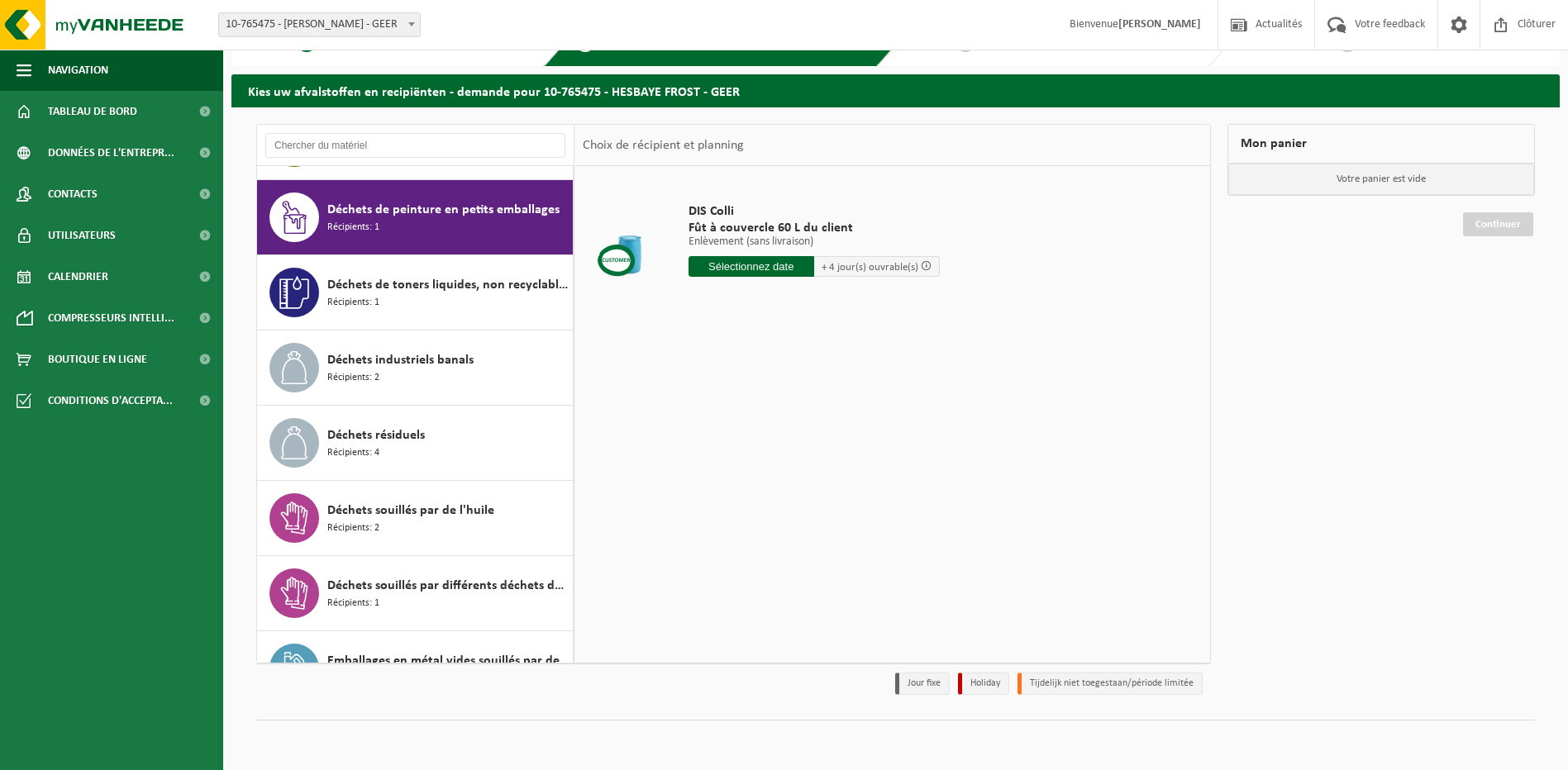
scroll to position [1053, 0]
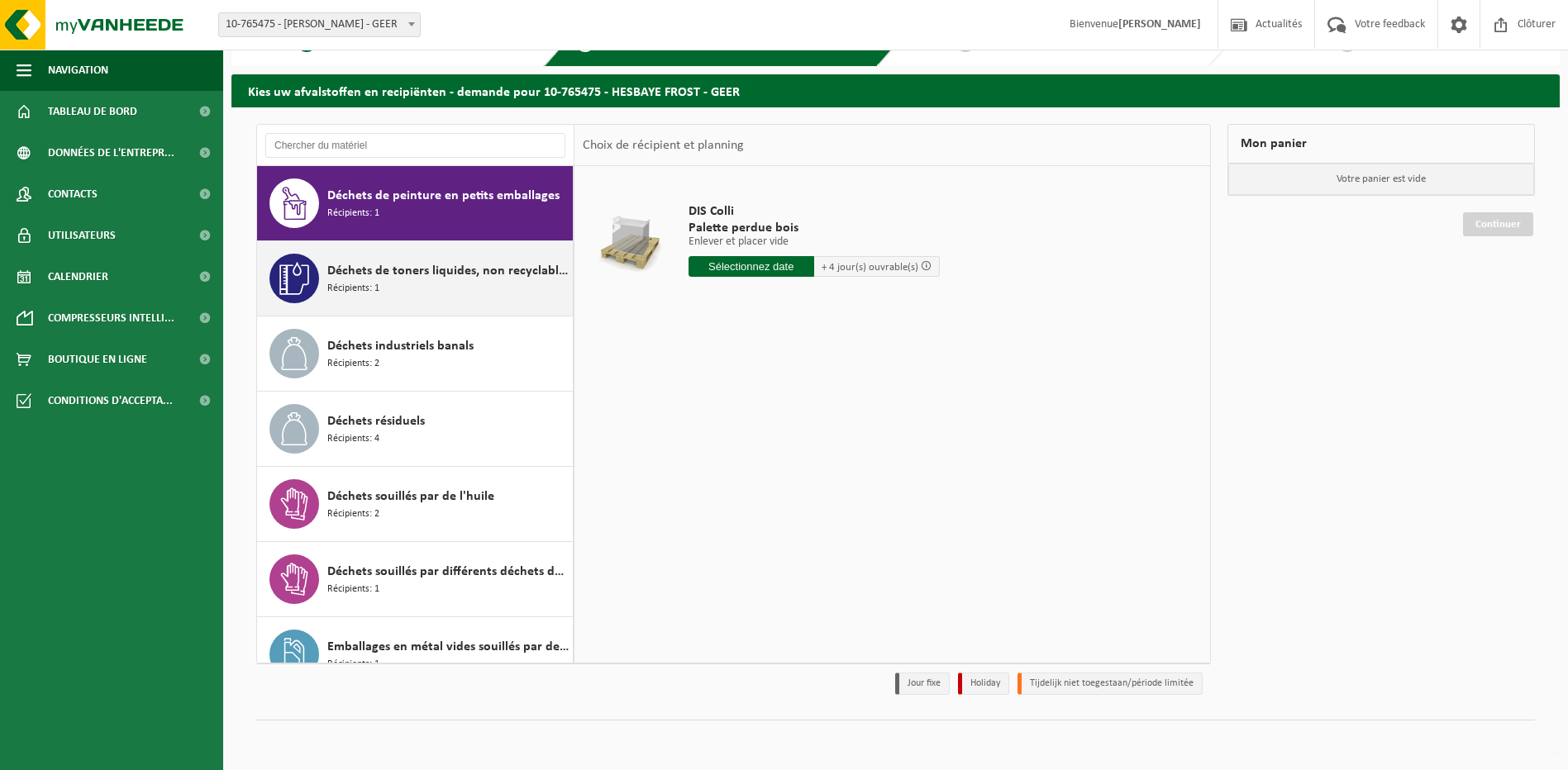
click at [399, 295] on div "Déchets de toners liquides, non recyclable, dangereux Récipients: 1" at bounding box center [449, 278] width 242 height 49
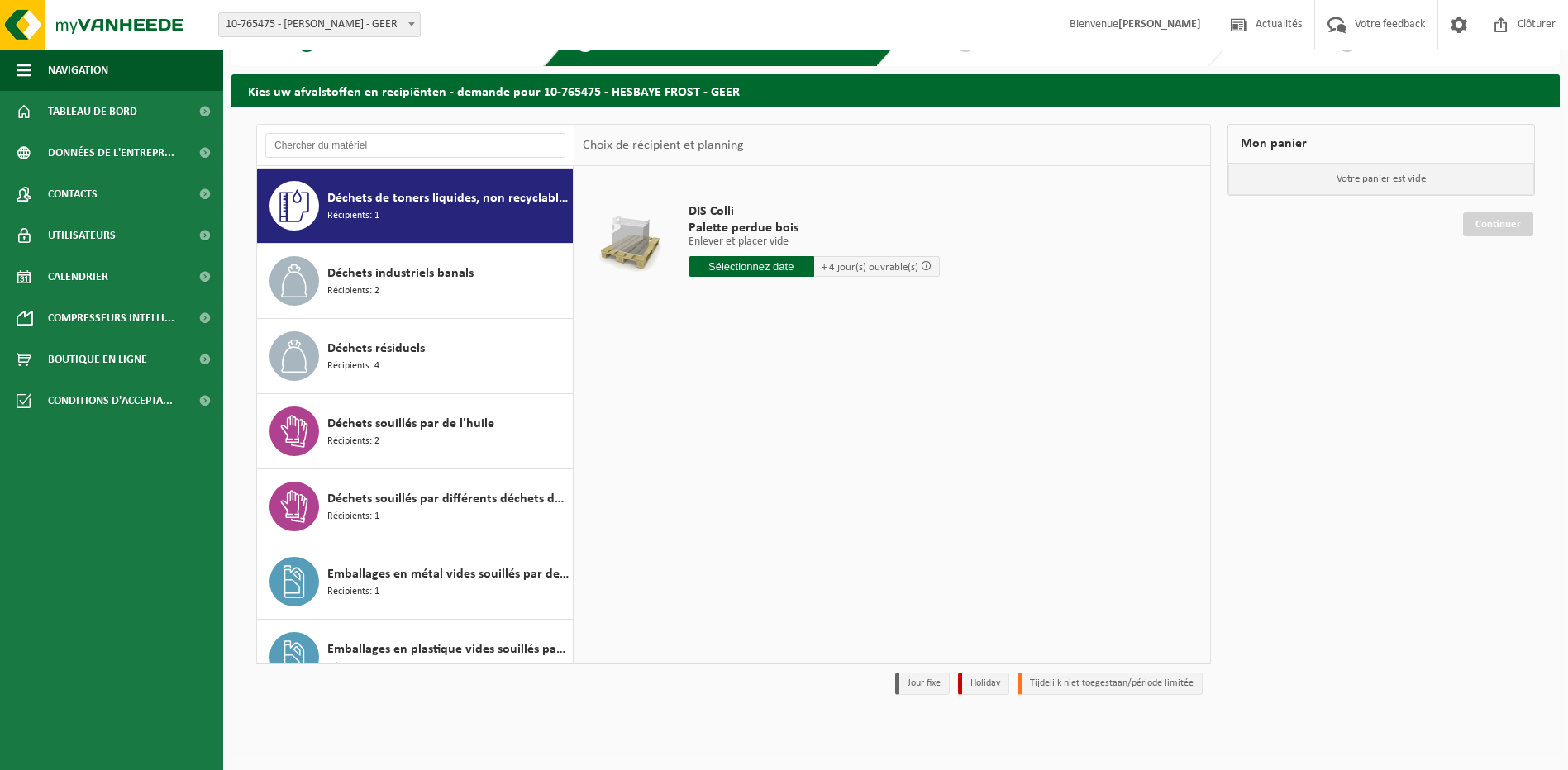
scroll to position [1128, 0]
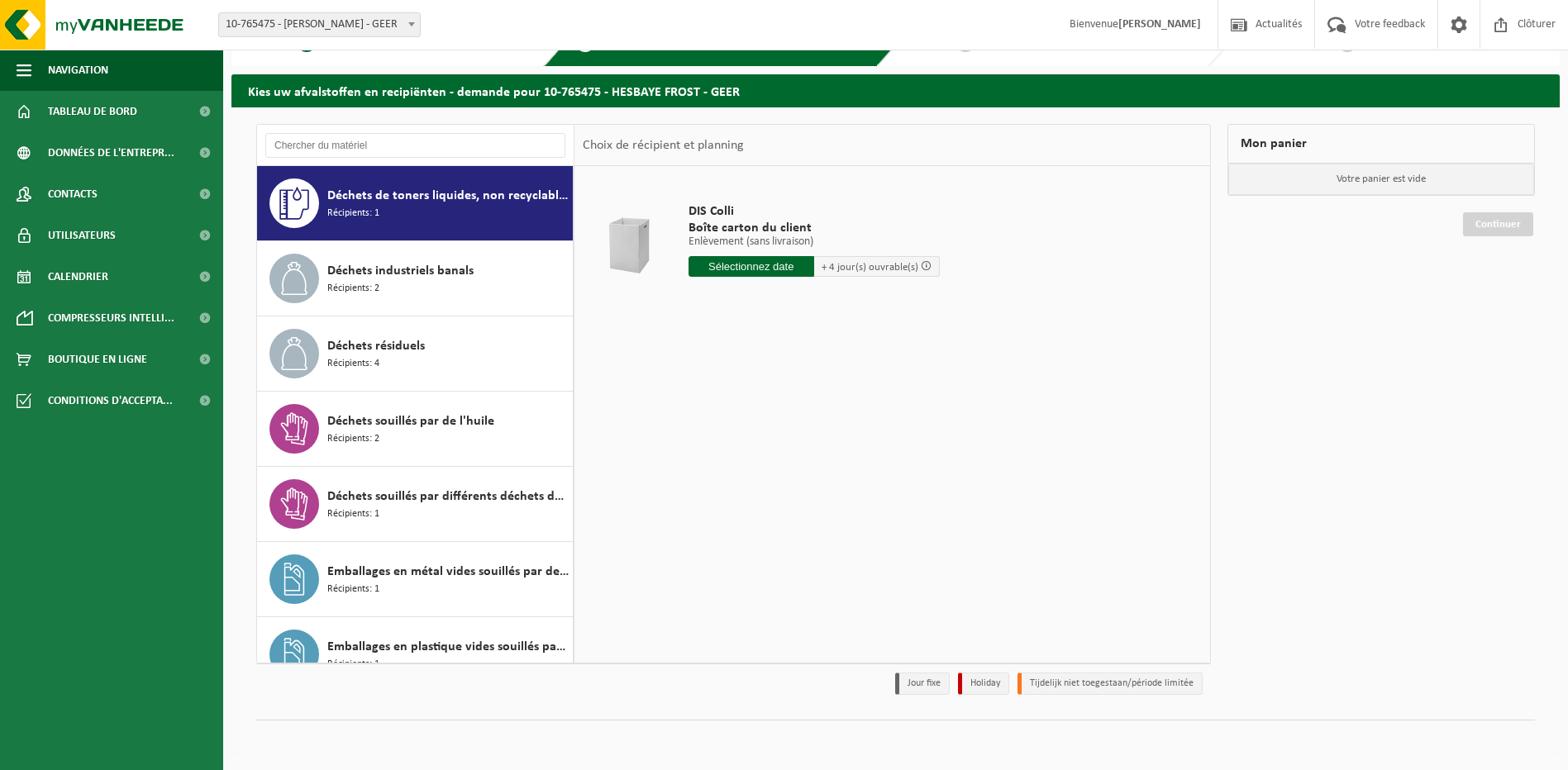
click at [399, 295] on div "Déchets industriels banals Récipients: 2" at bounding box center [449, 278] width 242 height 49
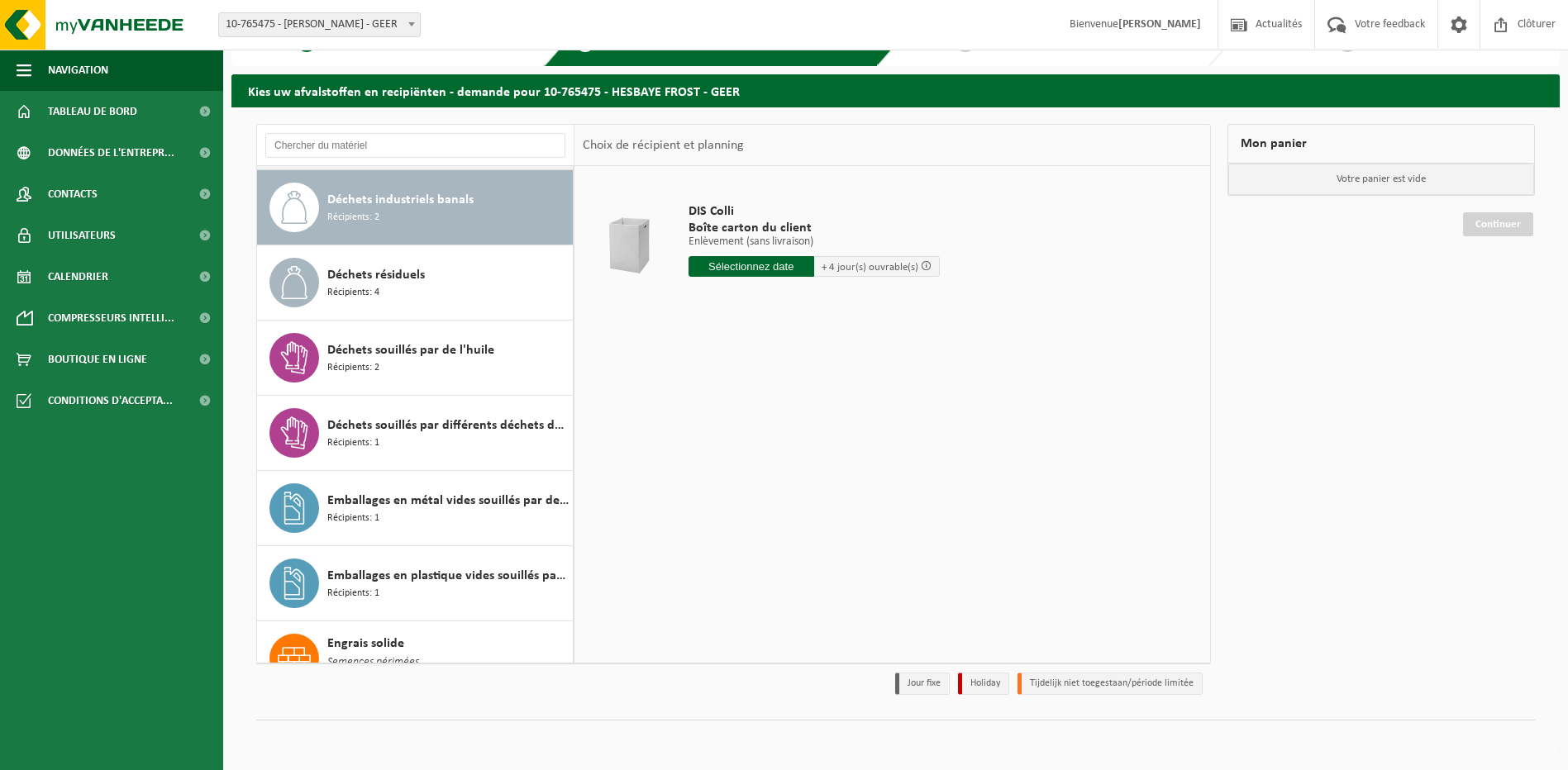
scroll to position [1203, 0]
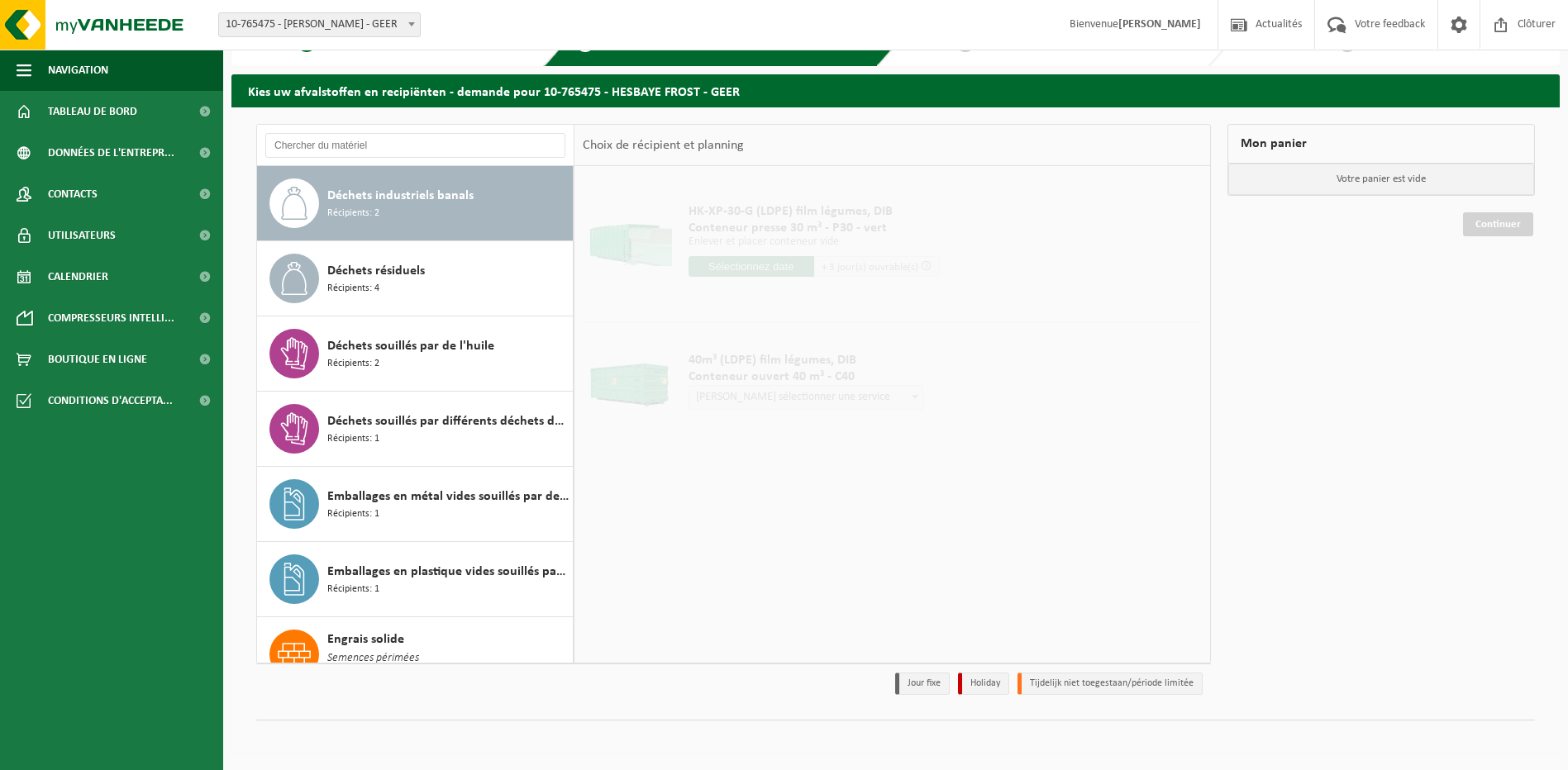
click at [399, 295] on div "Déchets résiduels Récipients: 4" at bounding box center [449, 278] width 242 height 49
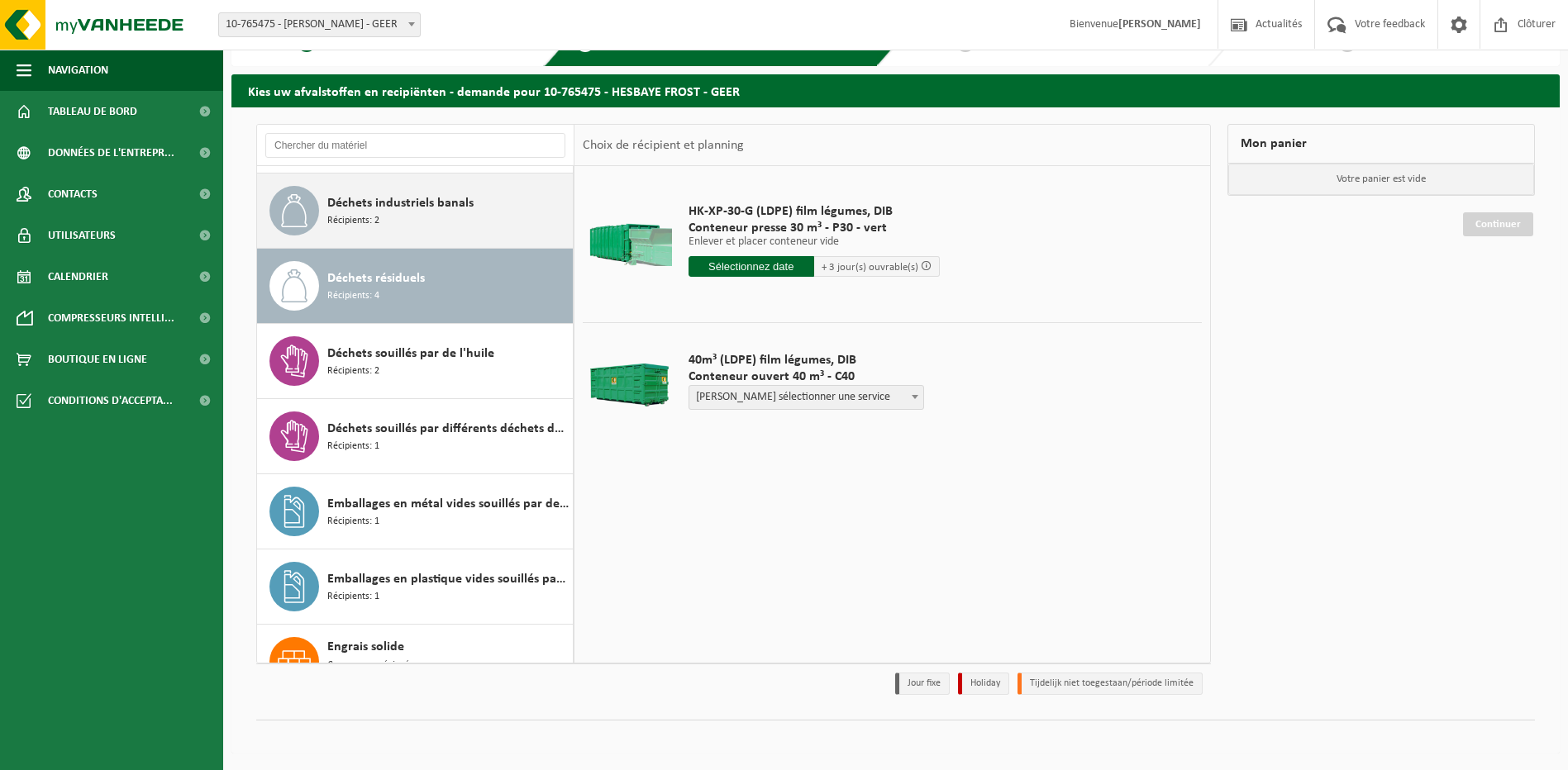
click at [402, 220] on div "Déchets industriels banals Récipients: 2" at bounding box center [449, 210] width 242 height 49
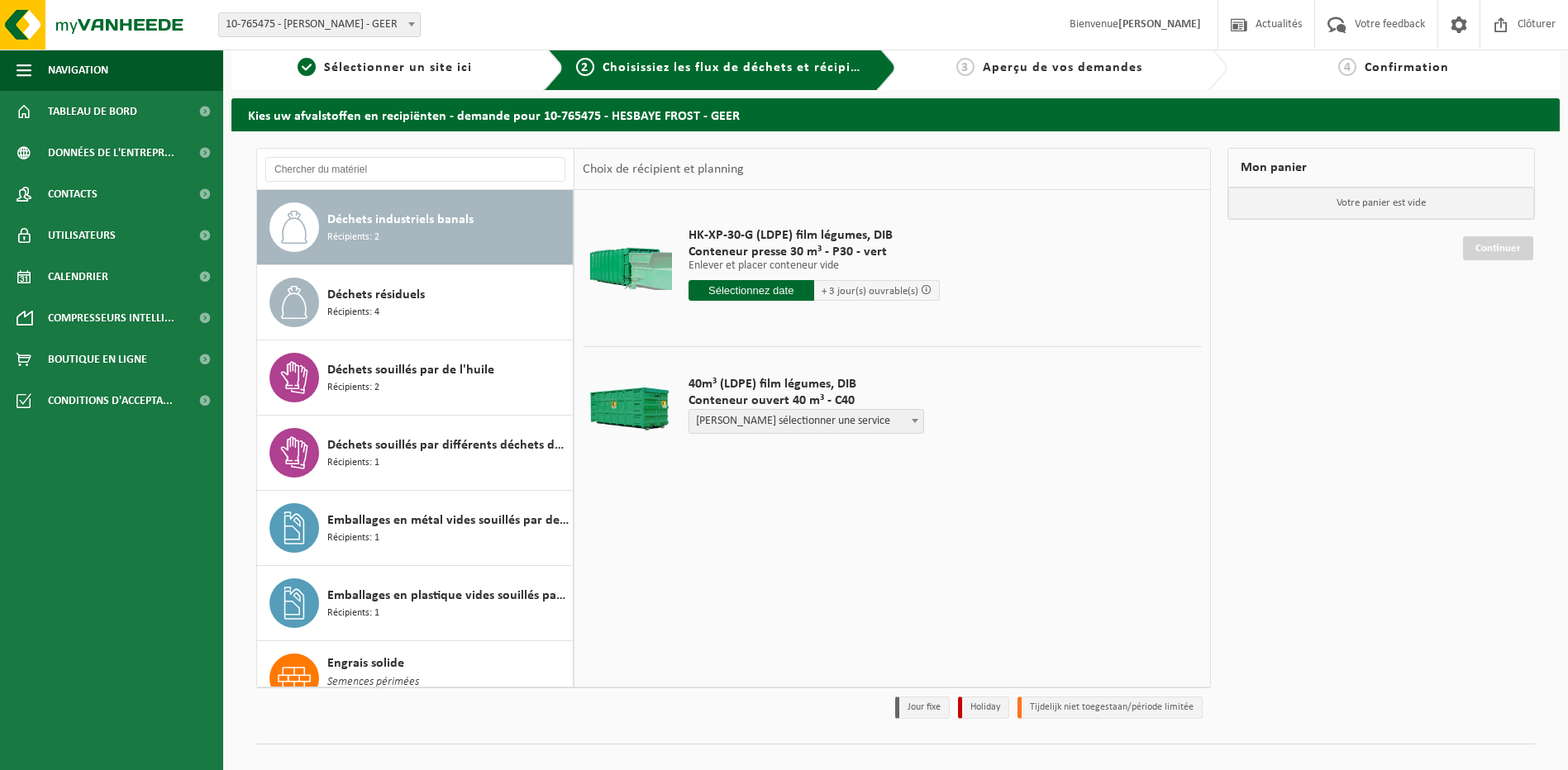
scroll to position [0, 0]
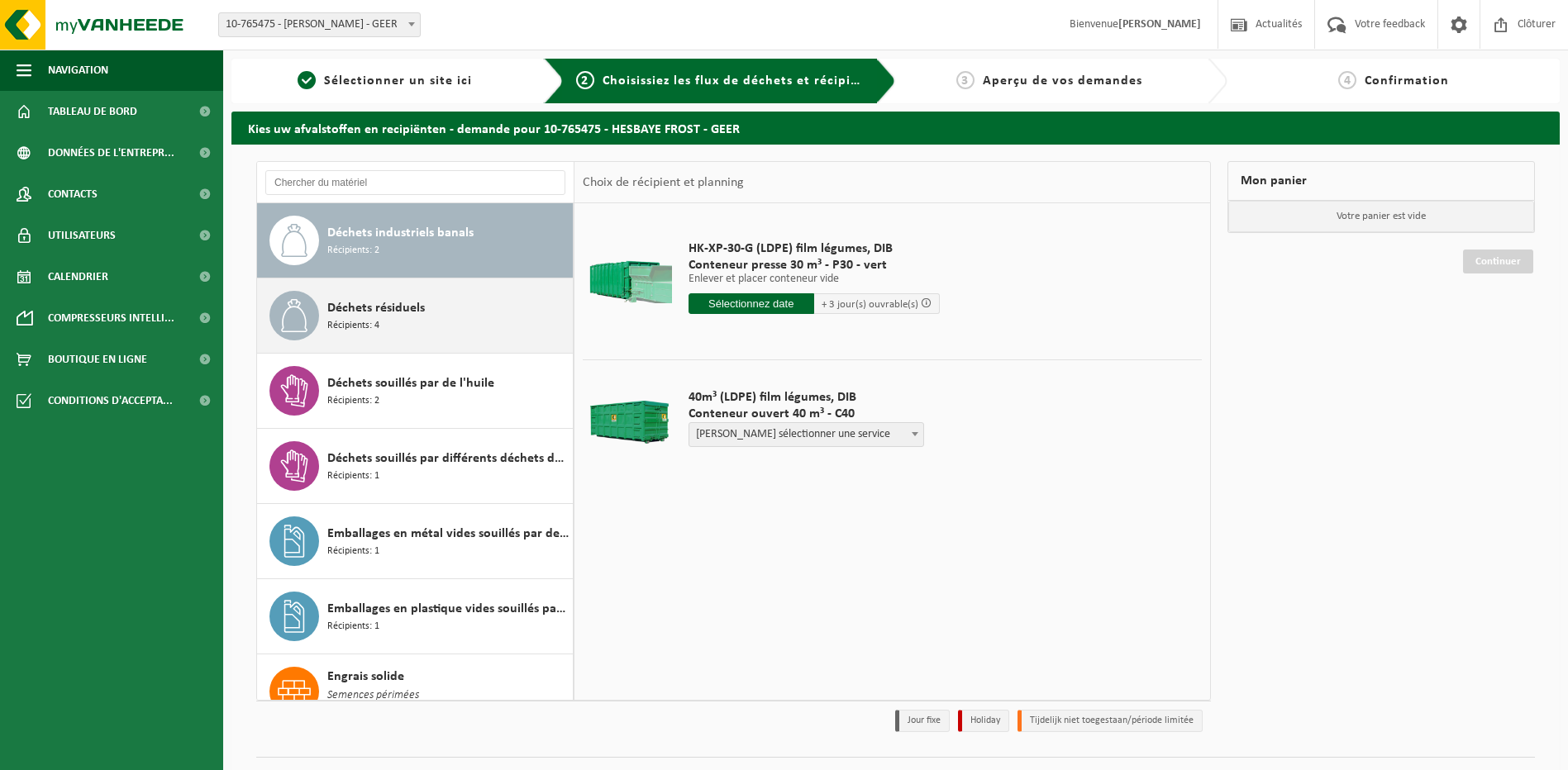
click at [368, 317] on span "Déchets résiduels" at bounding box center [376, 308] width 98 height 20
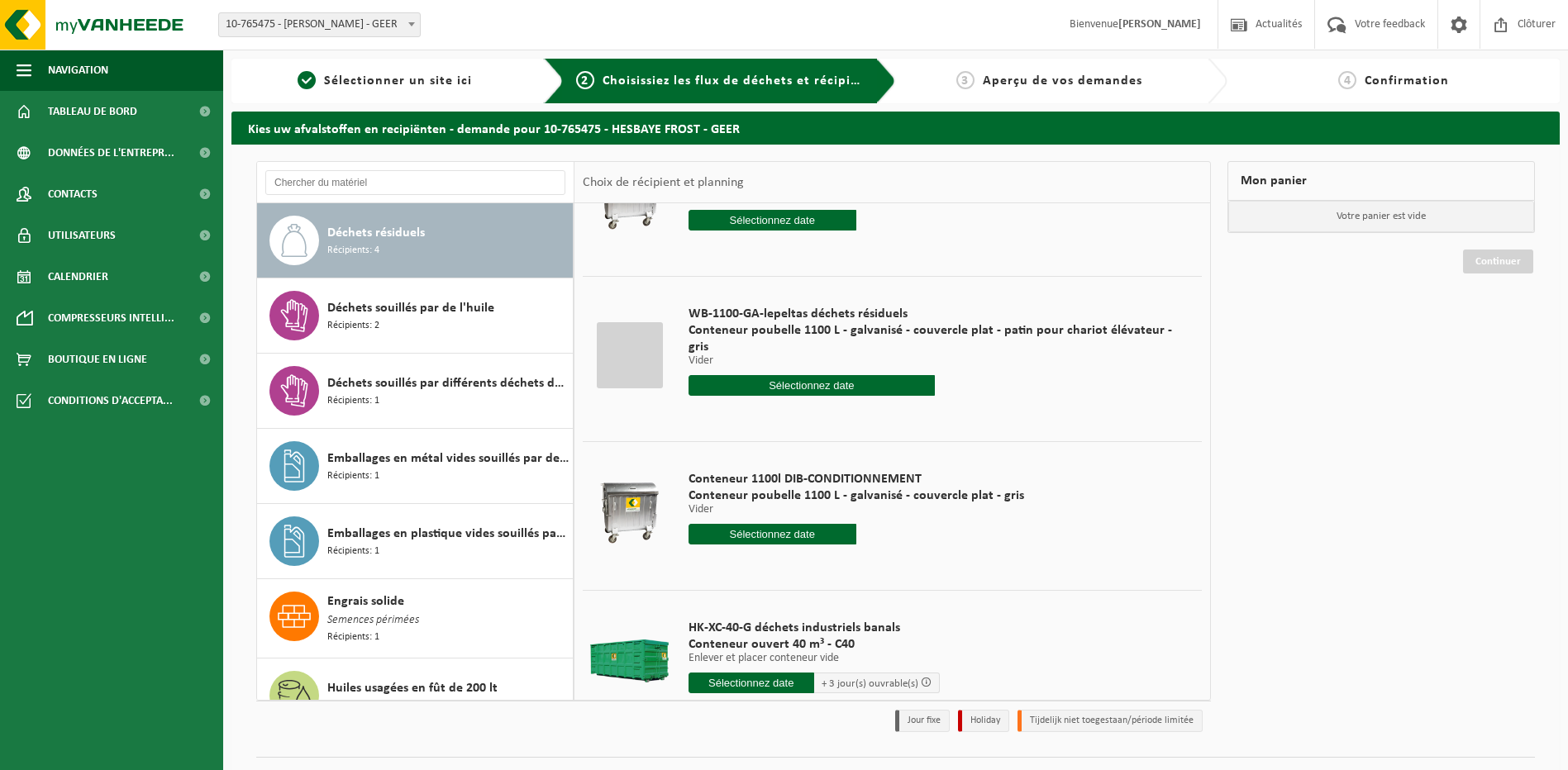
scroll to position [132, 0]
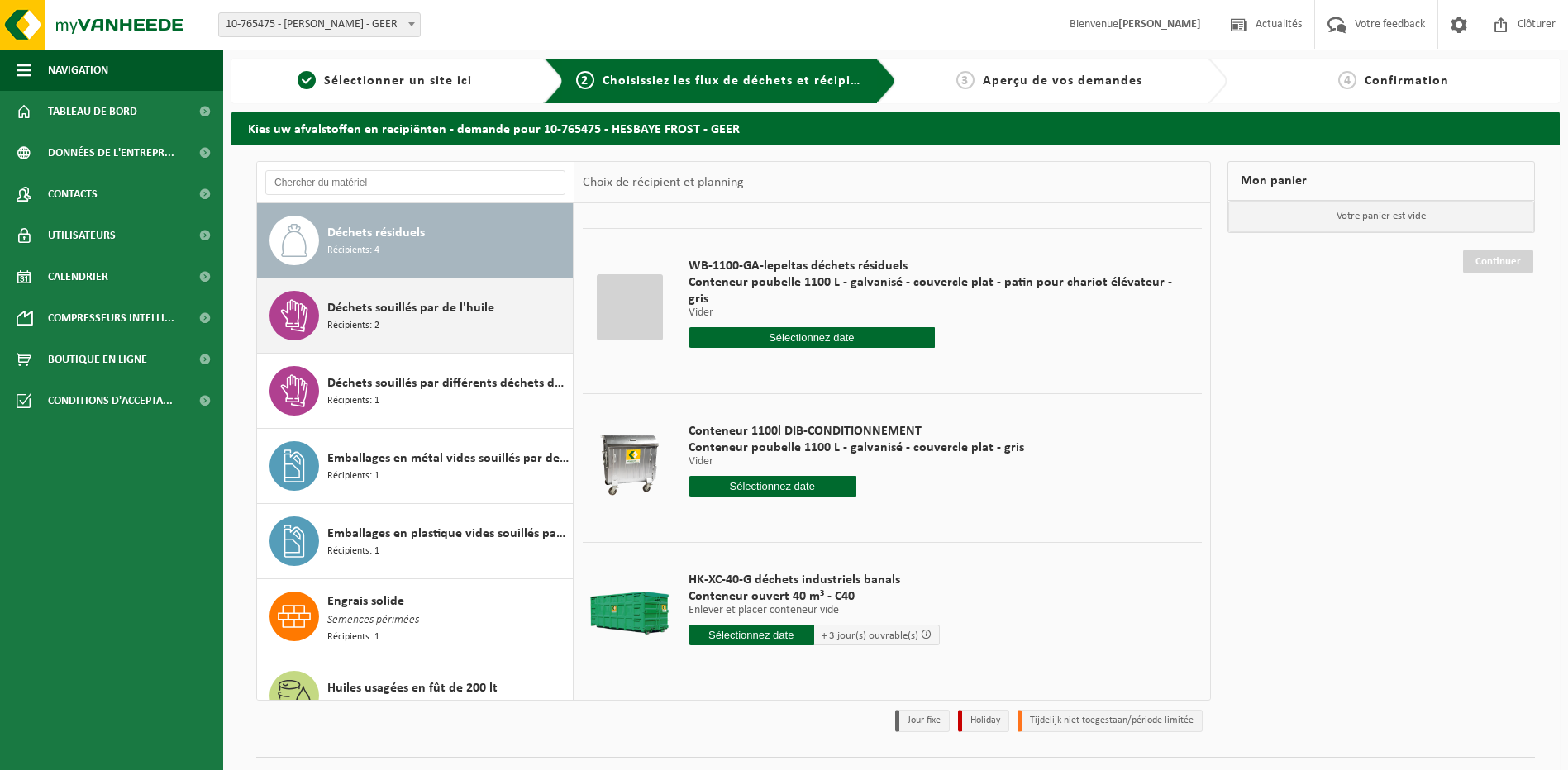
click at [432, 316] on span "Déchets souillés par de l'huile" at bounding box center [411, 308] width 167 height 20
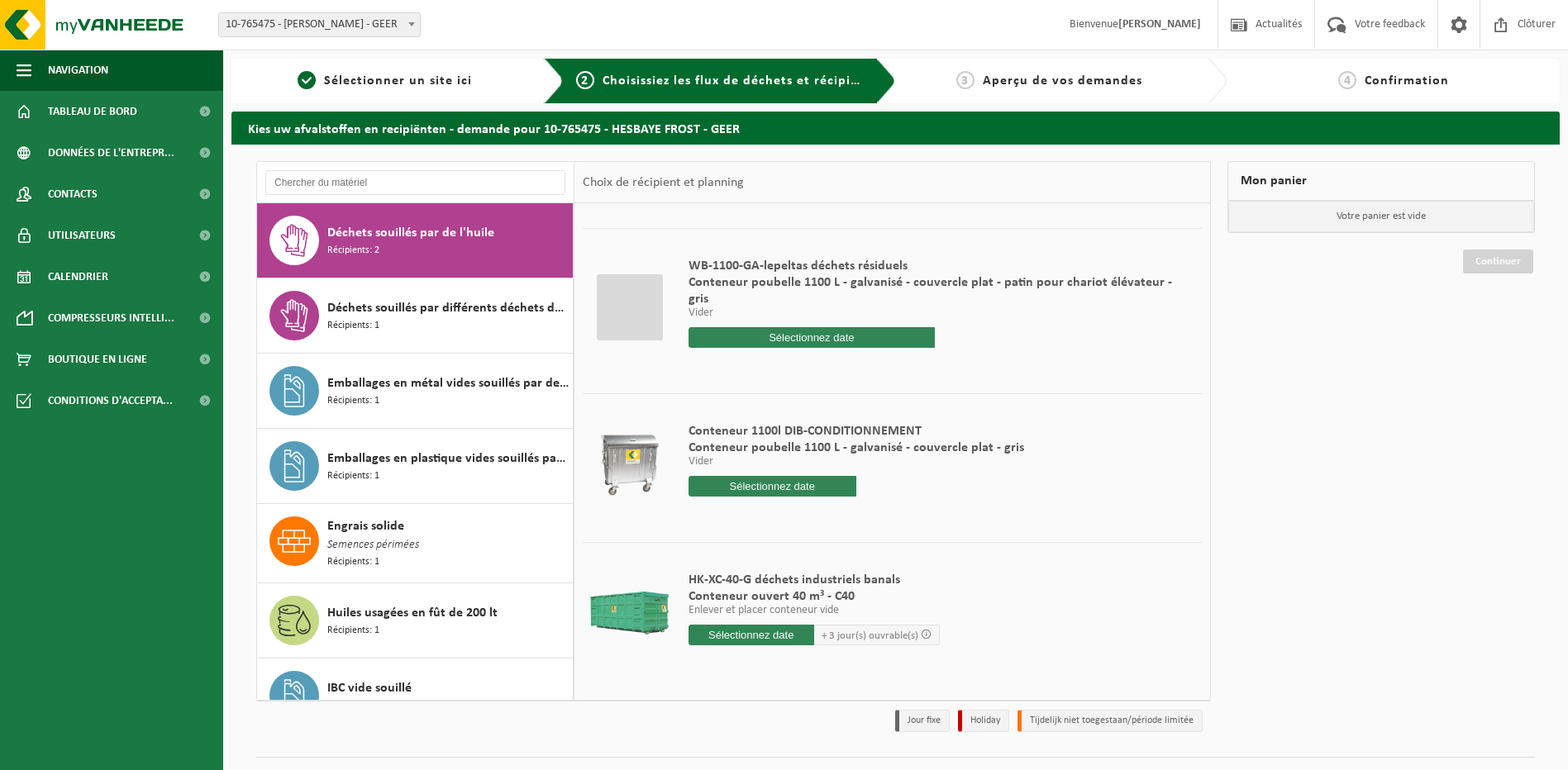
scroll to position [0, 0]
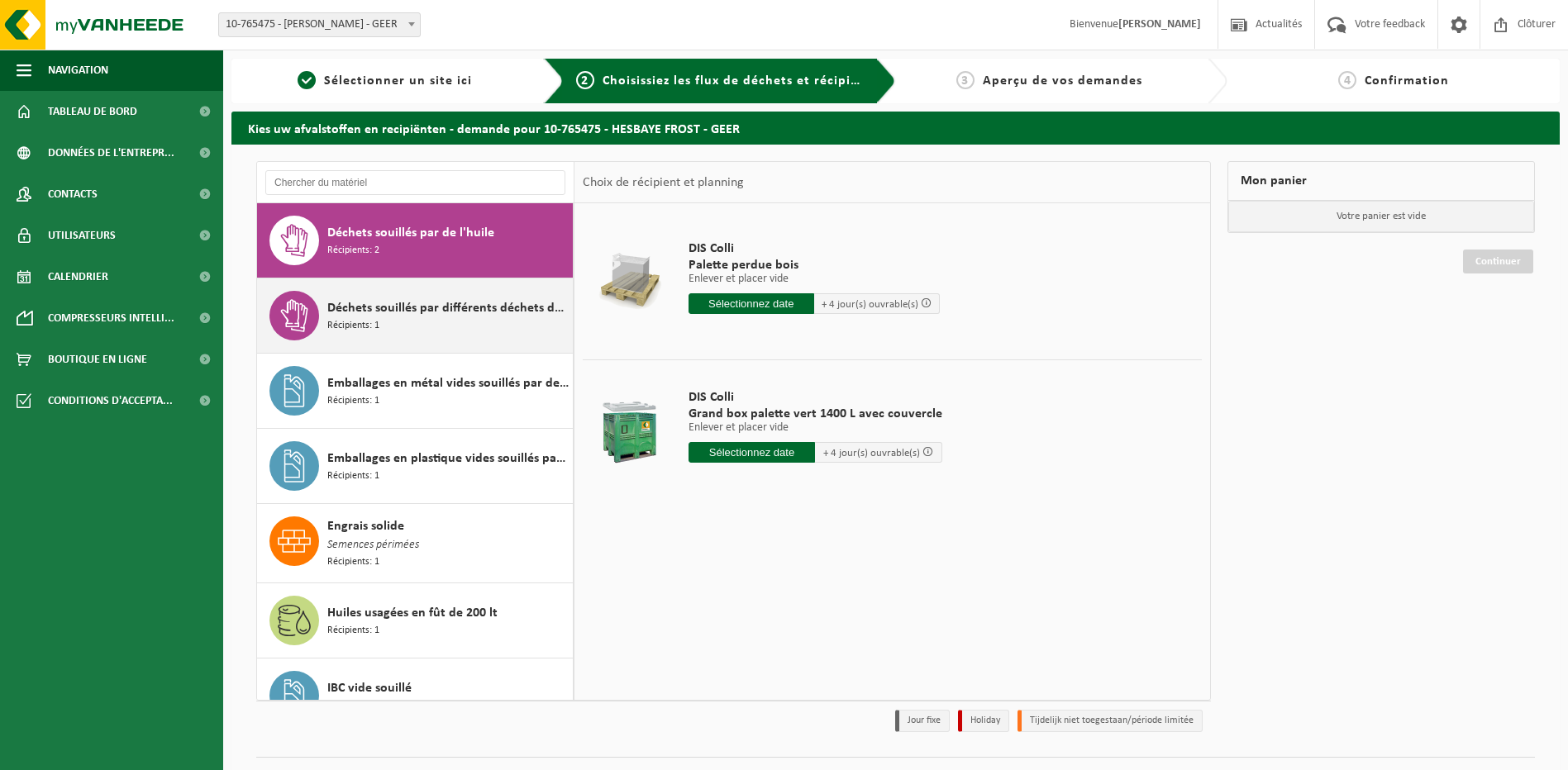
click at [395, 335] on div "Déchets souillés par différents déchets dangereux Récipients: 1" at bounding box center [449, 315] width 242 height 49
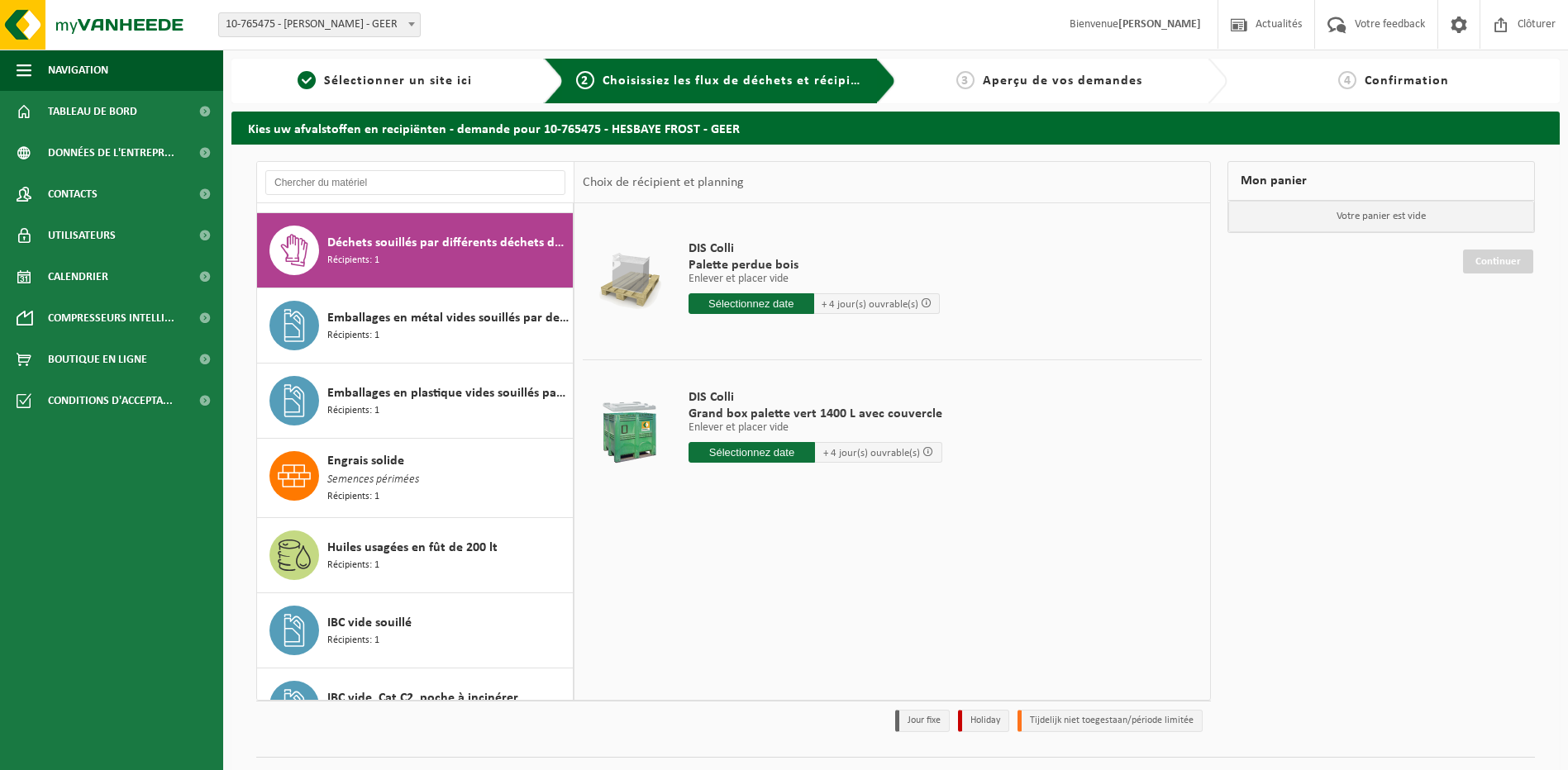
scroll to position [1429, 0]
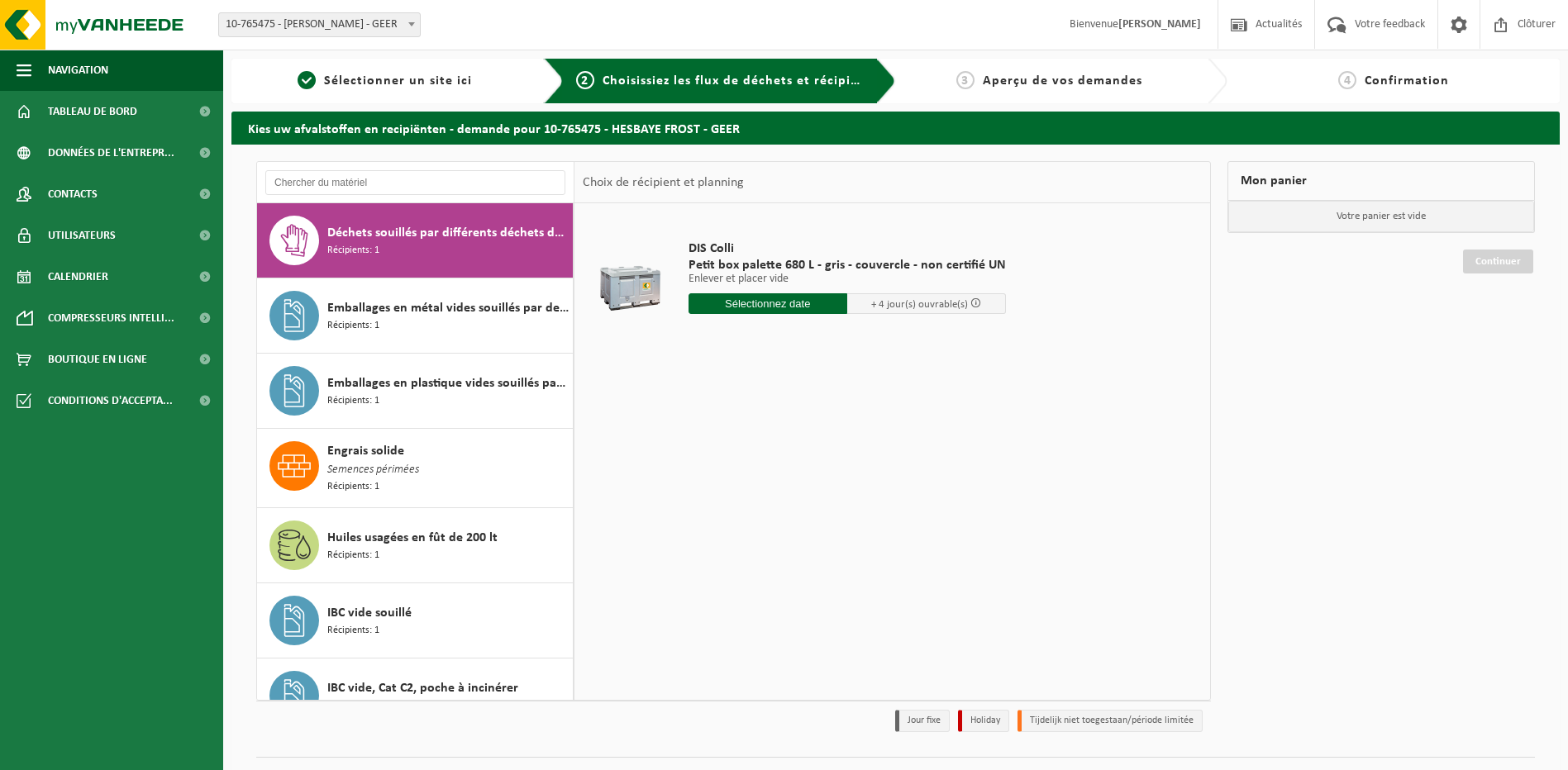
click at [395, 335] on div "Emballages en métal vides souillés par des substances dangereuses Récipients: 1" at bounding box center [449, 315] width 242 height 49
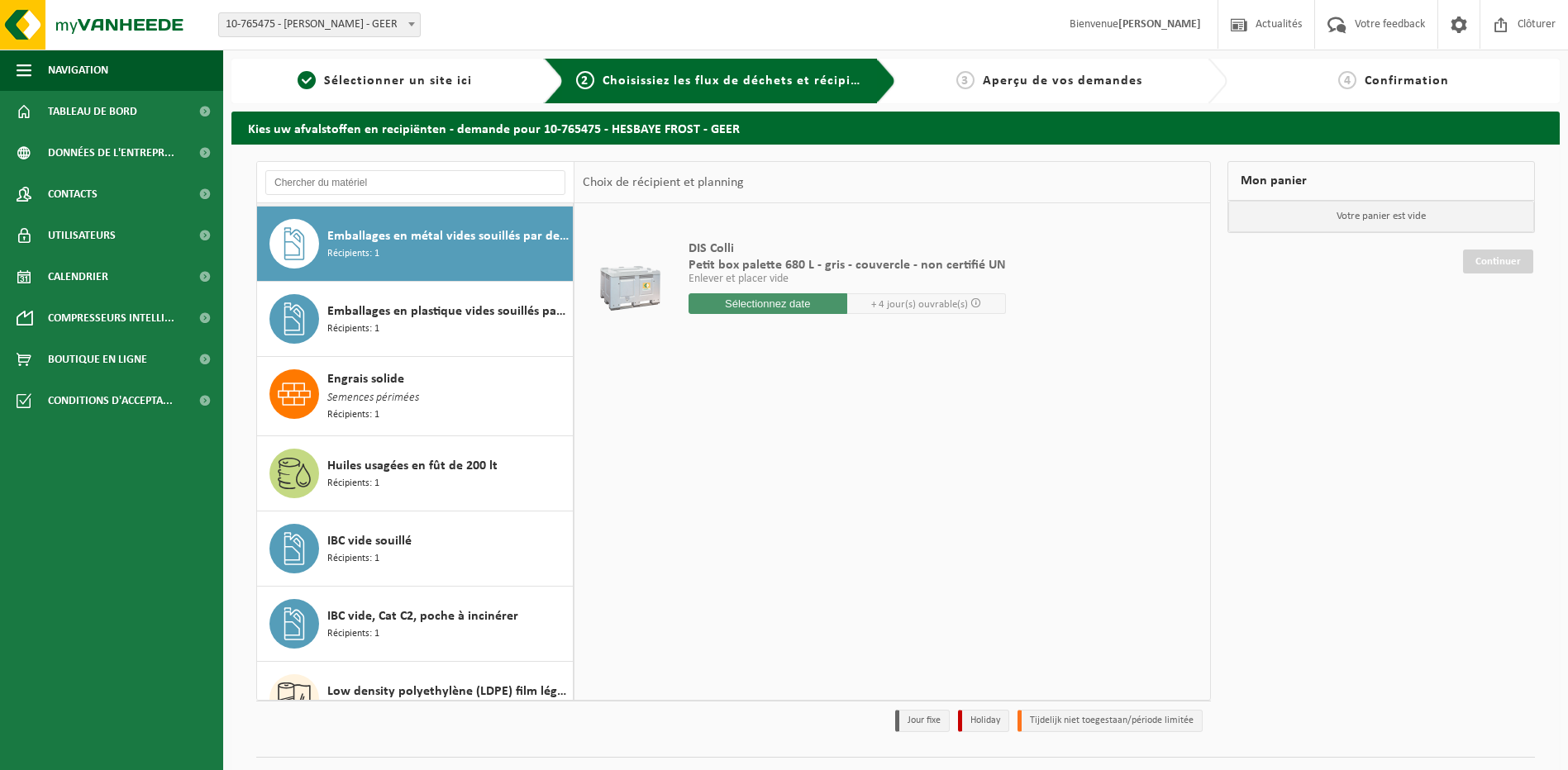
scroll to position [1504, 0]
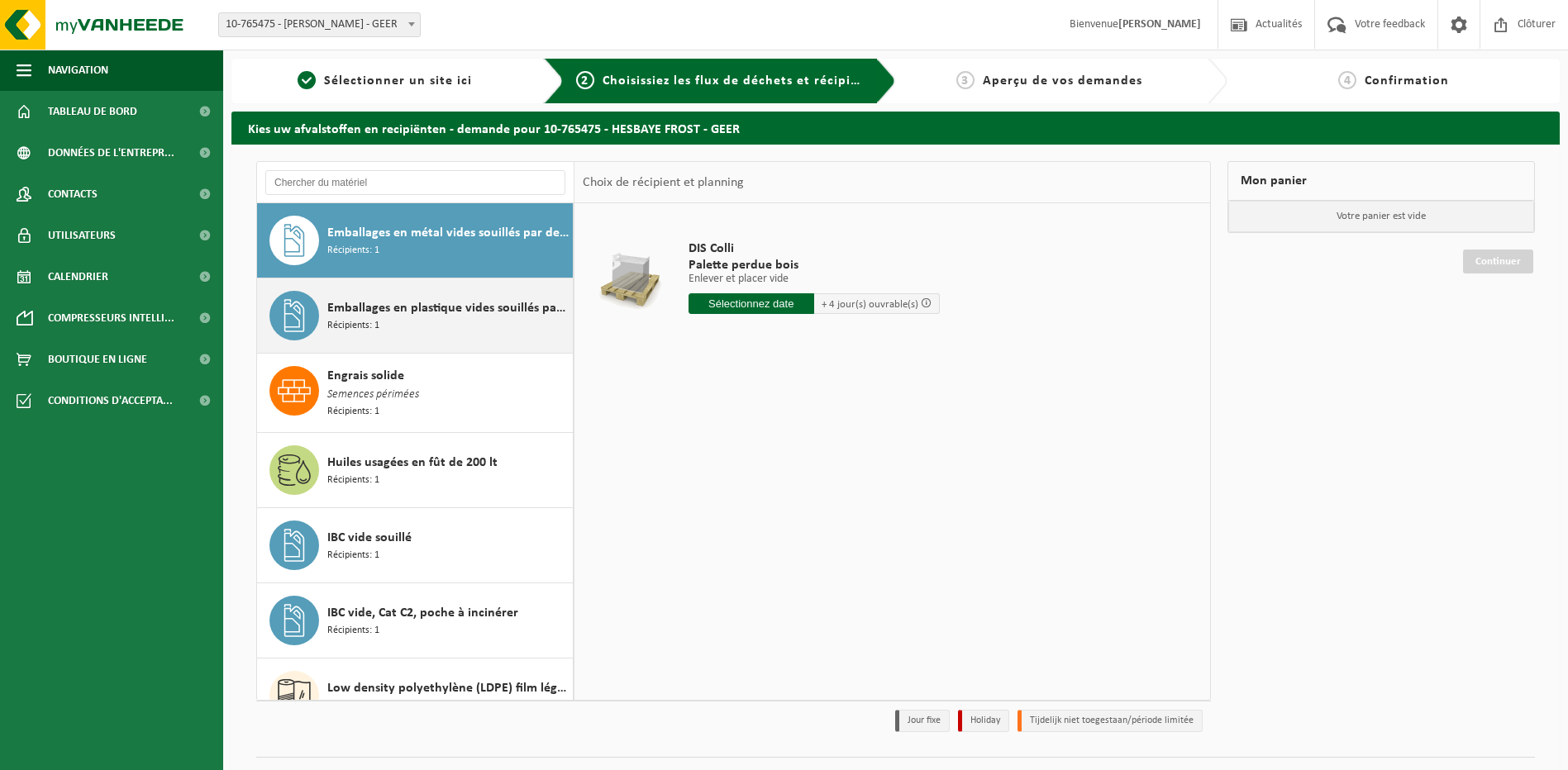
click at [391, 326] on div "Emballages en plastique vides souillés par des substances dangereuses Récipient…" at bounding box center [449, 315] width 242 height 49
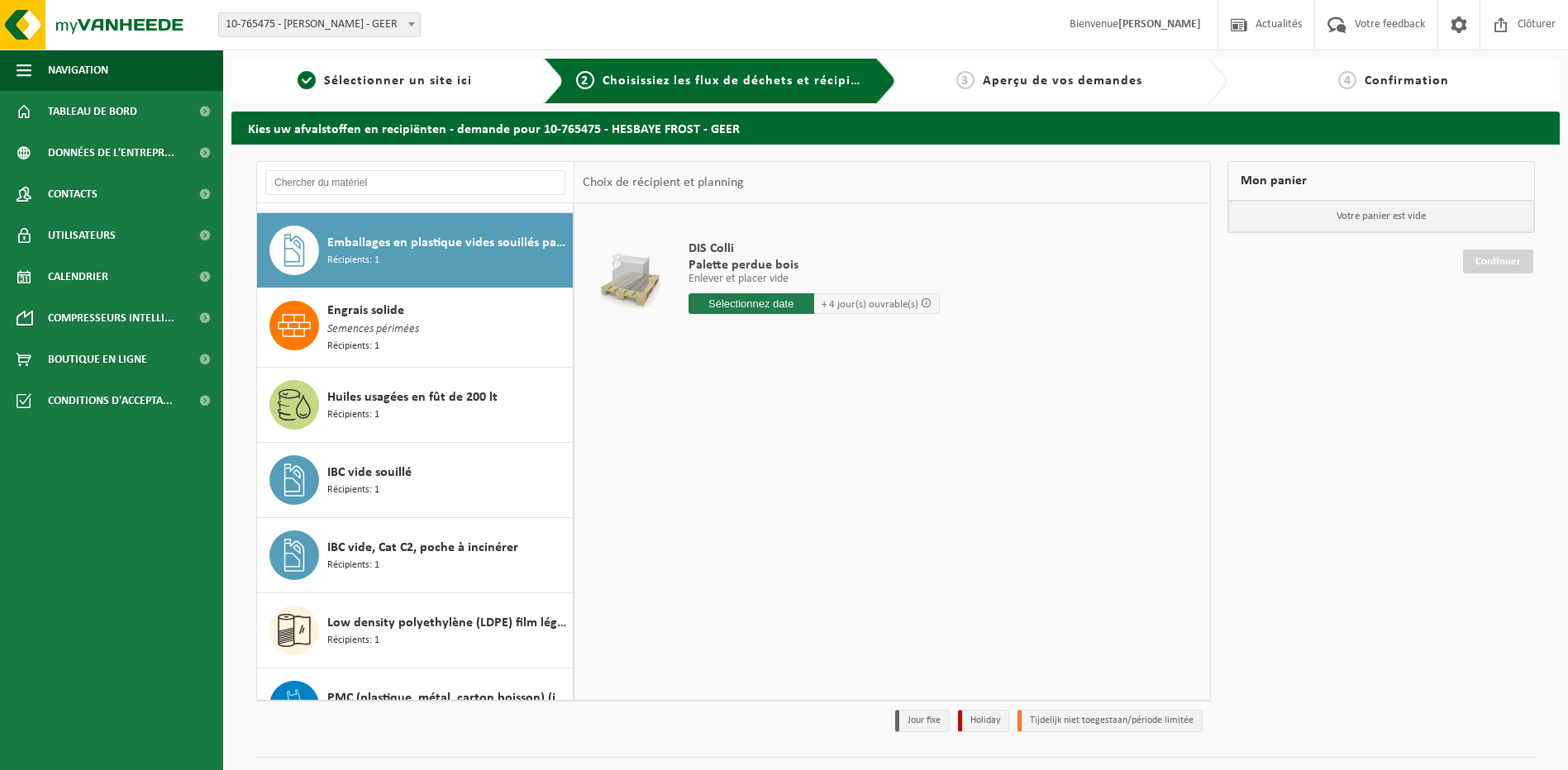
scroll to position [1579, 0]
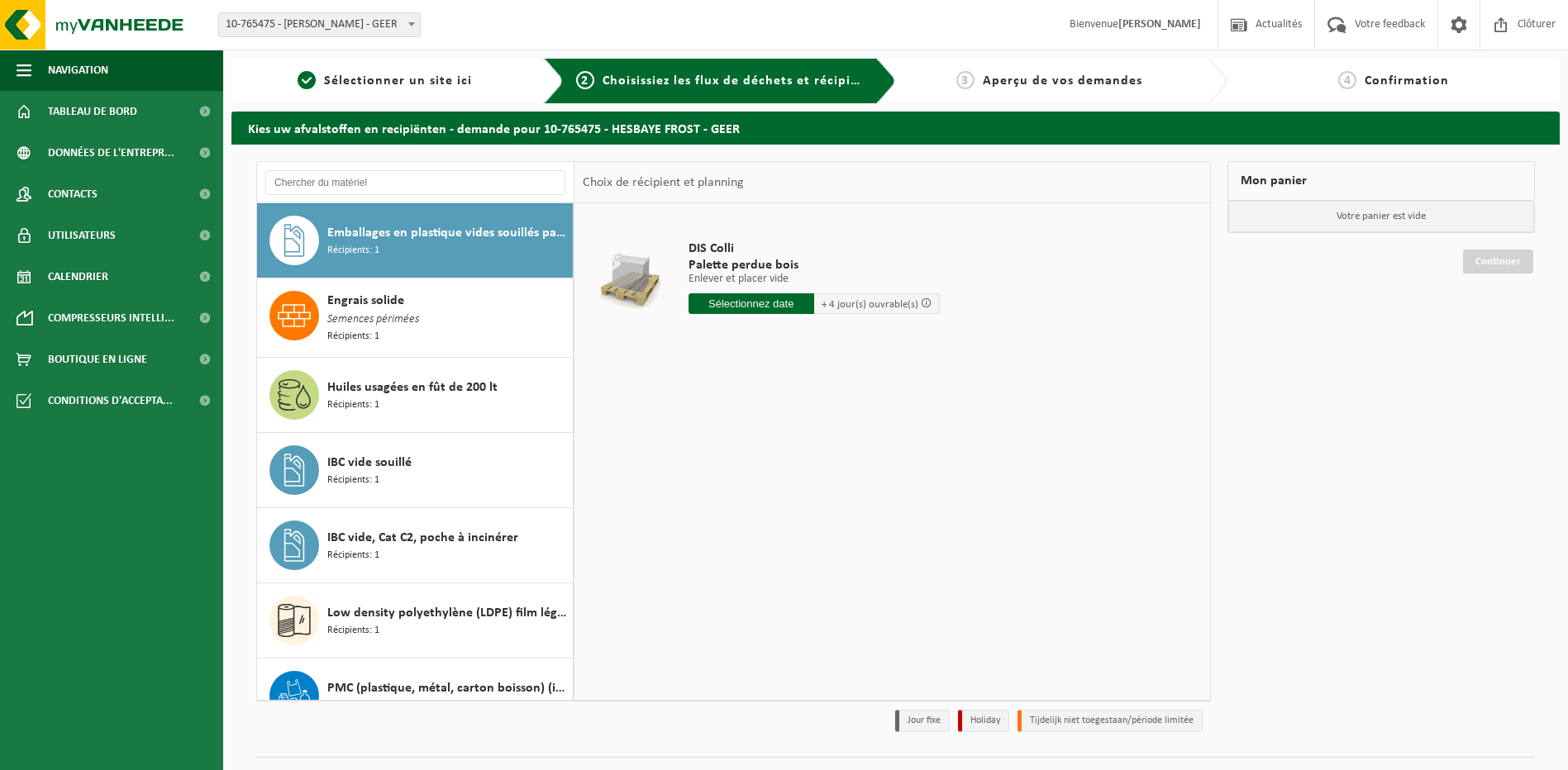
click at [391, 326] on span "Semences périmées" at bounding box center [373, 320] width 91 height 18
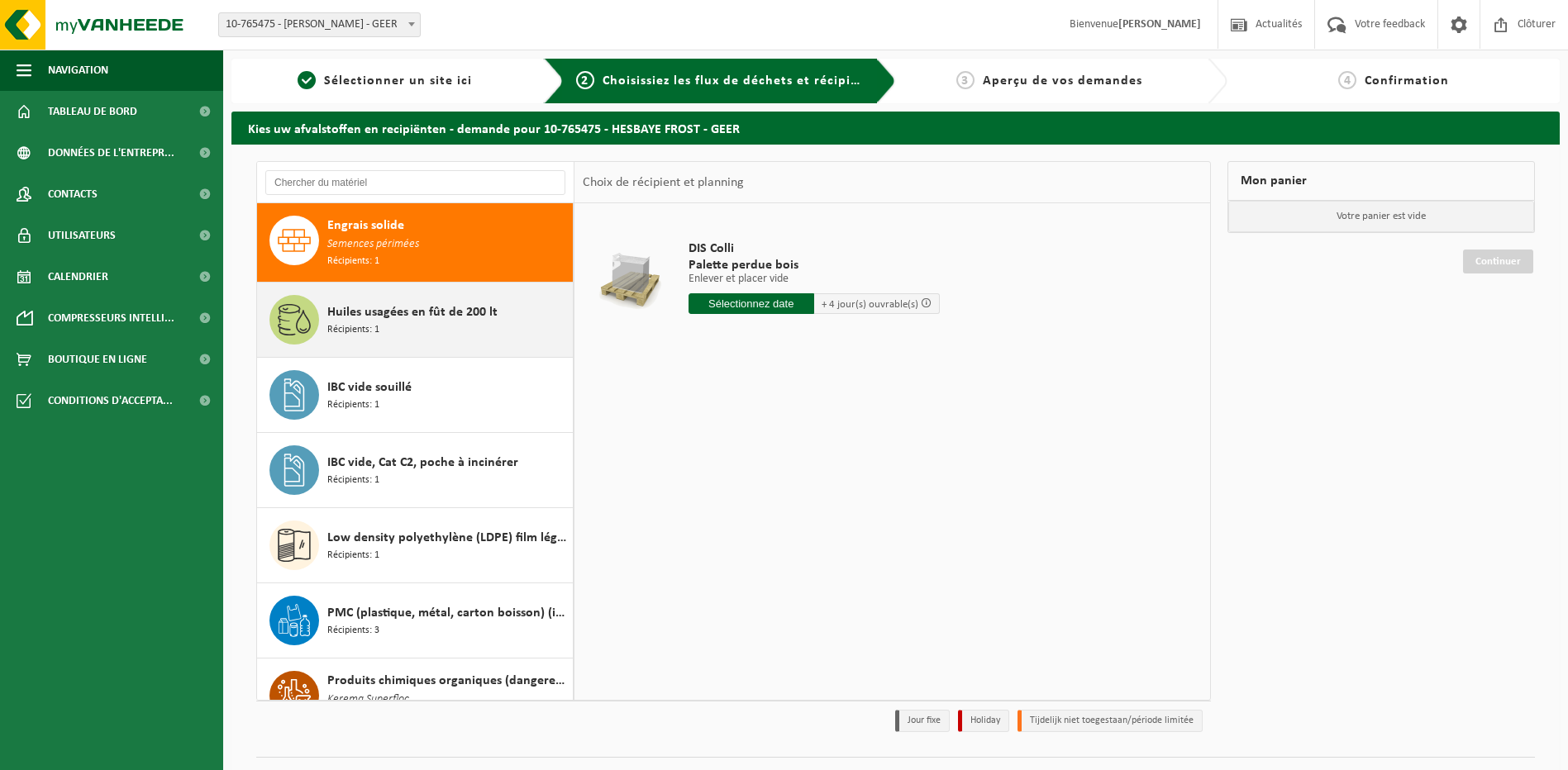
click at [391, 335] on div "Huiles usagées en fût de 200 lt Récipients: 1" at bounding box center [449, 320] width 242 height 49
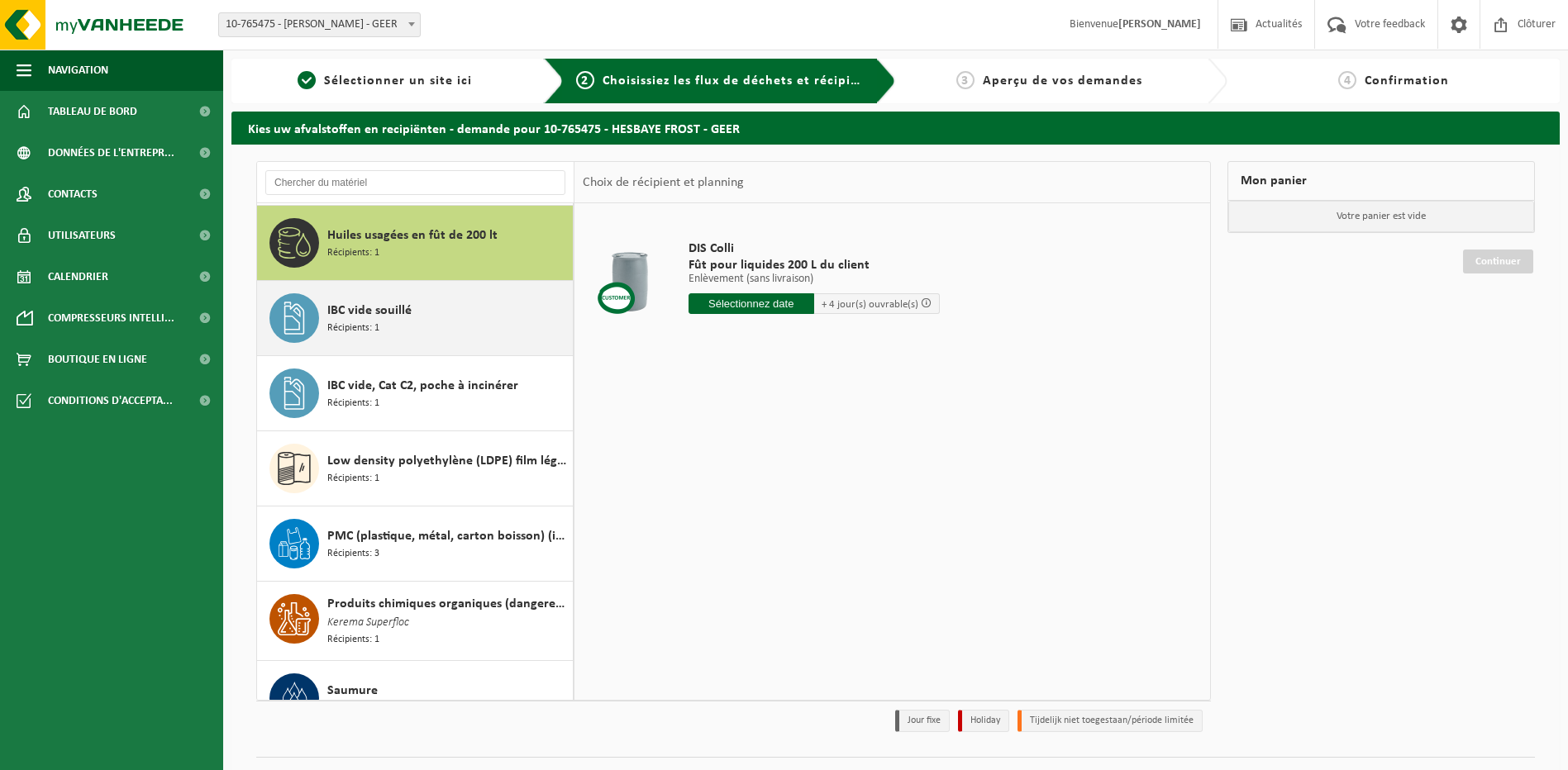
click at [390, 327] on div "IBC vide souillé Récipients: 1" at bounding box center [449, 318] width 242 height 49
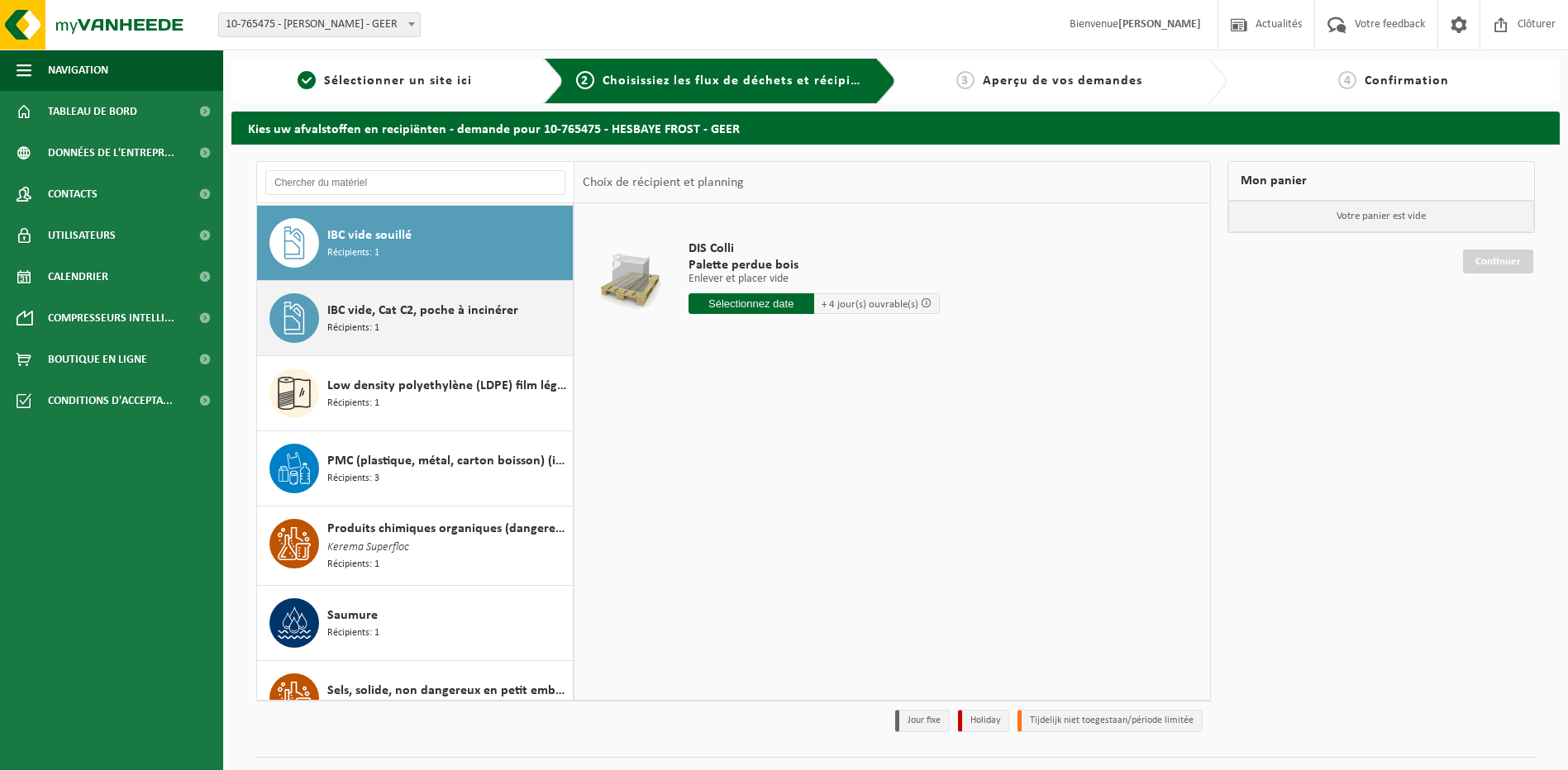
click at [389, 332] on div "IBC vide, Cat C2, poche à incinérer Récipients: 1" at bounding box center [449, 318] width 242 height 49
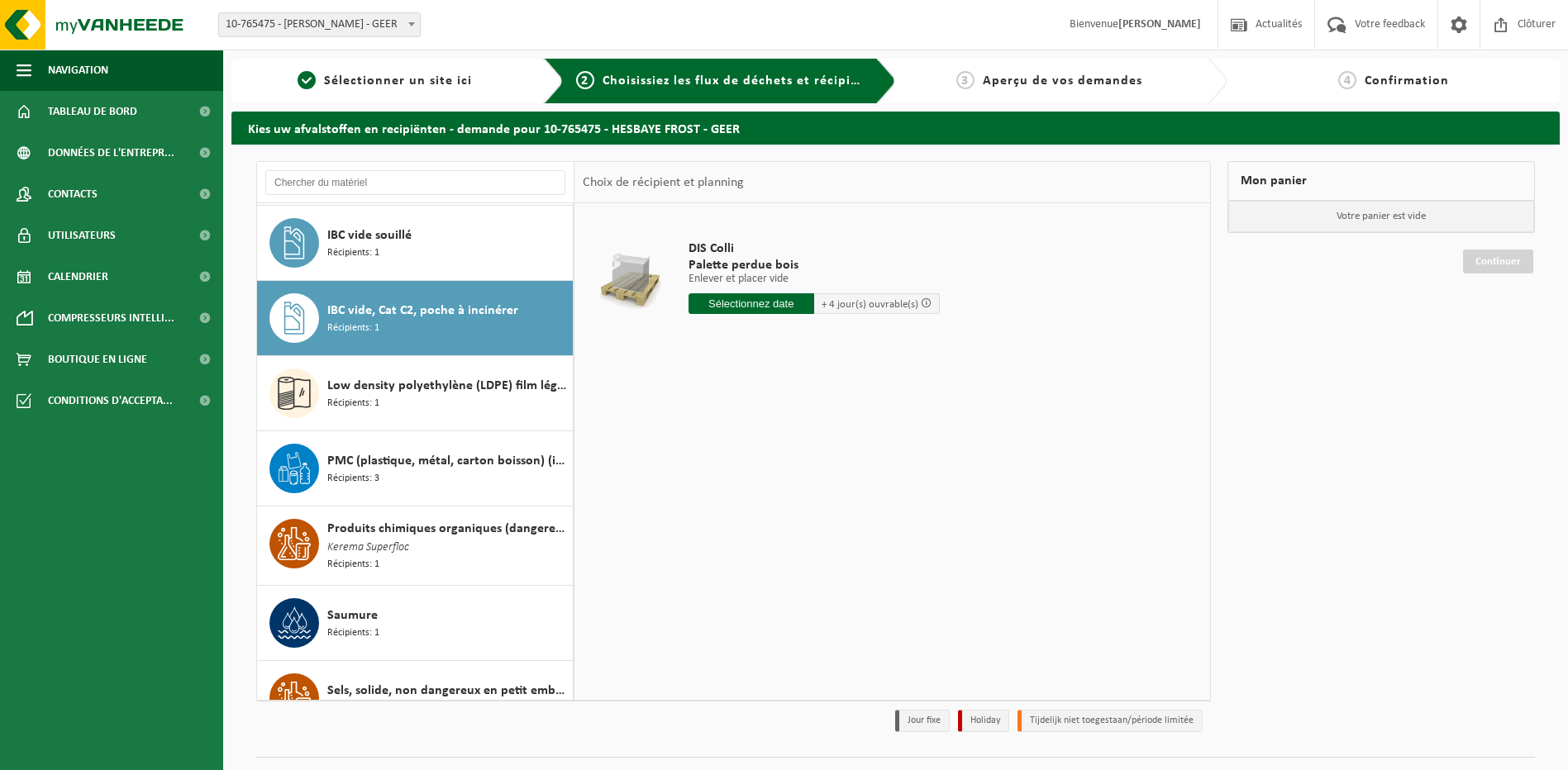
scroll to position [1837, 0]
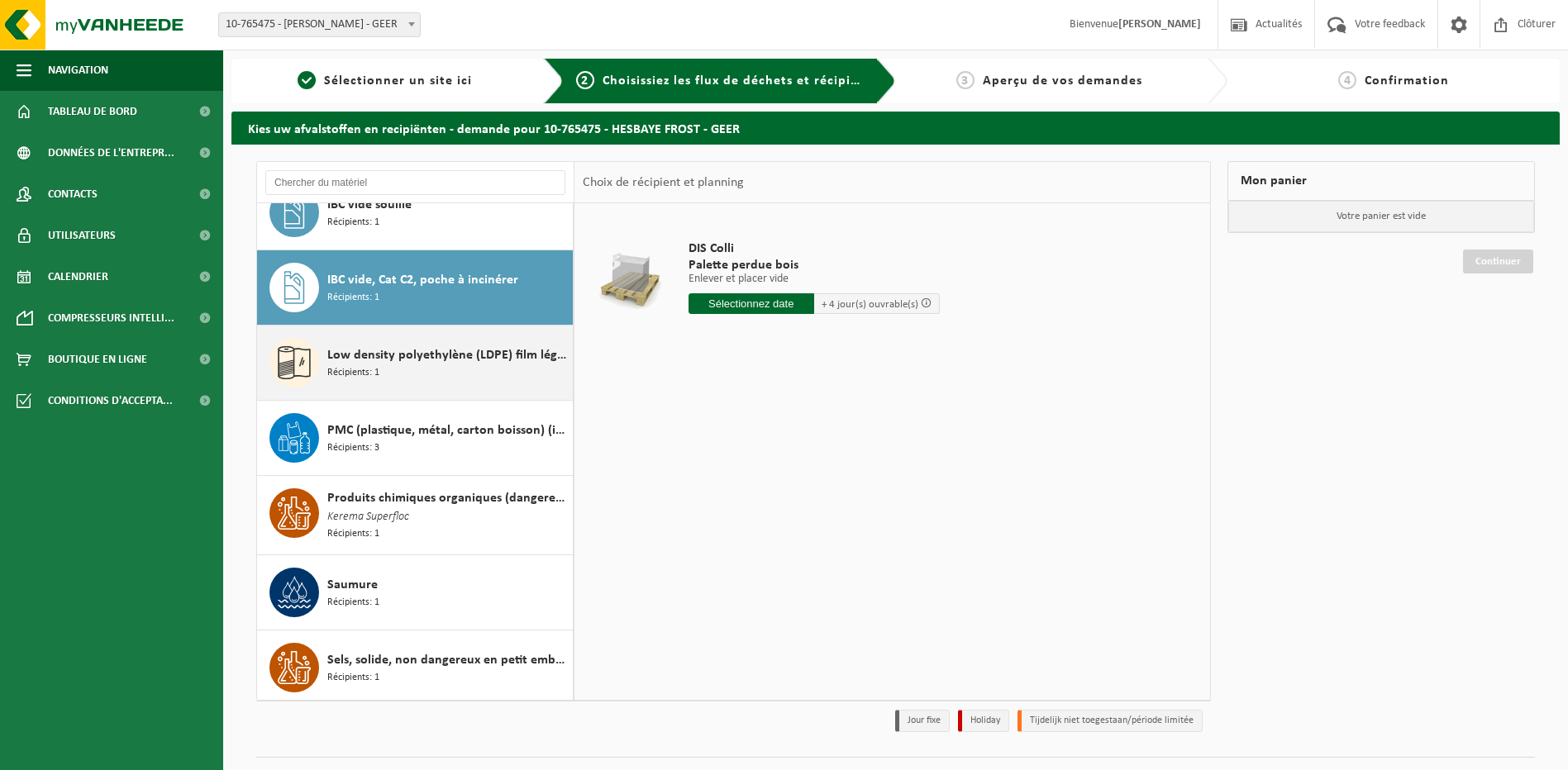
click at [383, 355] on span "Low density polyethylène (LDPE) film légumes, en vrac" at bounding box center [449, 355] width 242 height 20
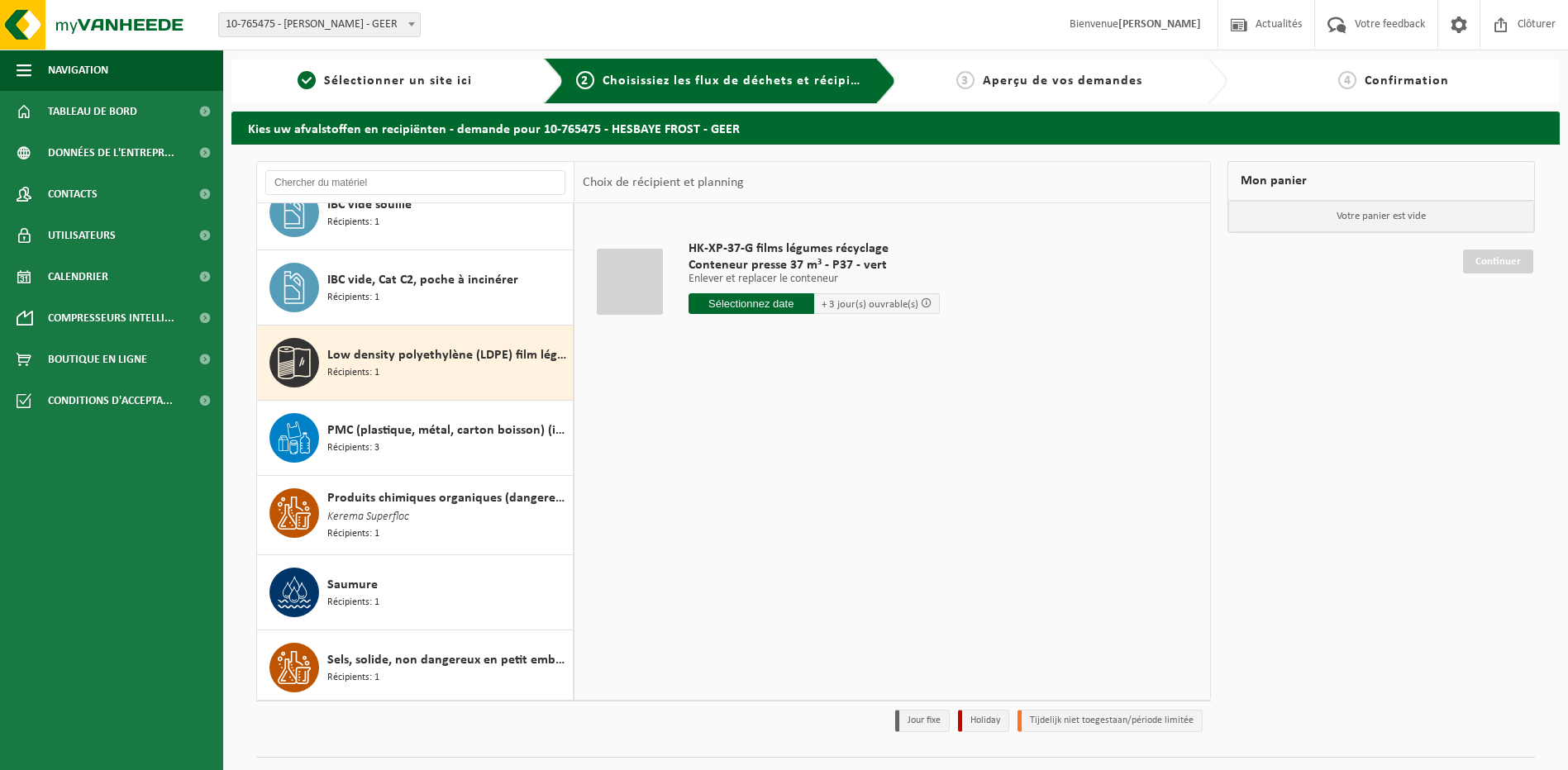
click at [750, 305] on input "text" at bounding box center [751, 304] width 125 height 21
click at [821, 473] on div "26" at bounding box center [819, 477] width 29 height 27
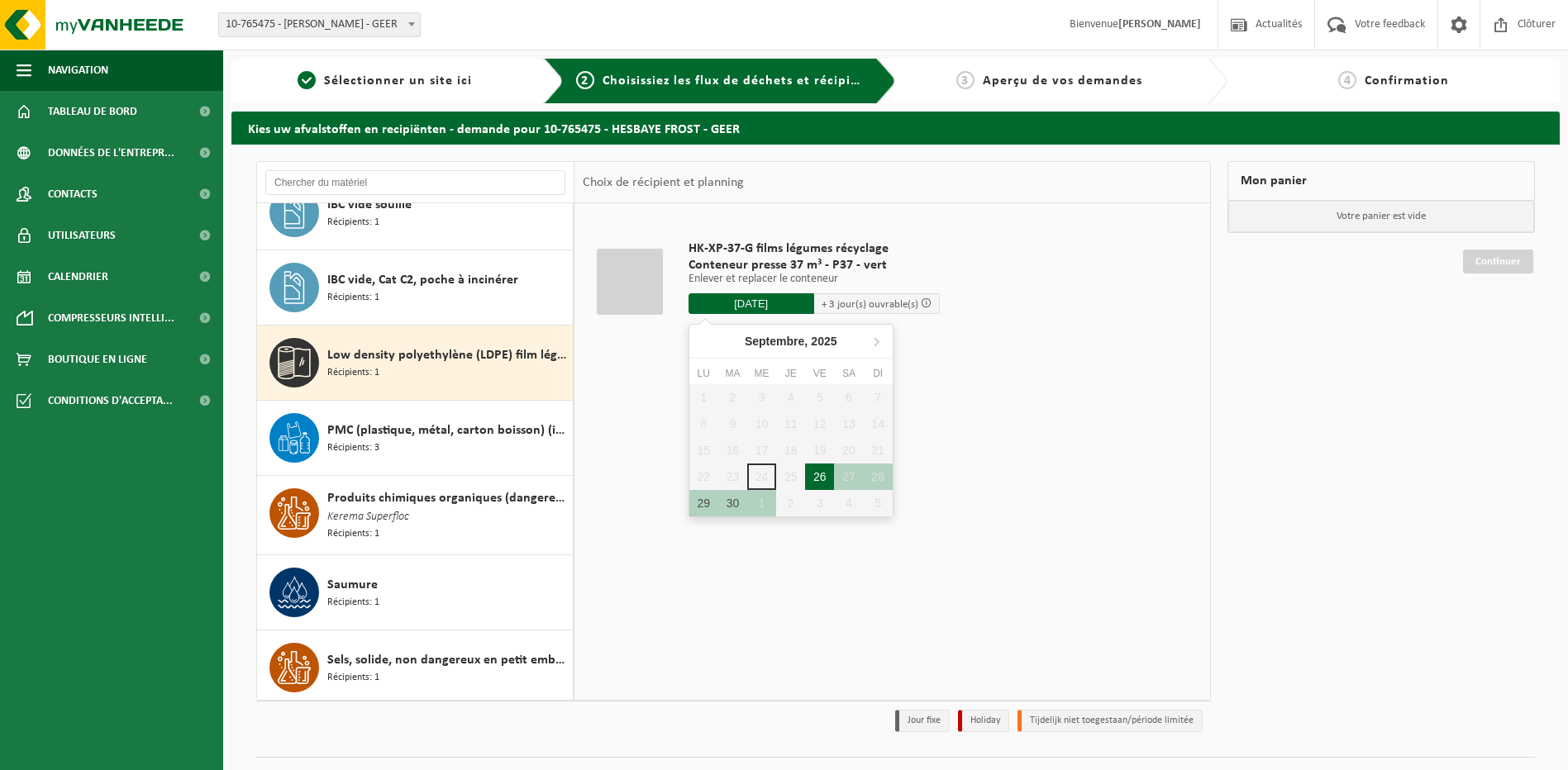
type input "à partir de 2025-09-26"
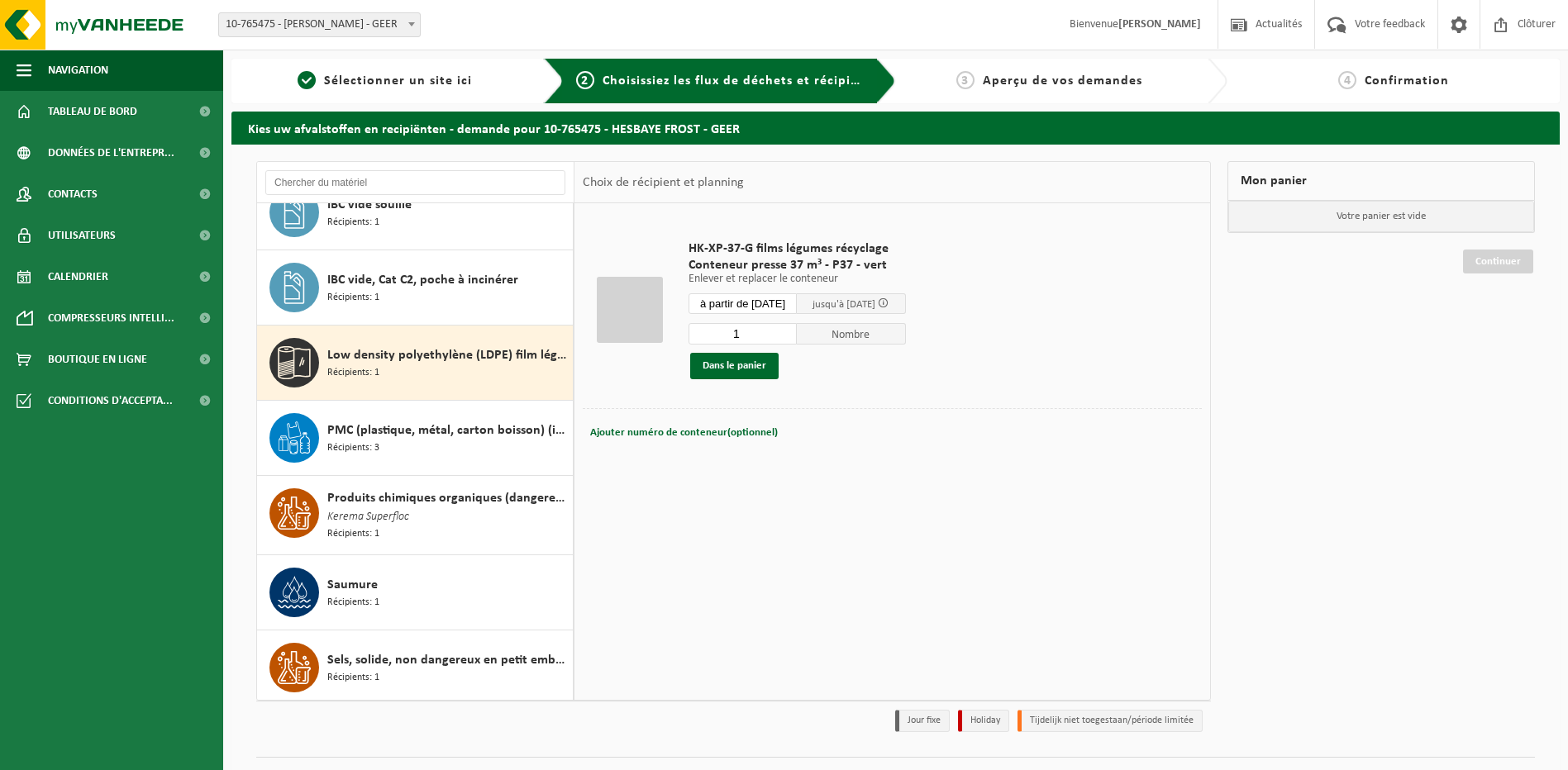
type input "1"
click at [797, 336] on input "1" at bounding box center [743, 334] width 109 height 21
click at [746, 367] on button "Dans le panier" at bounding box center [734, 366] width 89 height 27
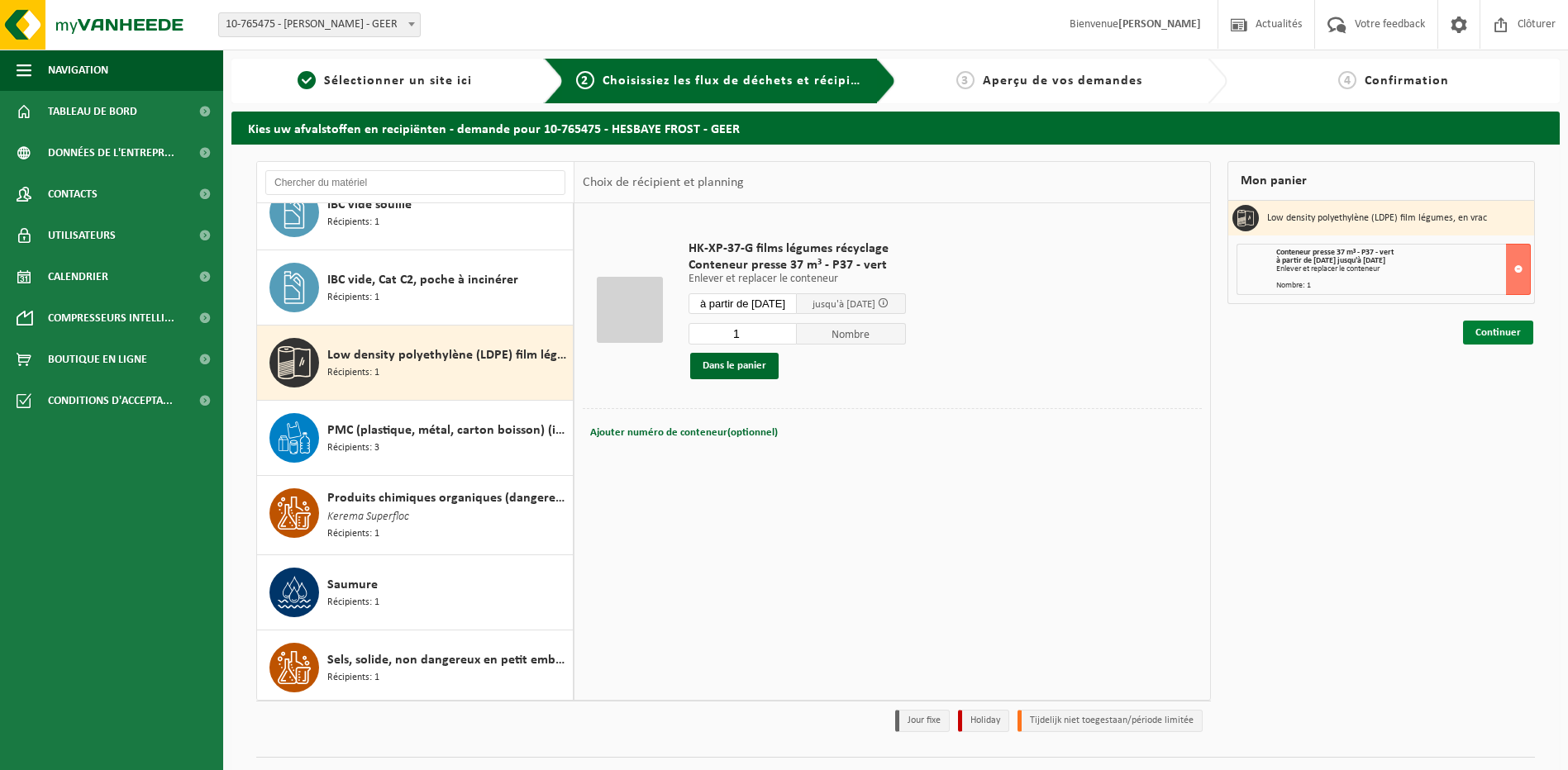
click at [1498, 330] on link "Continuer" at bounding box center [1498, 332] width 70 height 24
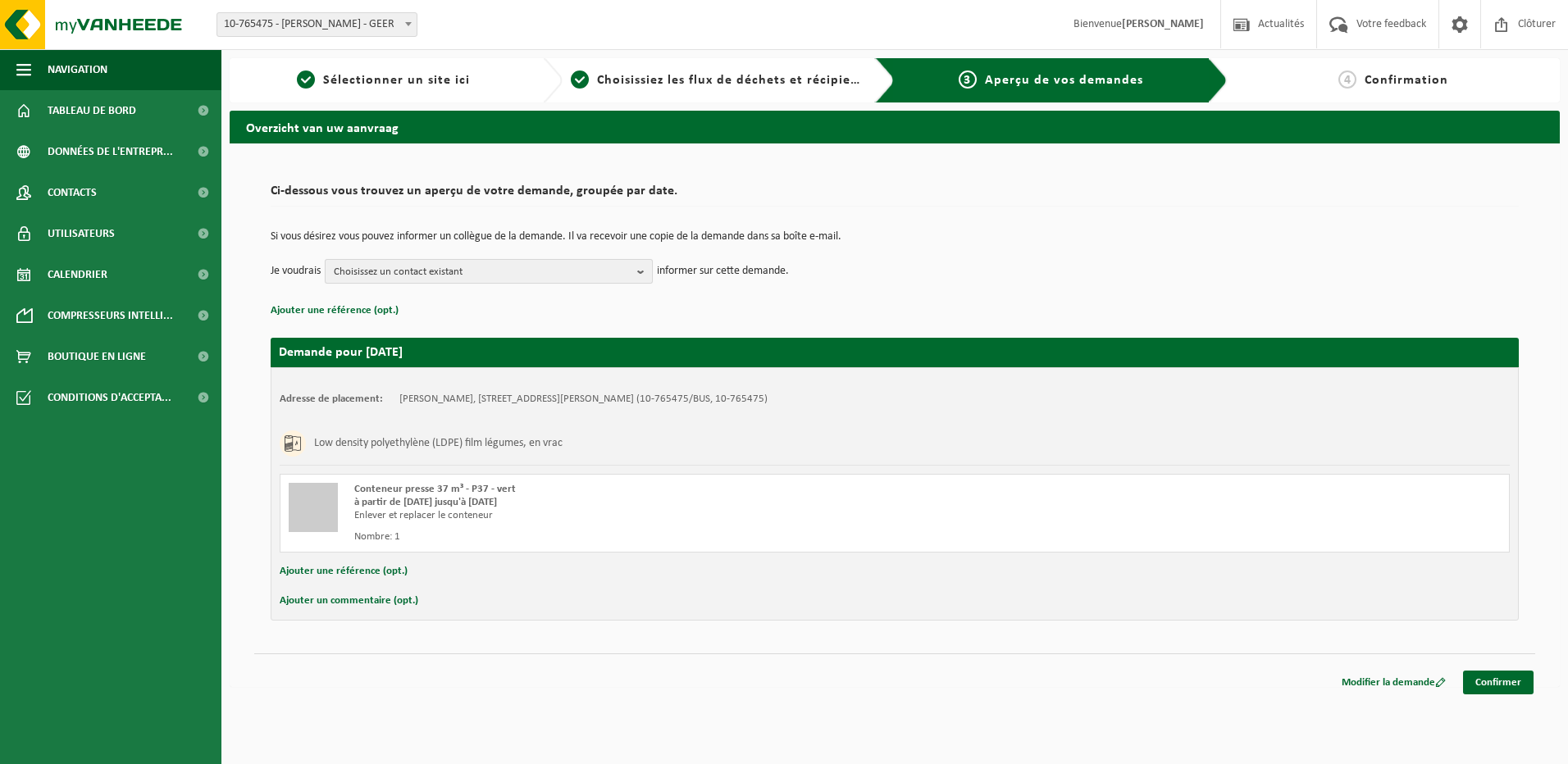
click at [644, 273] on b "button" at bounding box center [644, 272] width 15 height 23
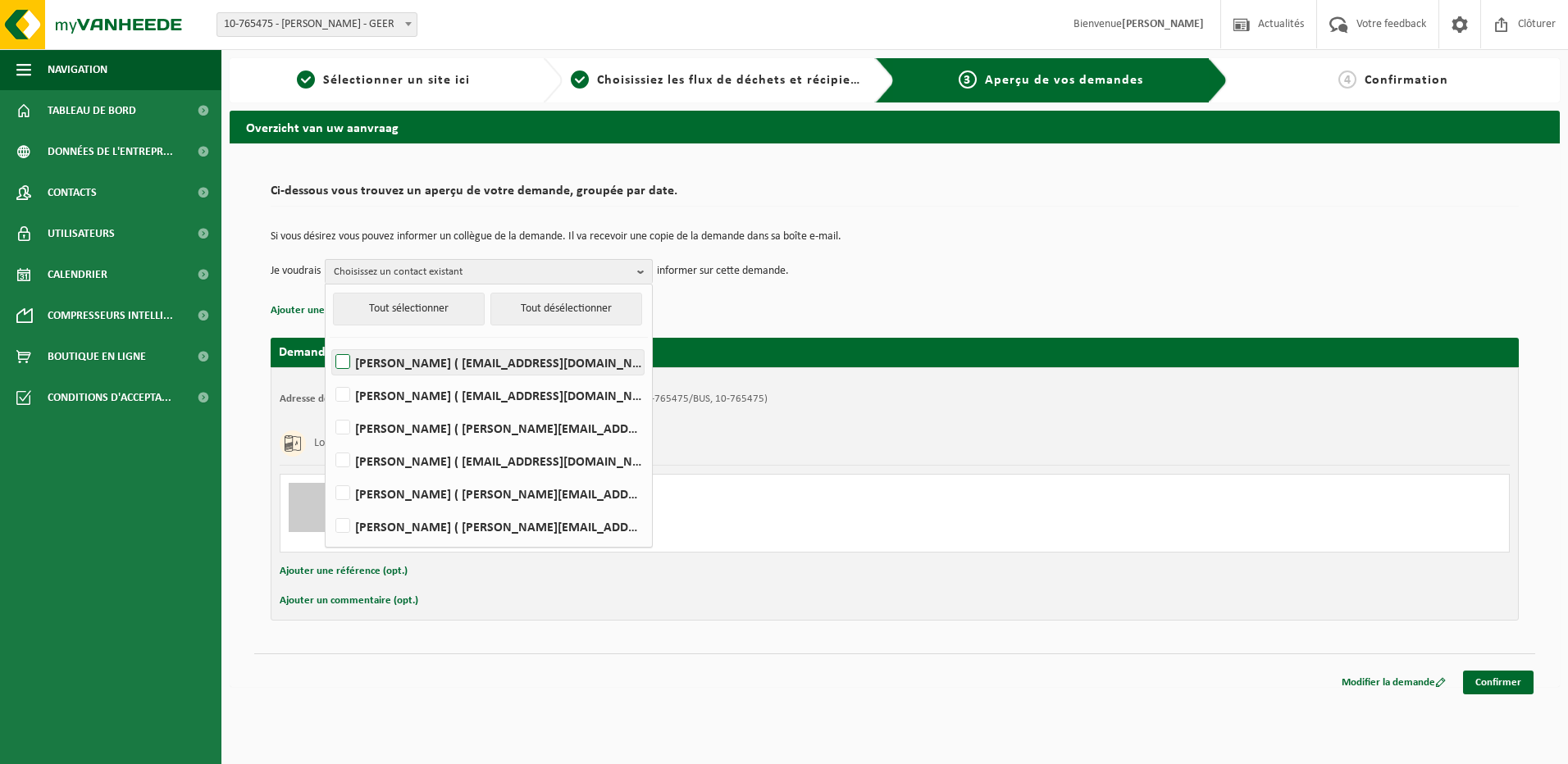
click at [442, 365] on label "YANNICK ALAERTS ( alaertsyannick@gmail.com )" at bounding box center [488, 362] width 312 height 25
click at [330, 342] on input "YANNICK ALAERTS ( alaertsyannick@gmail.com )" at bounding box center [329, 341] width 1 height 1
click at [442, 365] on label "YANNICK ALAERTS ( alaertsyannick@gmail.com )" at bounding box center [488, 362] width 312 height 25
click at [330, 342] on input "YANNICK ALAERTS ( alaertsyannick@gmail.com )" at bounding box center [329, 341] width 1 height 1
click at [346, 362] on label "YANNICK ALAERTS ( alaertsyannick@gmail.com )" at bounding box center [488, 362] width 312 height 25
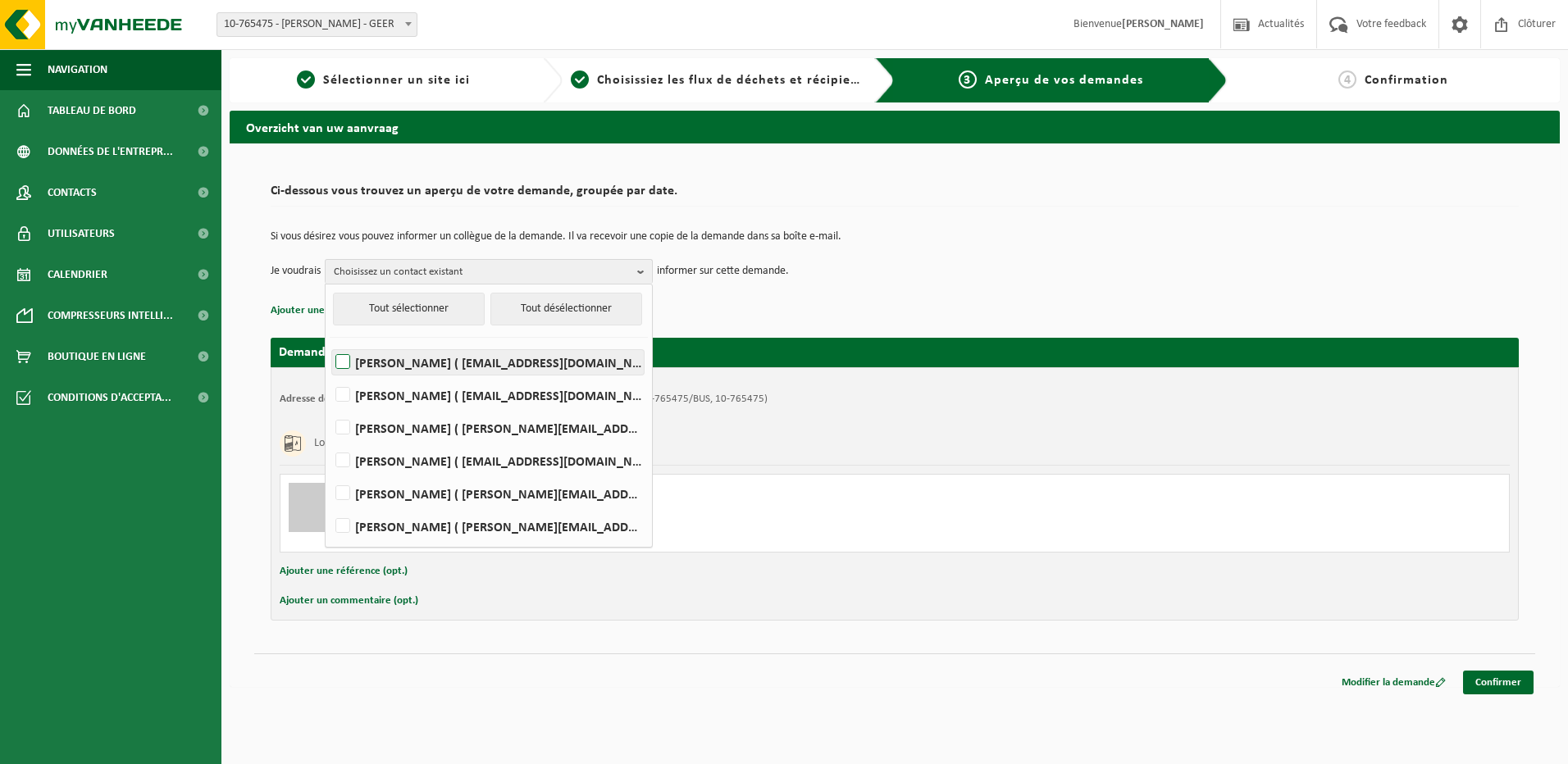
click at [330, 342] on input "YANNICK ALAERTS ( alaertsyannick@gmail.com )" at bounding box center [329, 341] width 1 height 1
checkbox input "true"
click at [342, 422] on label "Jean Paul De Backer ( jean-paul.debacker@hesbayefrost.be )" at bounding box center [488, 428] width 312 height 25
click at [330, 408] on input "Jean Paul De Backer ( jean-paul.debacker@hesbayefrost.be )" at bounding box center [329, 407] width 1 height 1
checkbox input "true"
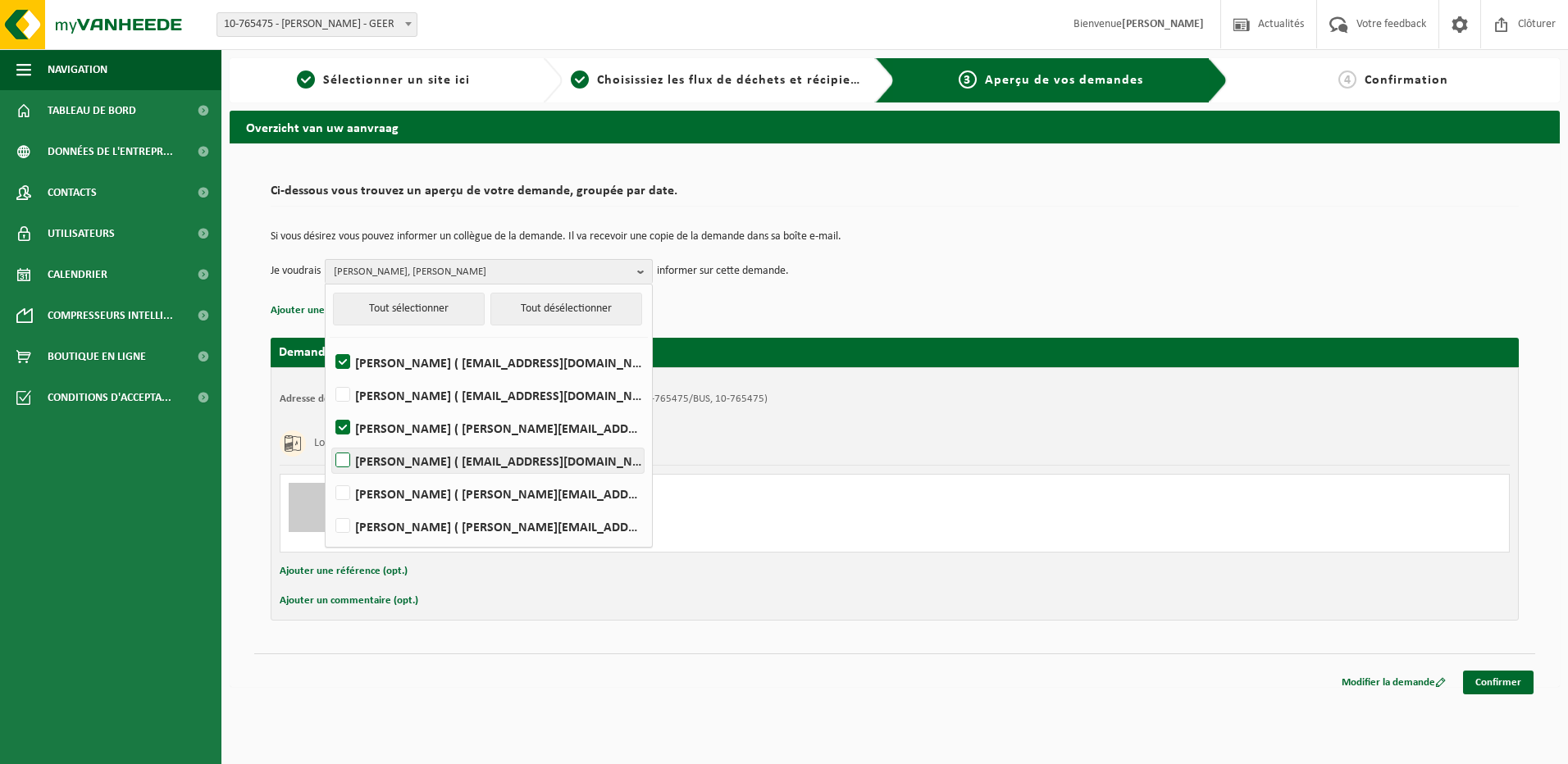
click at [347, 464] on label "Marc Dodion ( marc.dodion@hesbayefrost.be )" at bounding box center [488, 461] width 312 height 25
click at [330, 441] on input "Marc Dodion ( marc.dodion@hesbayefrost.be )" at bounding box center [329, 440] width 1 height 1
checkbox input "true"
click at [762, 639] on div "Ci-dessous vous trouvez un aperçu de votre demande, groupée par date. Si vous d…" at bounding box center [894, 416] width 1330 height 544
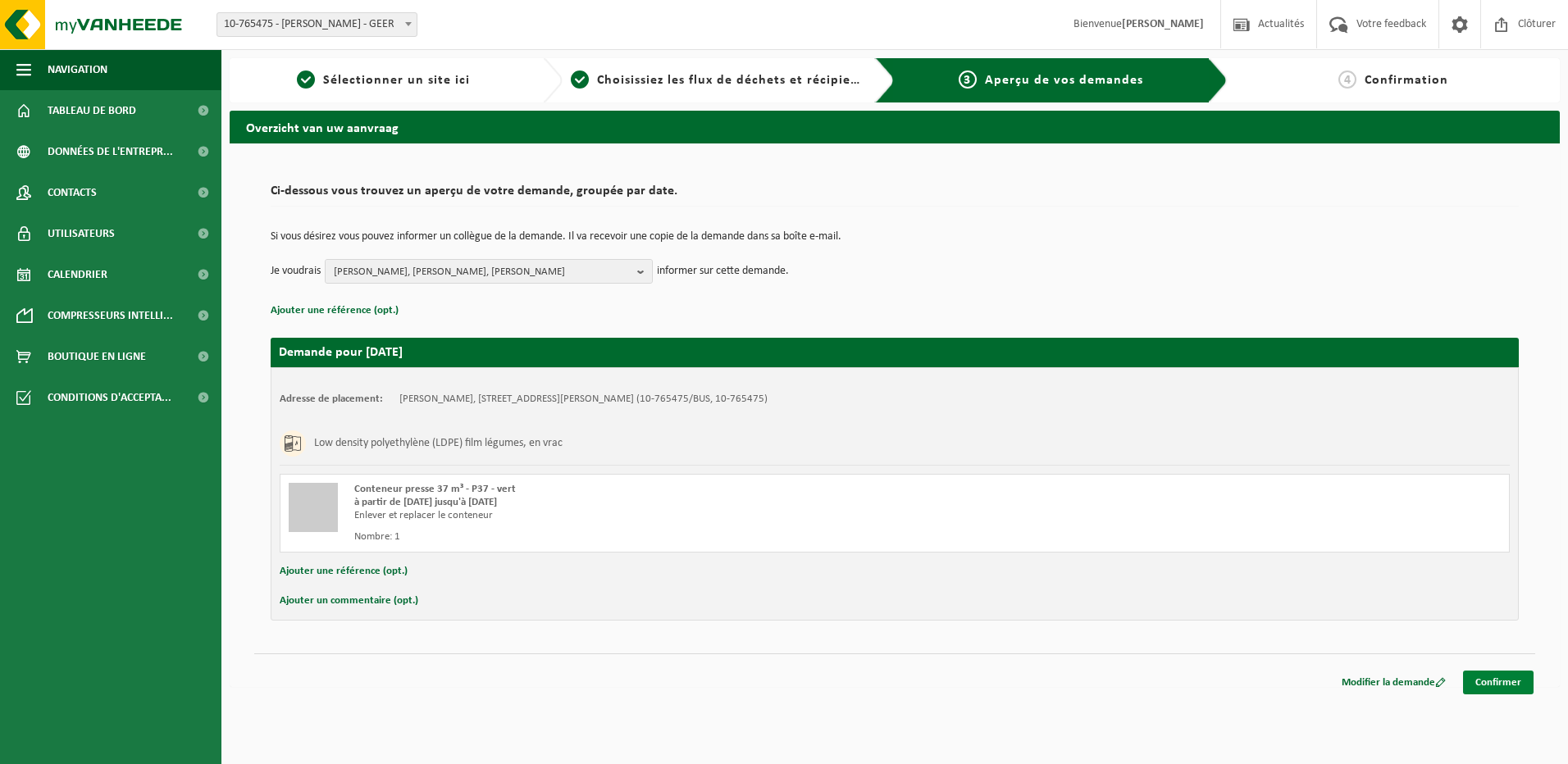
click at [1508, 680] on link "Confirmer" at bounding box center [1498, 682] width 70 height 24
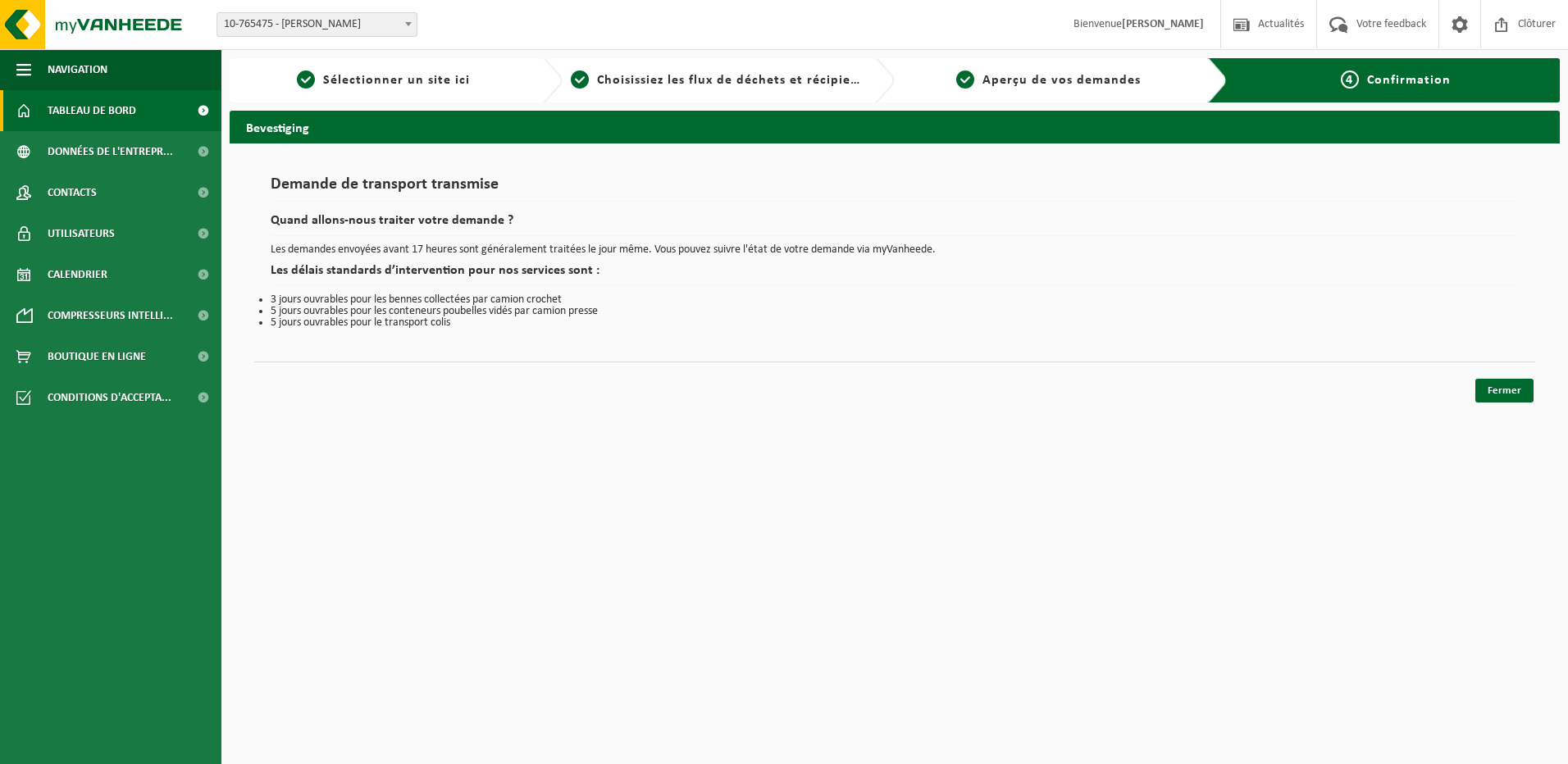
click at [91, 109] on span "Tableau de bord" at bounding box center [92, 111] width 89 height 41
